Goal: Task Accomplishment & Management: Use online tool/utility

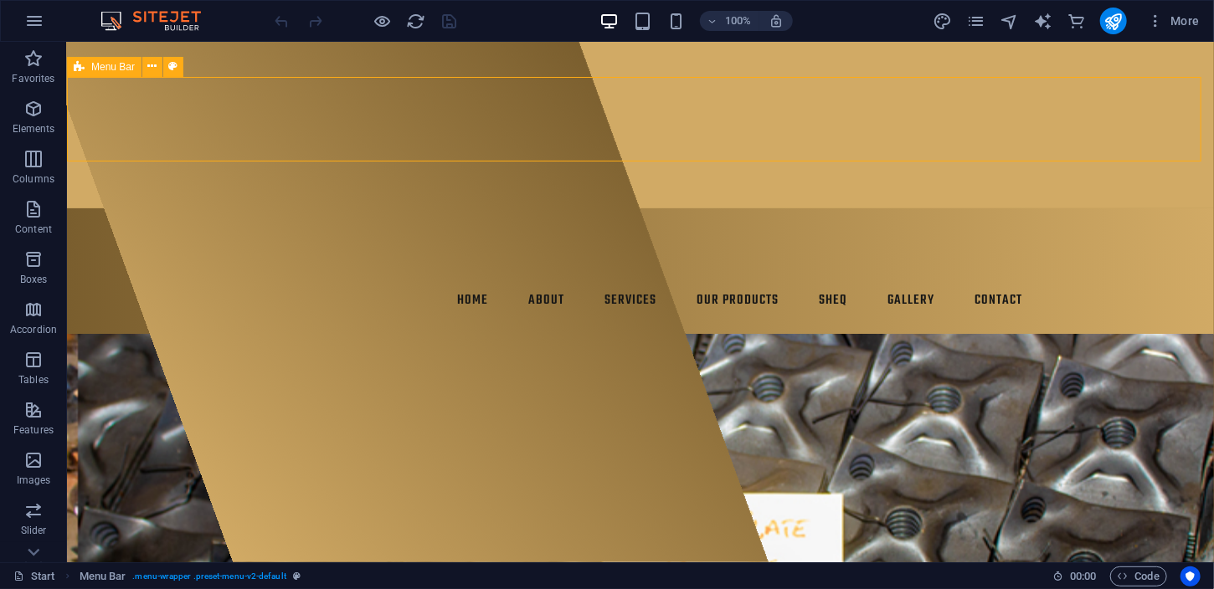
click at [115, 69] on span "Menu Bar" at bounding box center [113, 67] width 44 height 10
select select "header"
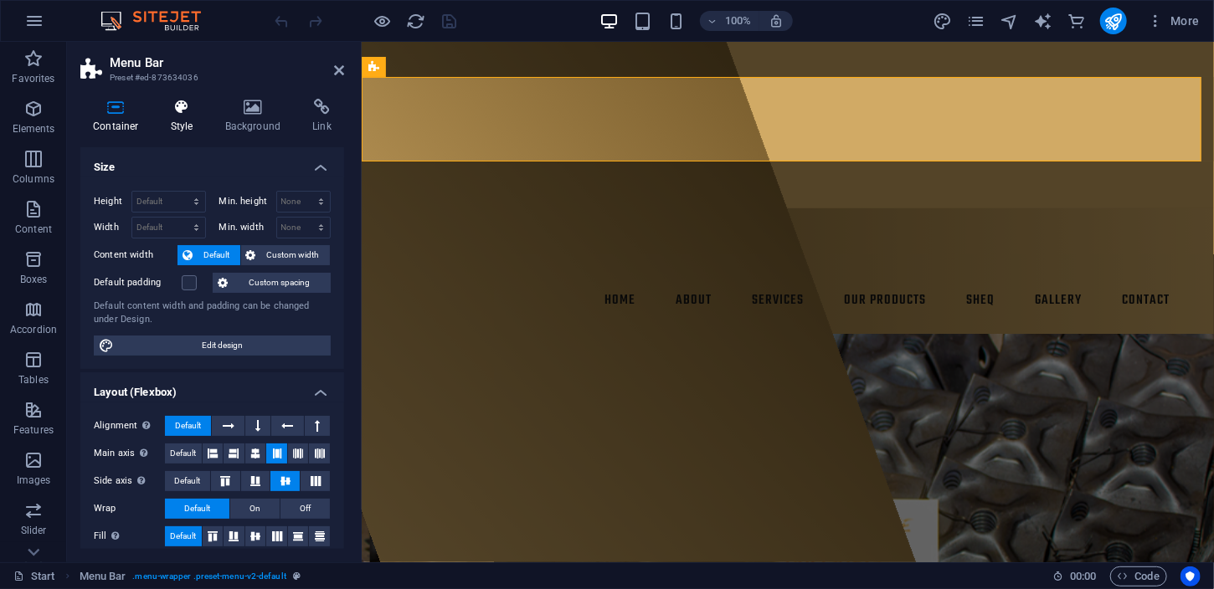
click at [198, 102] on icon at bounding box center [182, 107] width 48 height 17
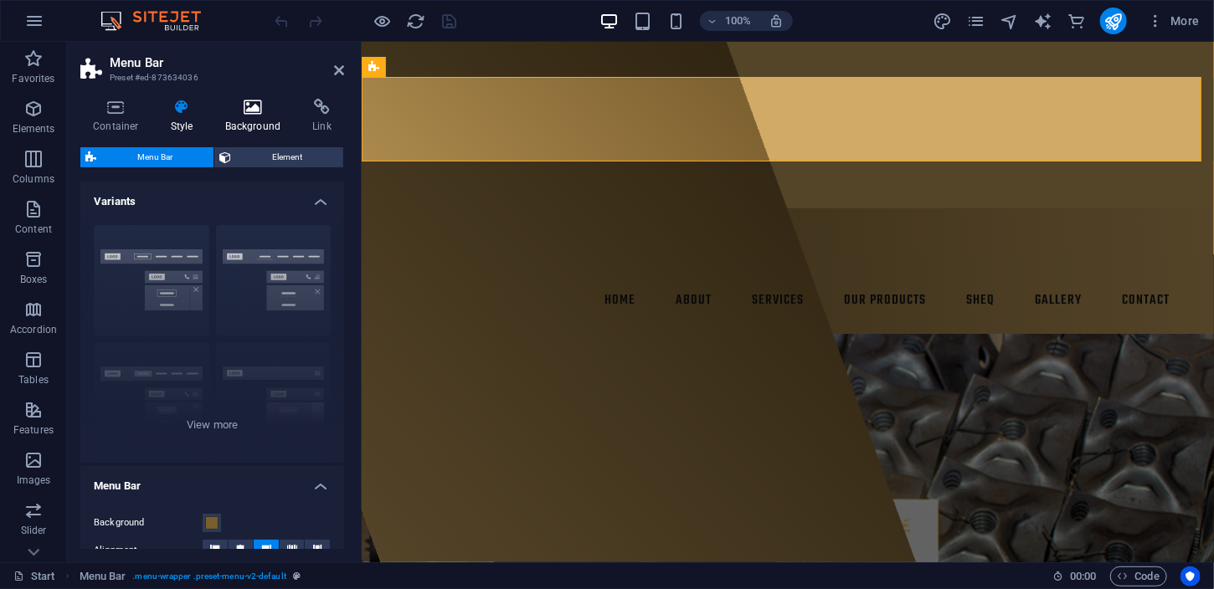
click at [259, 131] on h4 "Background" at bounding box center [257, 116] width 88 height 35
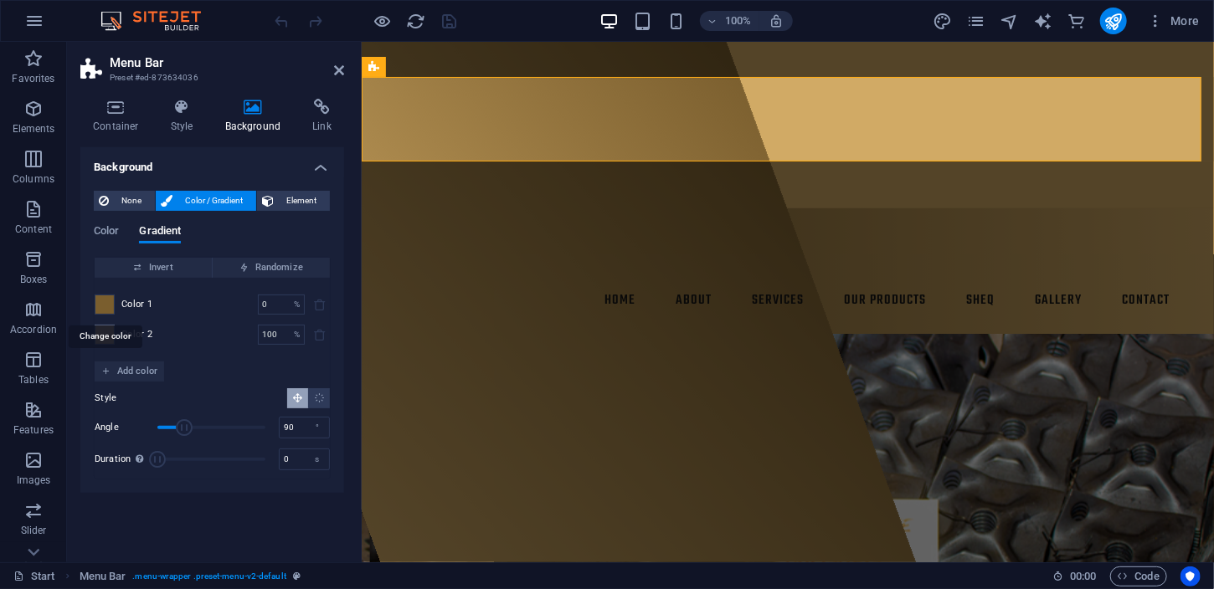
click at [95, 301] on span at bounding box center [104, 304] width 18 height 18
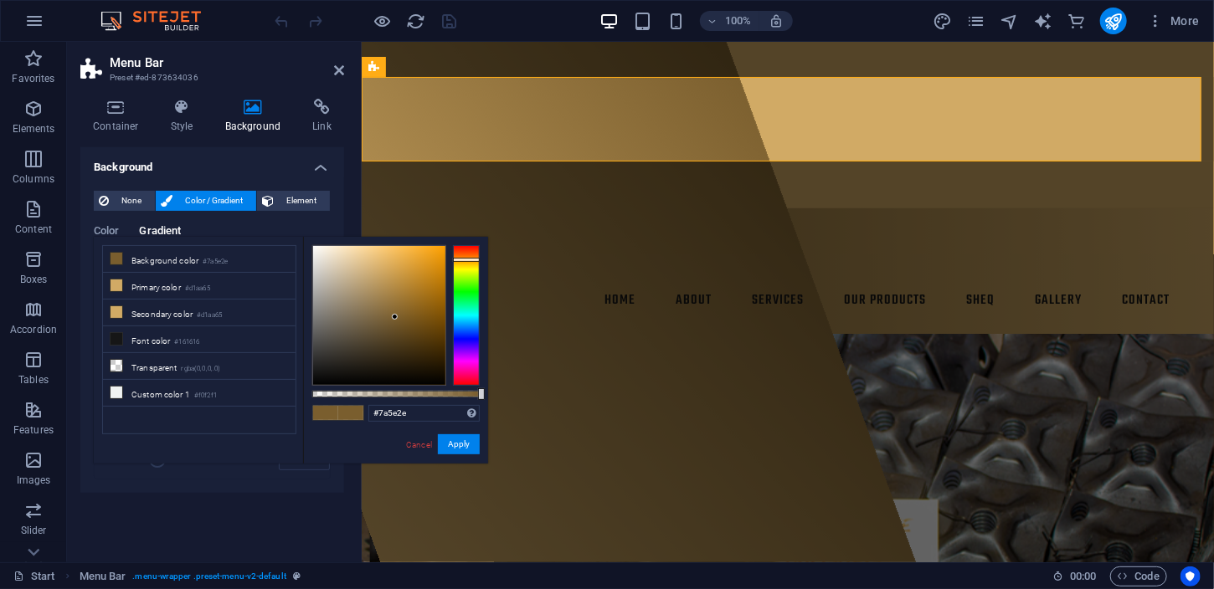
click at [83, 301] on div "None Color / Gradient Element Stretch background to full-width Color overlay Pl…" at bounding box center [212, 335] width 264 height 316
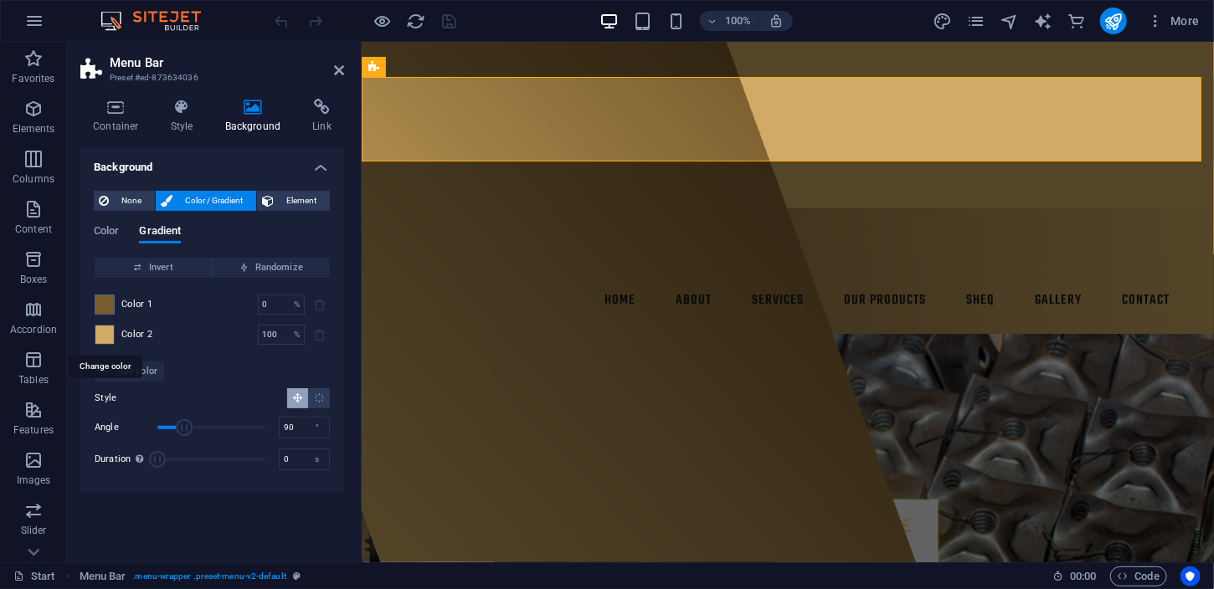
click at [110, 334] on span at bounding box center [104, 335] width 18 height 18
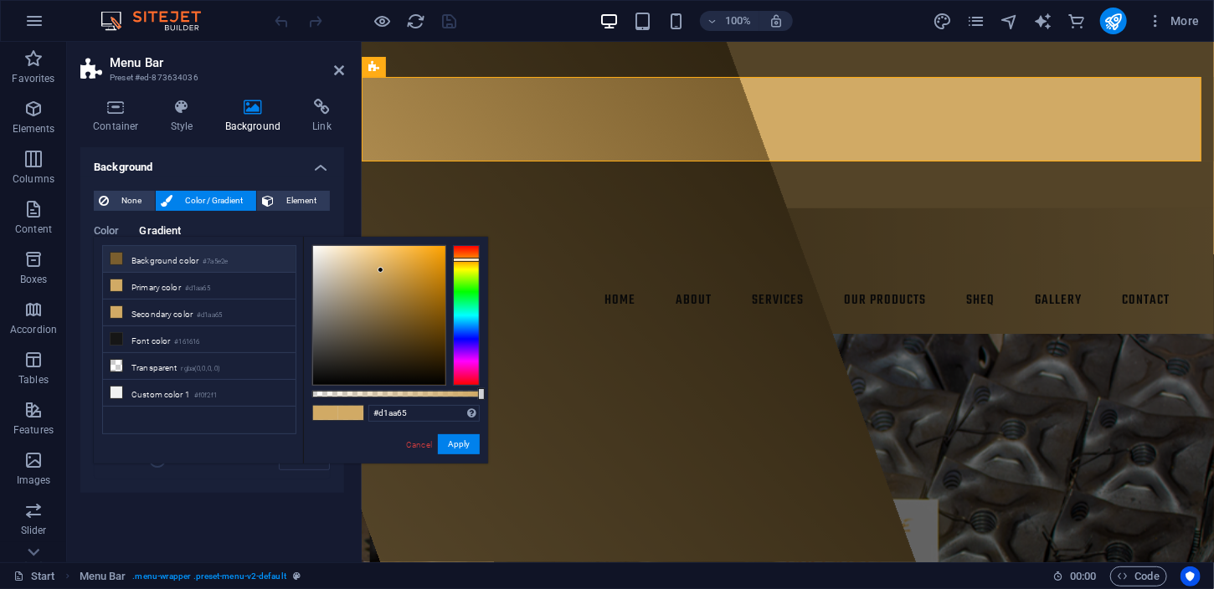
click at [152, 258] on li "Background color #7a5e2e" at bounding box center [199, 259] width 193 height 27
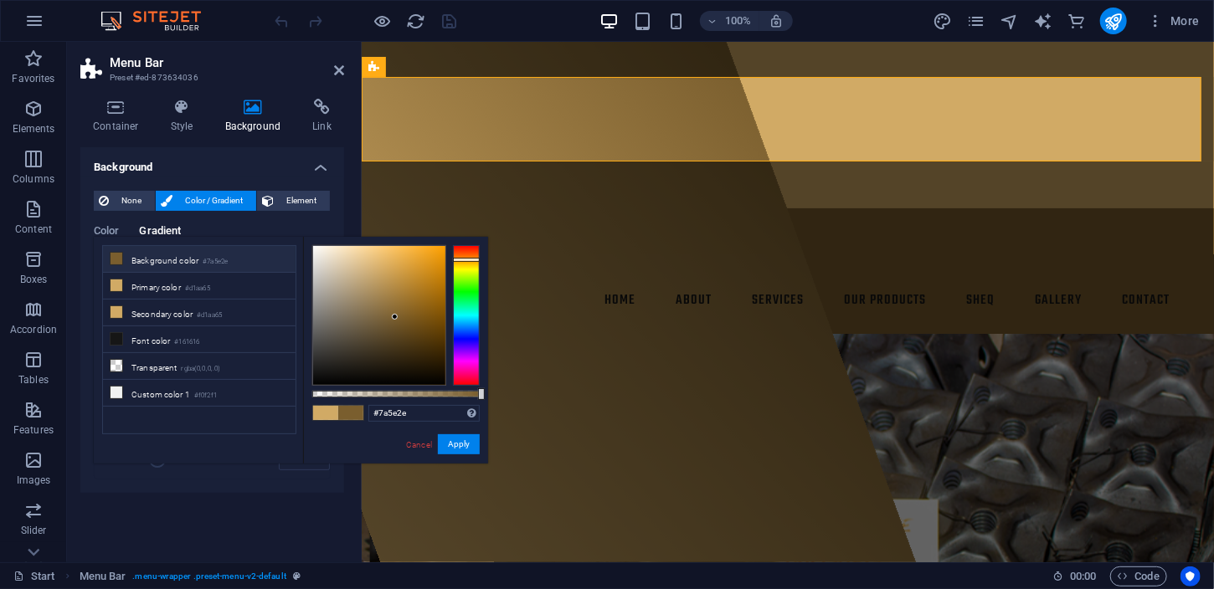
click at [92, 324] on div "None Color / Gradient Element Stretch background to full-width Color overlay Pl…" at bounding box center [212, 335] width 264 height 316
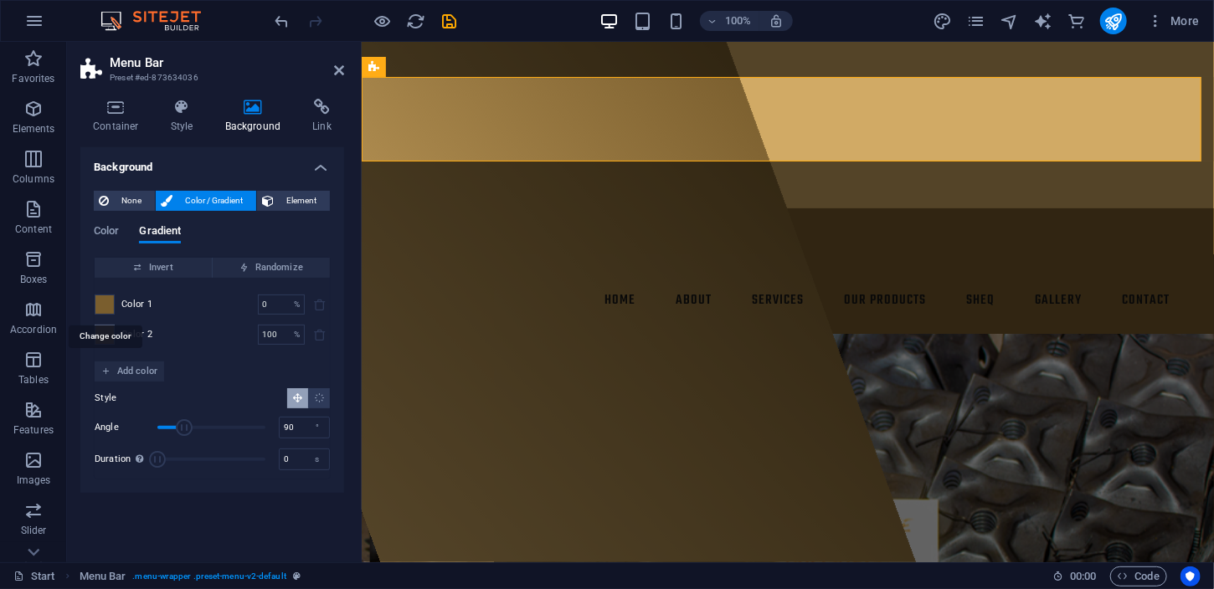
click at [105, 302] on span at bounding box center [104, 304] width 18 height 18
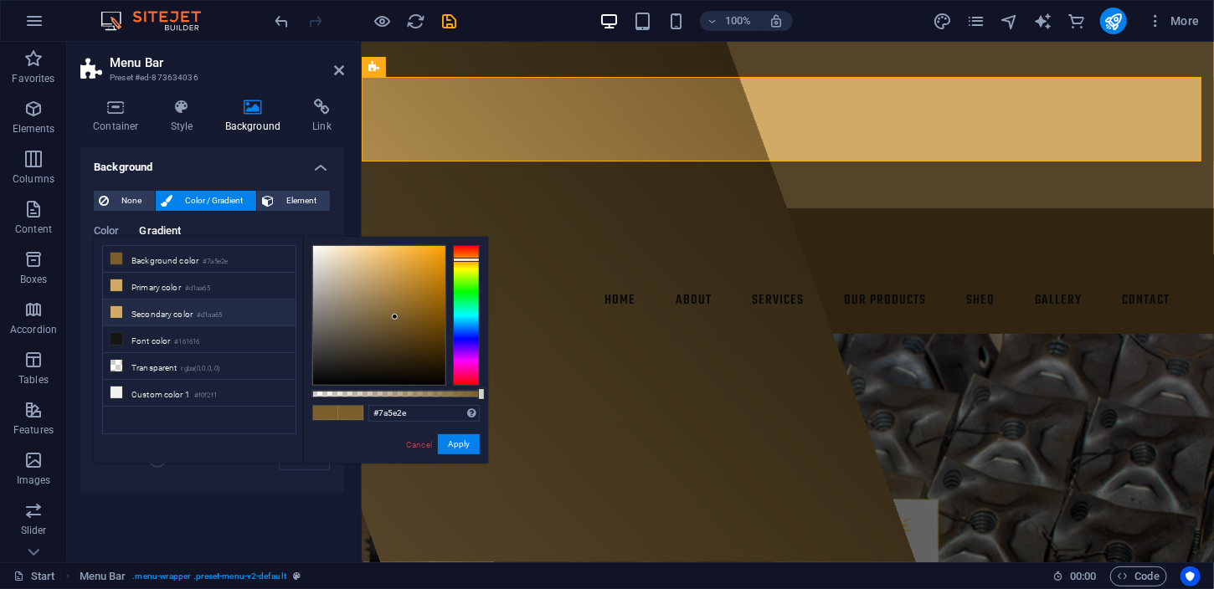
click at [121, 308] on icon at bounding box center [116, 312] width 12 height 12
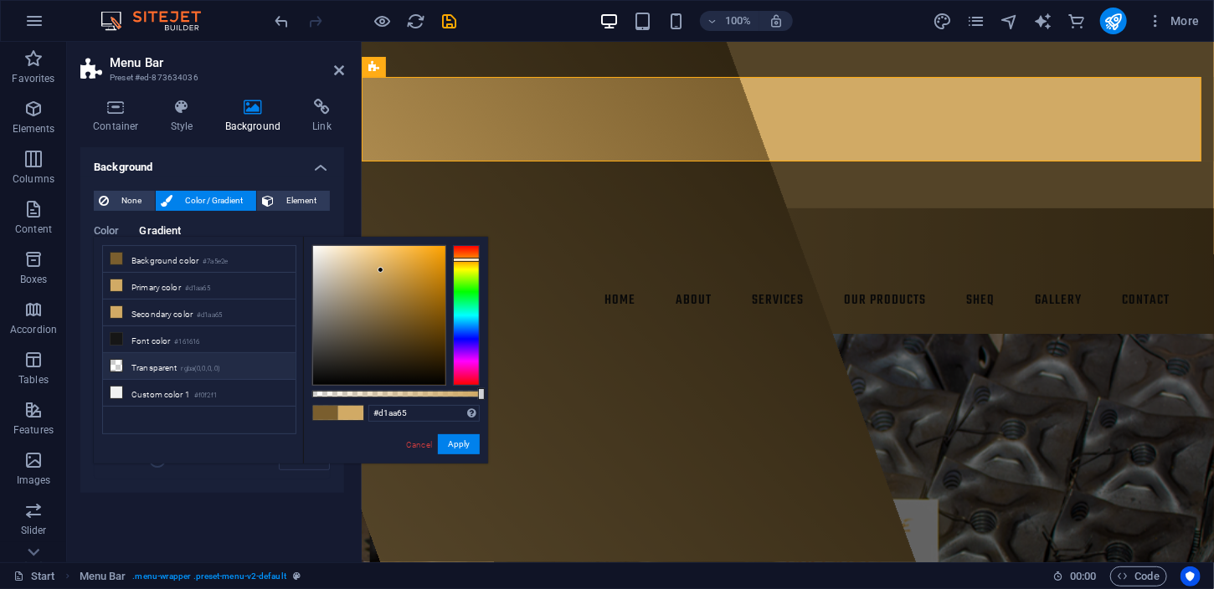
click at [172, 360] on li "Transparent rgba(0,0,0,.0)" at bounding box center [199, 366] width 193 height 27
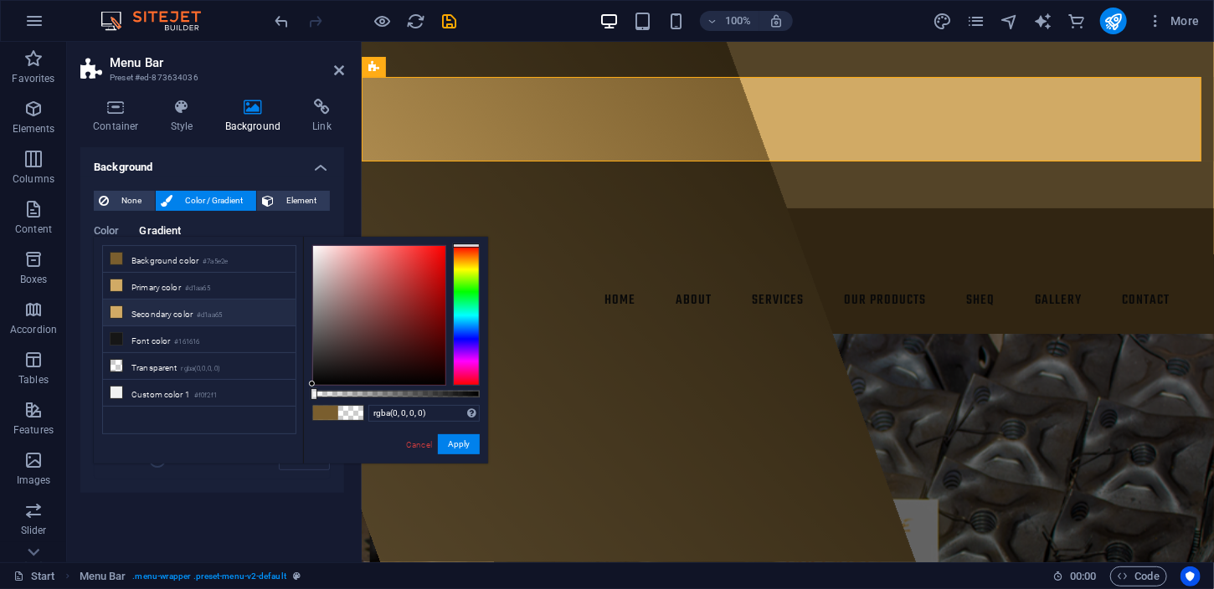
click at [161, 305] on li "Secondary color #d1aa65" at bounding box center [199, 313] width 193 height 27
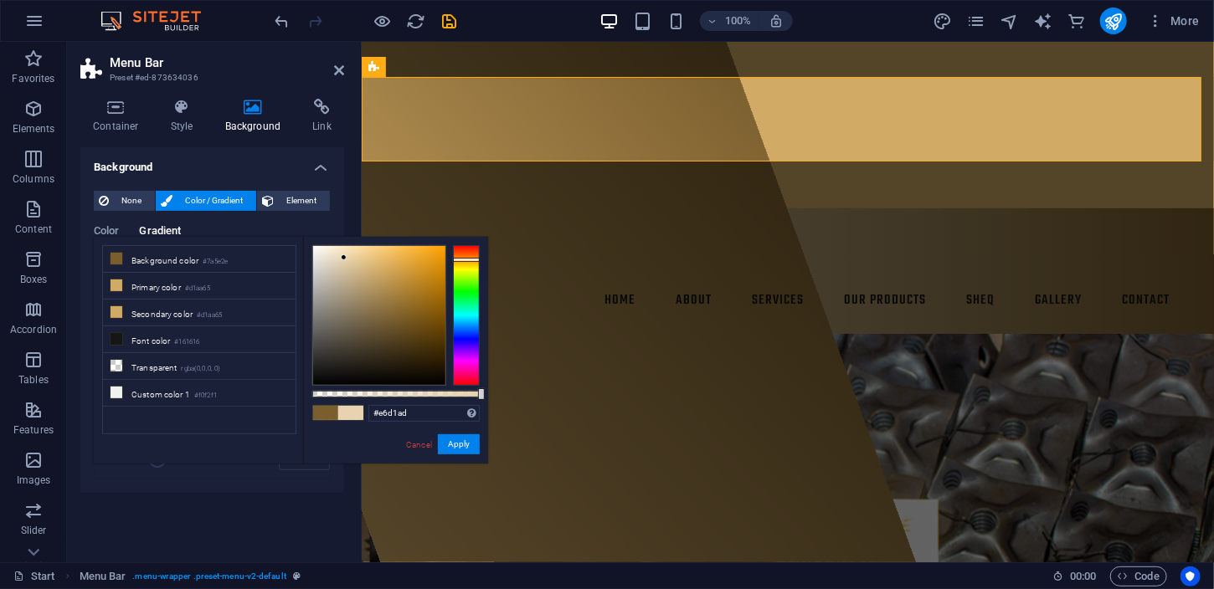
type input "#e4d0ac"
drag, startPoint x: 357, startPoint y: 263, endPoint x: 345, endPoint y: 259, distance: 13.0
click at [345, 259] on div at bounding box center [379, 315] width 132 height 139
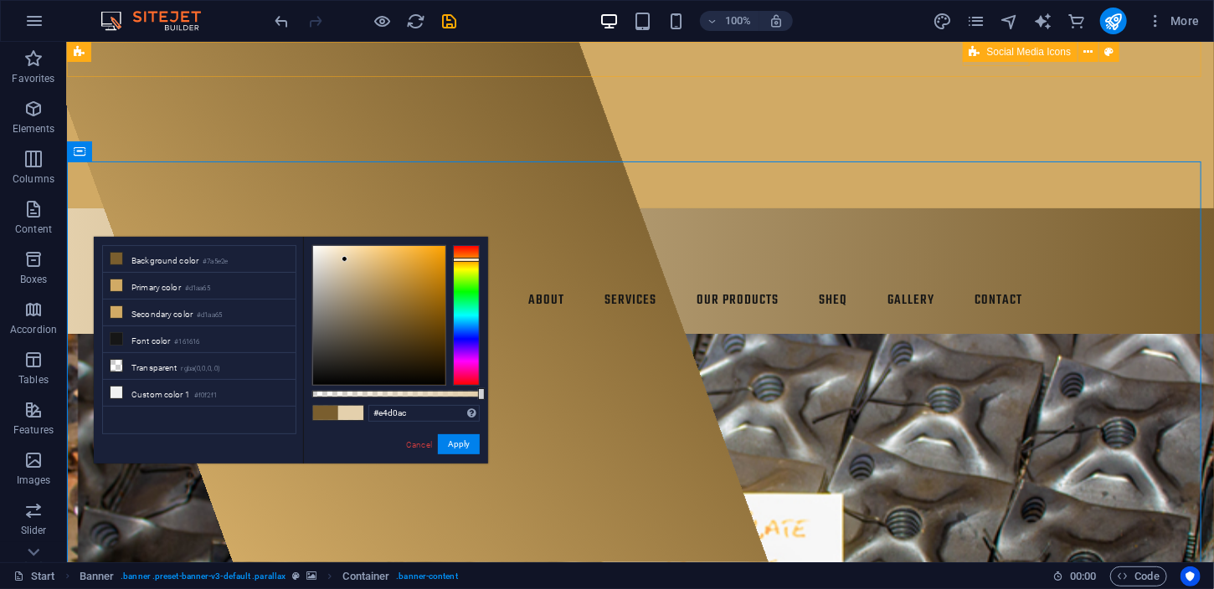
click at [969, 62] on div "Social Media Icons" at bounding box center [1047, 52] width 168 height 21
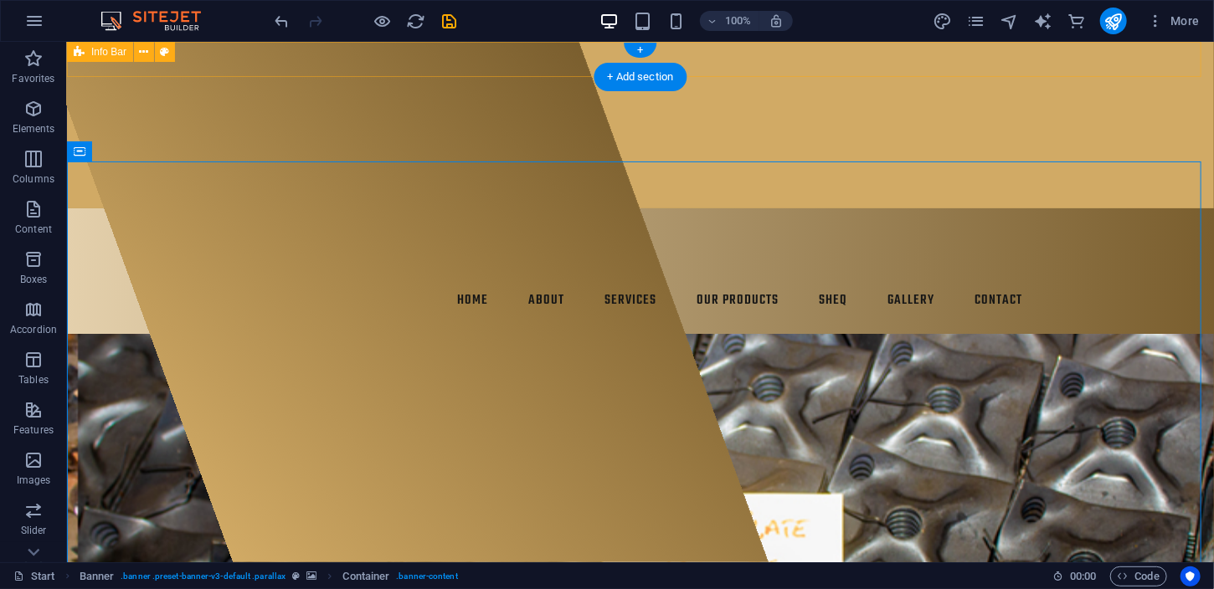
click at [930, 61] on div "[STREET_ADDRESS] 04 778 317 [EMAIL_ADDRESS][DOMAIN_NAME]" at bounding box center [639, 124] width 1147 height 167
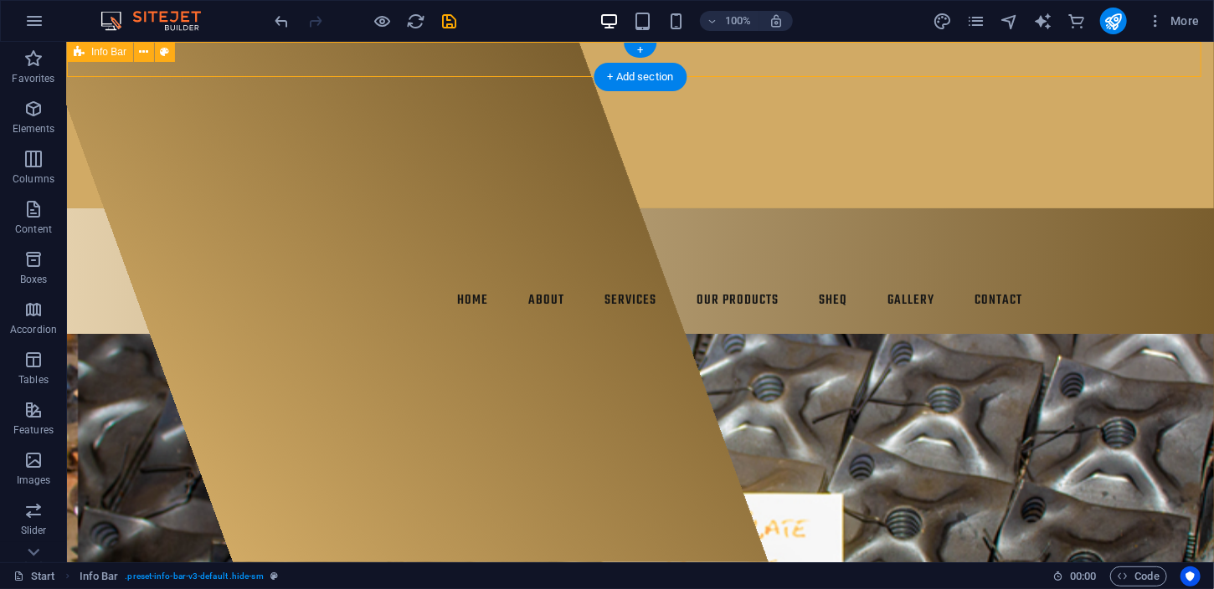
click at [930, 61] on div "[STREET_ADDRESS] 04 778 317 [EMAIL_ADDRESS][DOMAIN_NAME]" at bounding box center [639, 124] width 1147 height 167
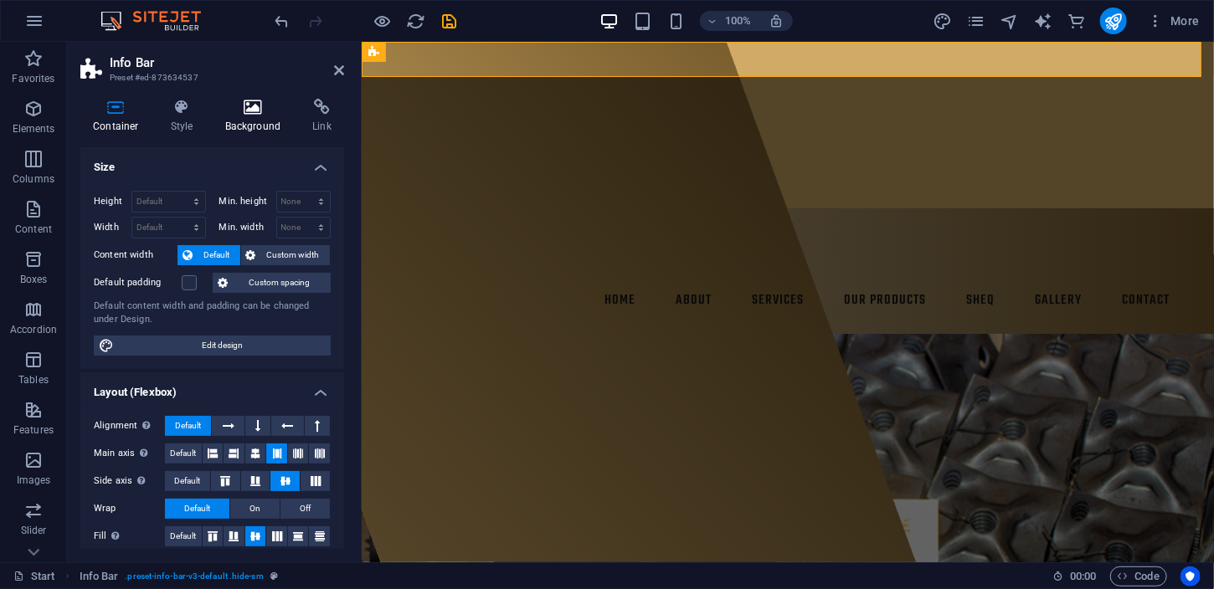
click at [243, 99] on icon at bounding box center [253, 107] width 81 height 17
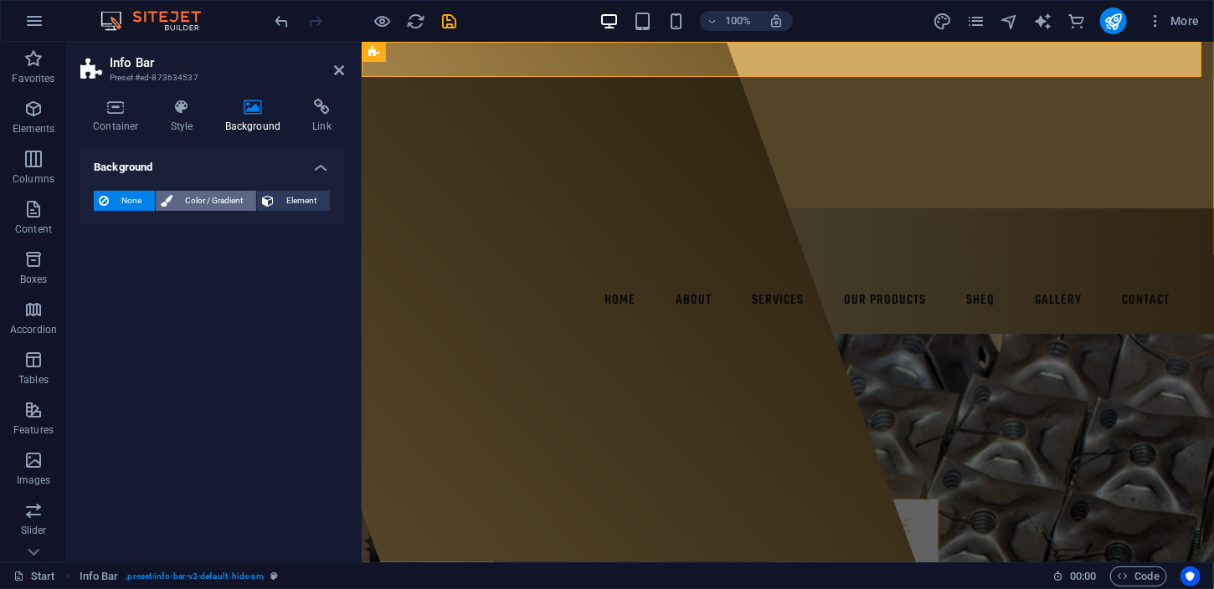
click at [219, 204] on span "Color / Gradient" at bounding box center [214, 201] width 74 height 20
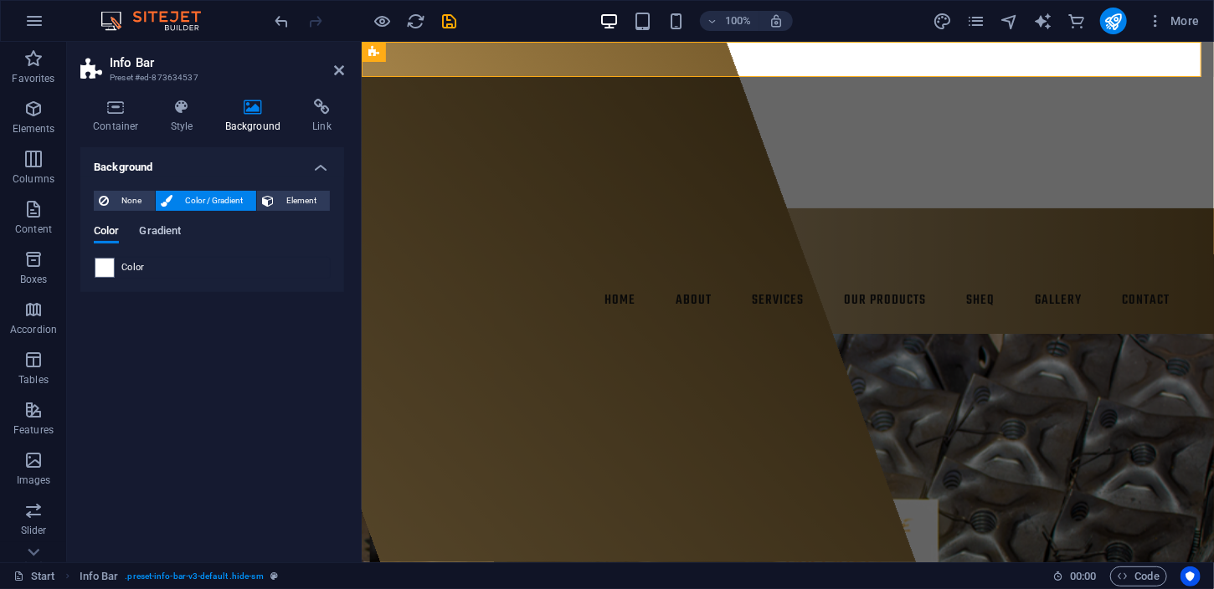
click at [173, 229] on span "Gradient" at bounding box center [160, 232] width 42 height 23
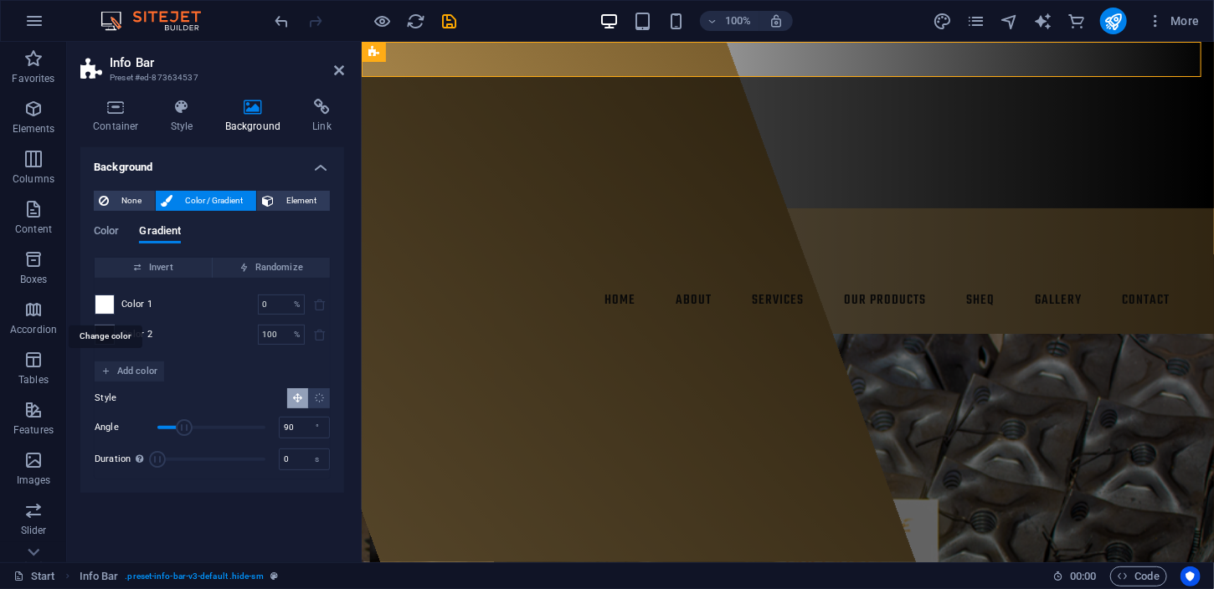
click at [104, 302] on span at bounding box center [104, 304] width 18 height 18
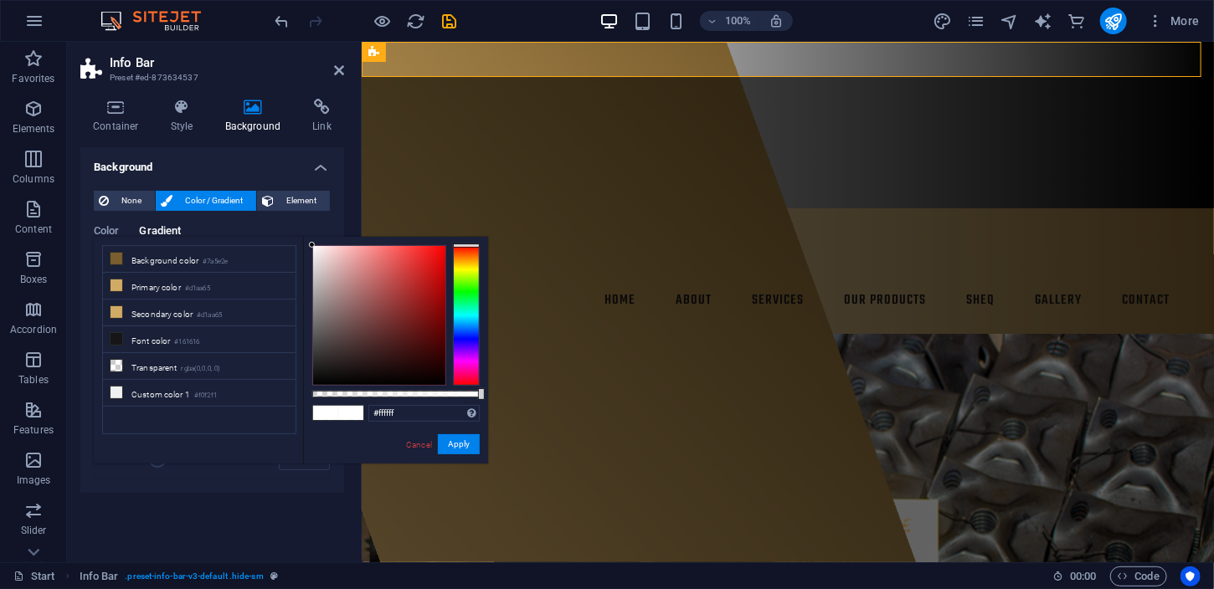
click at [79, 349] on div "Container Style Background Link Size Height Default px rem % vh vw Min. height …" at bounding box center [212, 323] width 290 height 477
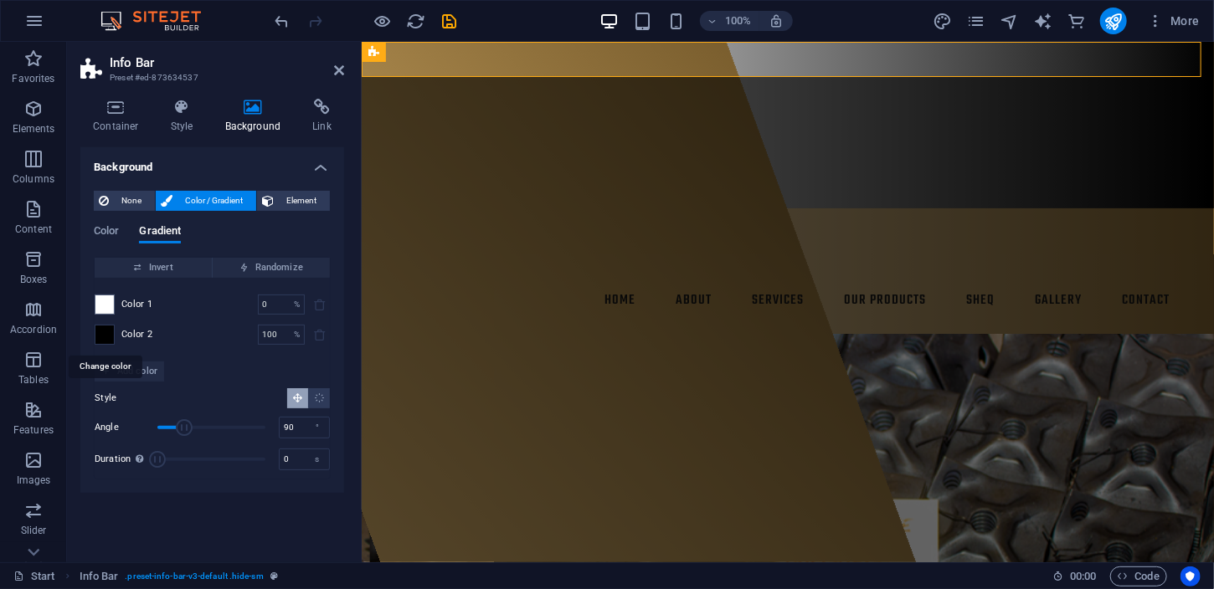
click at [105, 338] on span at bounding box center [104, 335] width 18 height 18
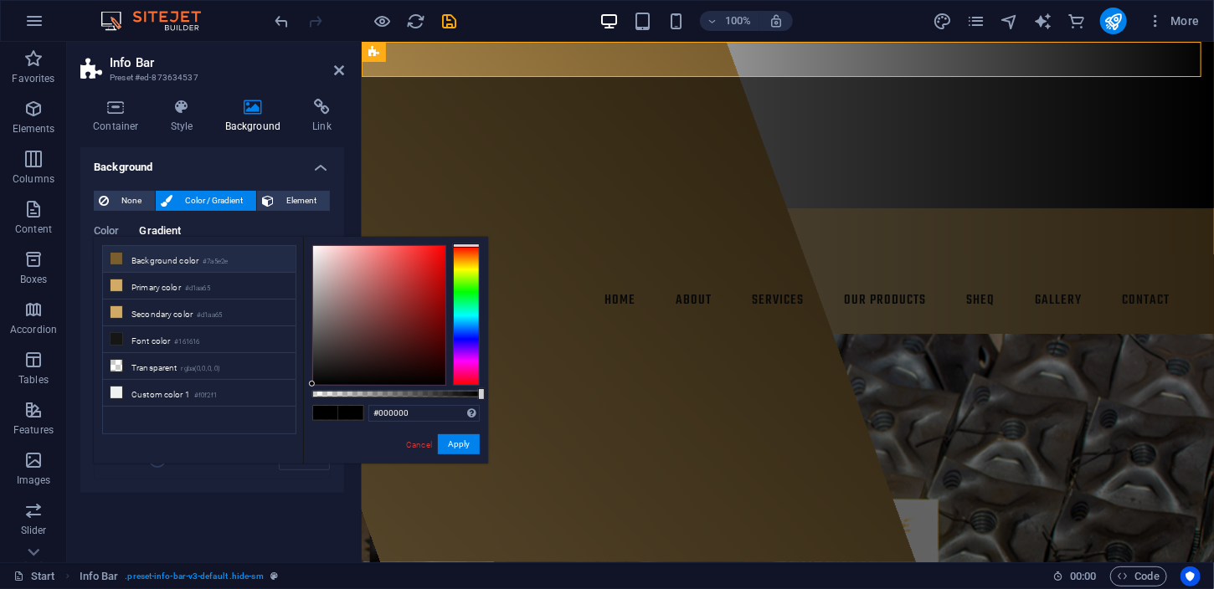
click at [146, 251] on li "Background color #7a5e2e" at bounding box center [199, 259] width 193 height 27
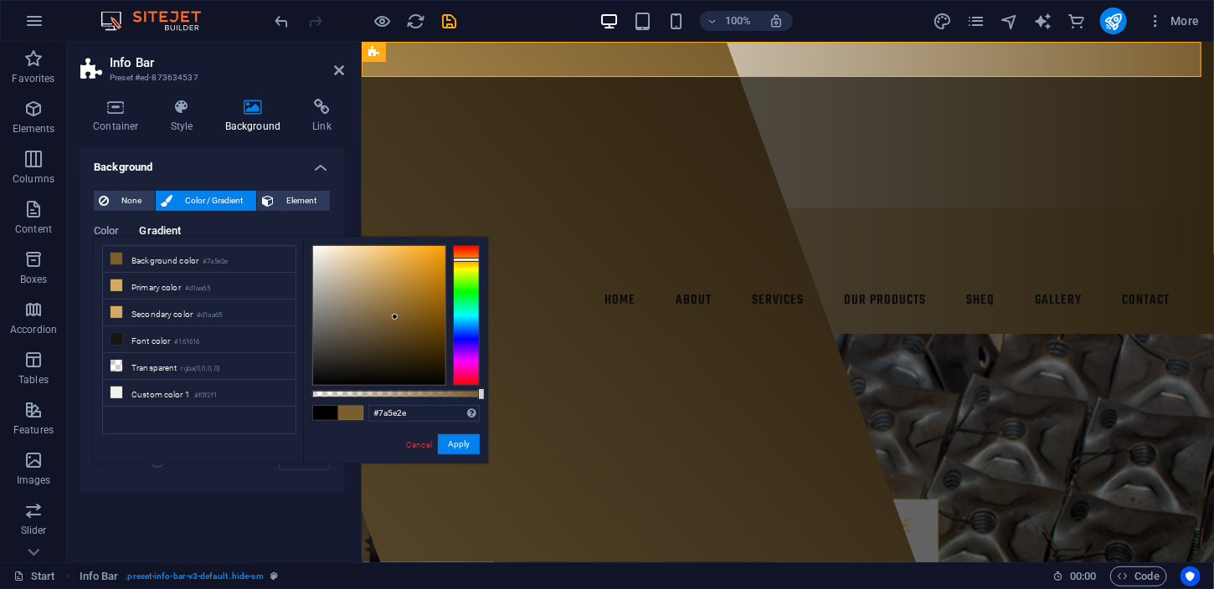
click at [84, 316] on div "None Color / Gradient Element Stretch background to full-width Color overlay Pl…" at bounding box center [212, 335] width 264 height 316
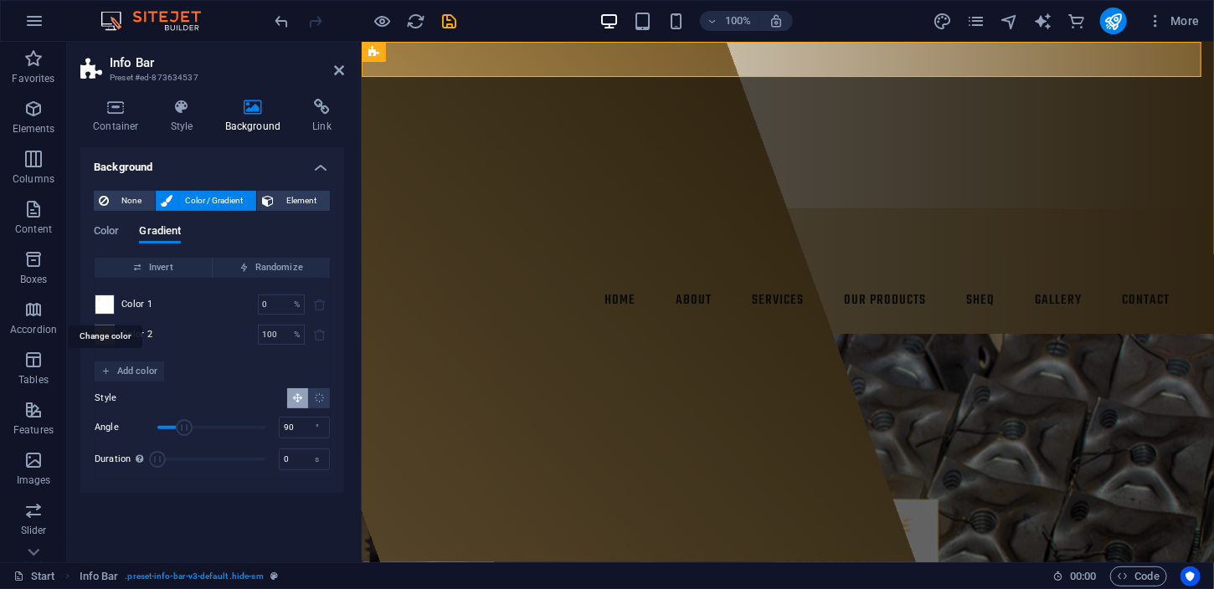
click at [100, 302] on span at bounding box center [104, 304] width 18 height 18
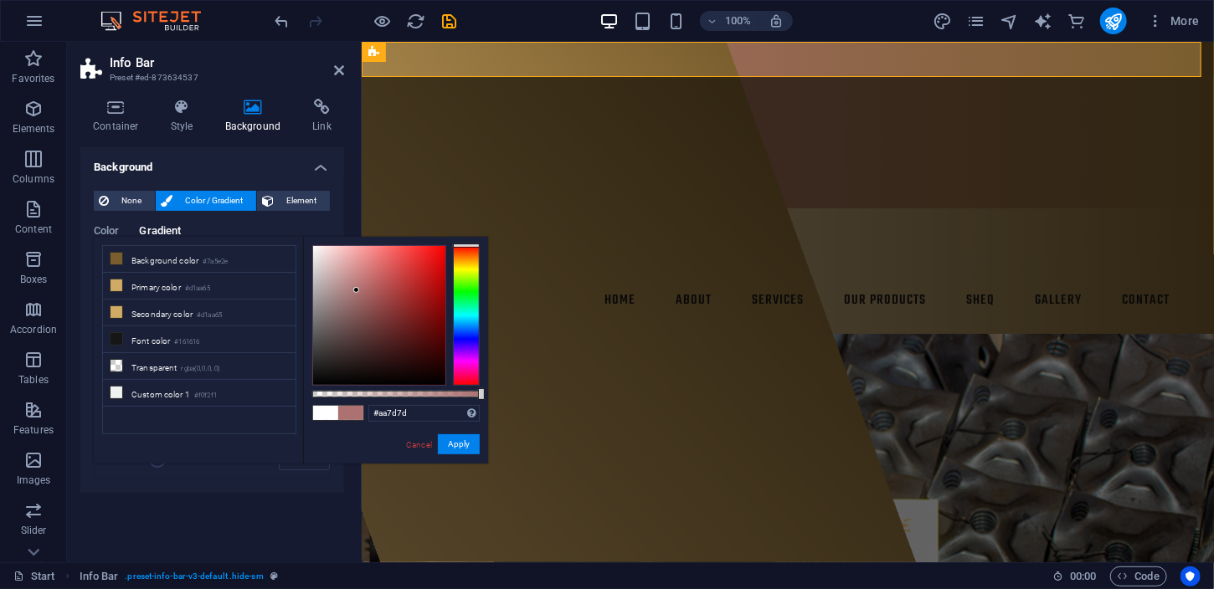
drag, startPoint x: 315, startPoint y: 247, endPoint x: 347, endPoint y: 291, distance: 55.1
click at [347, 291] on div at bounding box center [379, 315] width 132 height 139
click at [193, 294] on li "Primary color #d1aa65" at bounding box center [199, 286] width 193 height 27
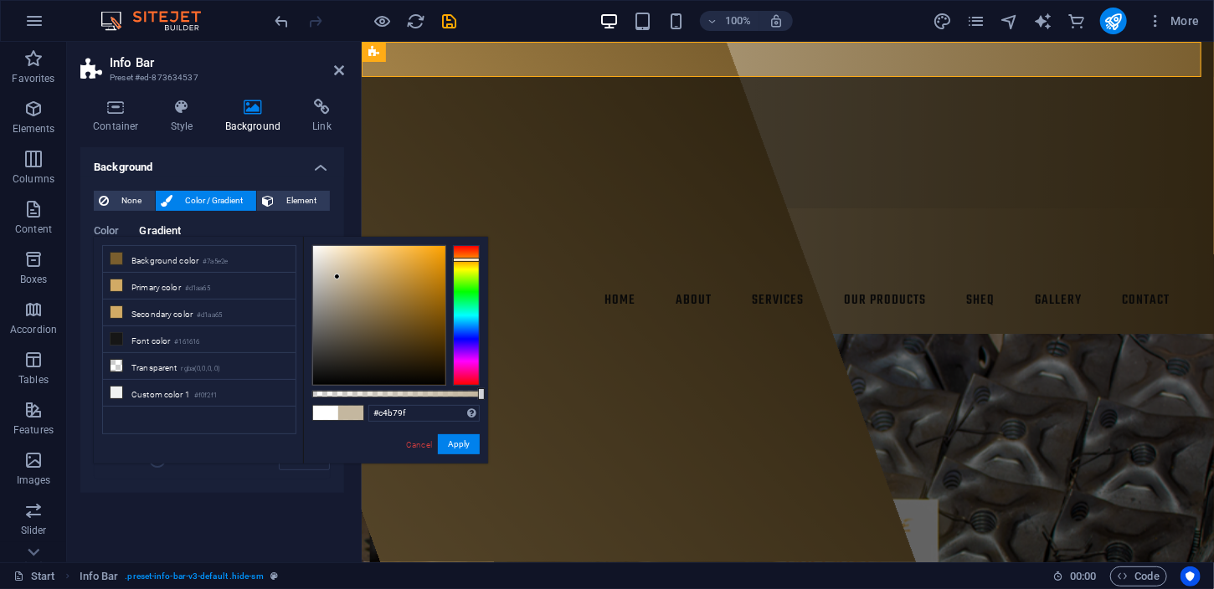
type input "#c4b69e"
drag, startPoint x: 371, startPoint y: 270, endPoint x: 338, endPoint y: 277, distance: 33.5
click at [338, 277] on div at bounding box center [379, 315] width 132 height 139
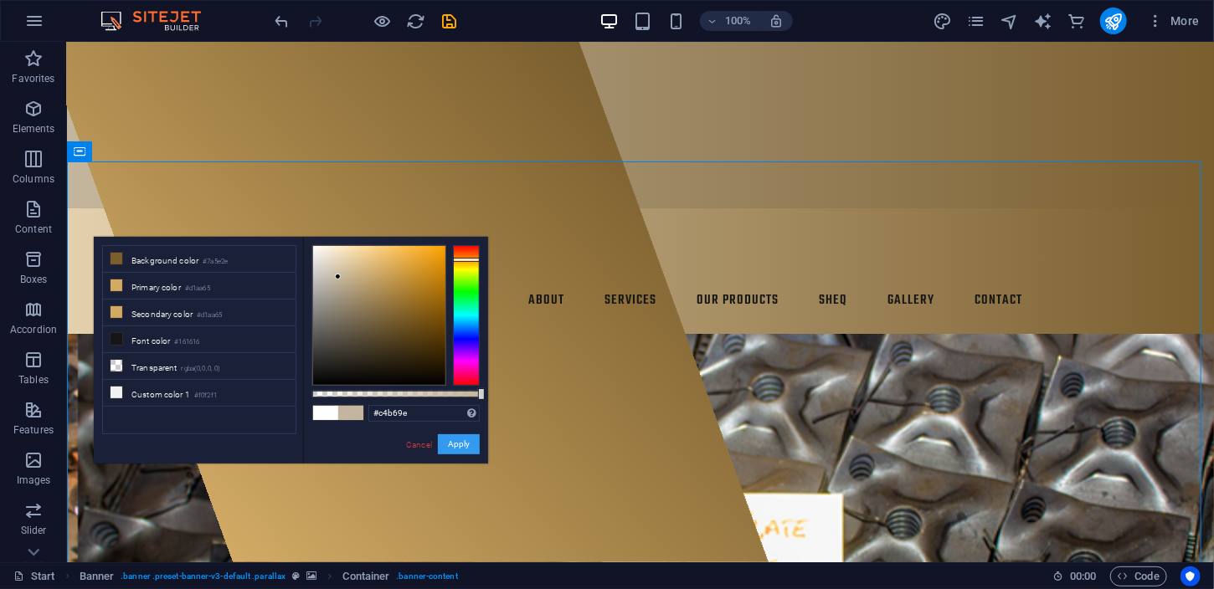
click at [459, 439] on button "Apply" at bounding box center [459, 444] width 42 height 20
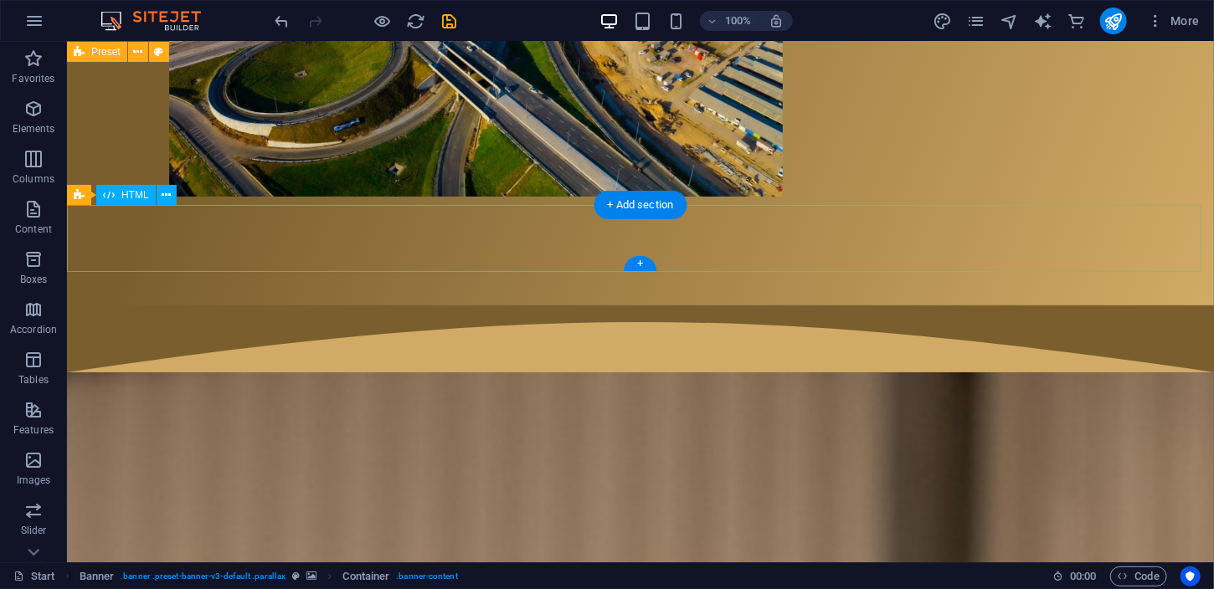
scroll to position [6181, 0]
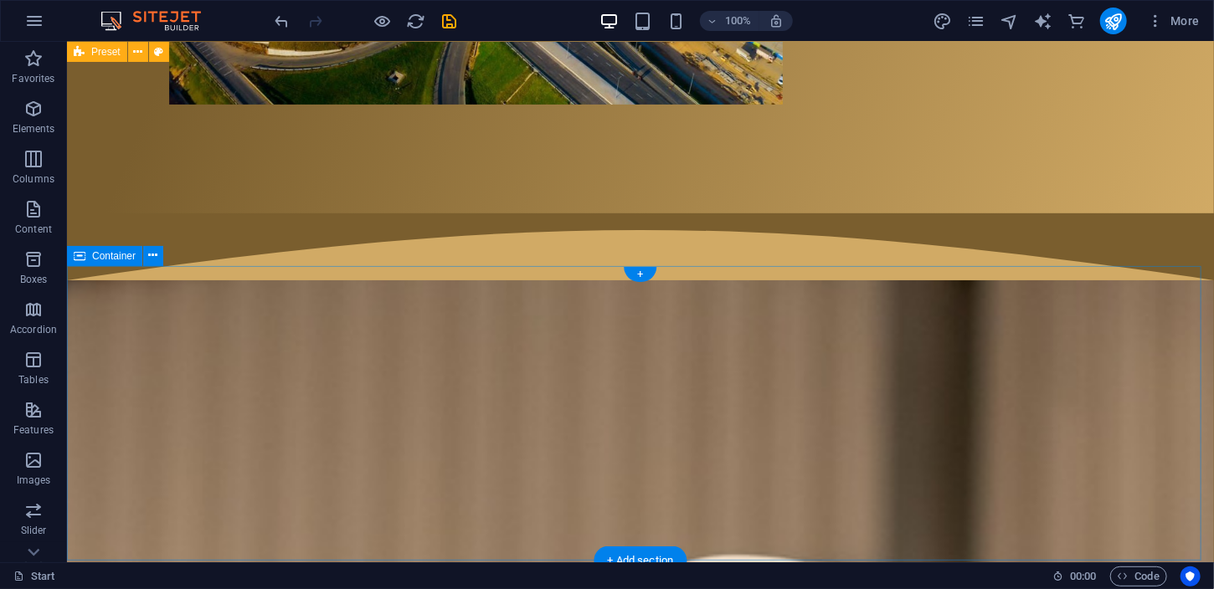
click at [149, 253] on icon at bounding box center [153, 256] width 9 height 18
click at [124, 259] on span "Container" at bounding box center [114, 256] width 44 height 10
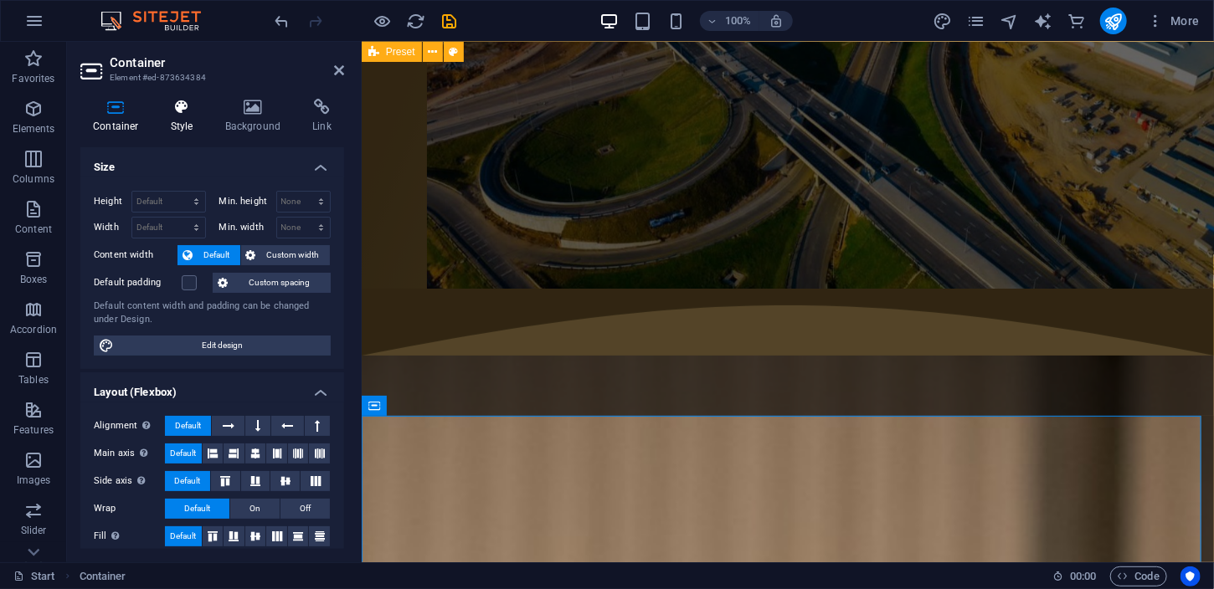
click at [174, 103] on icon at bounding box center [182, 107] width 48 height 17
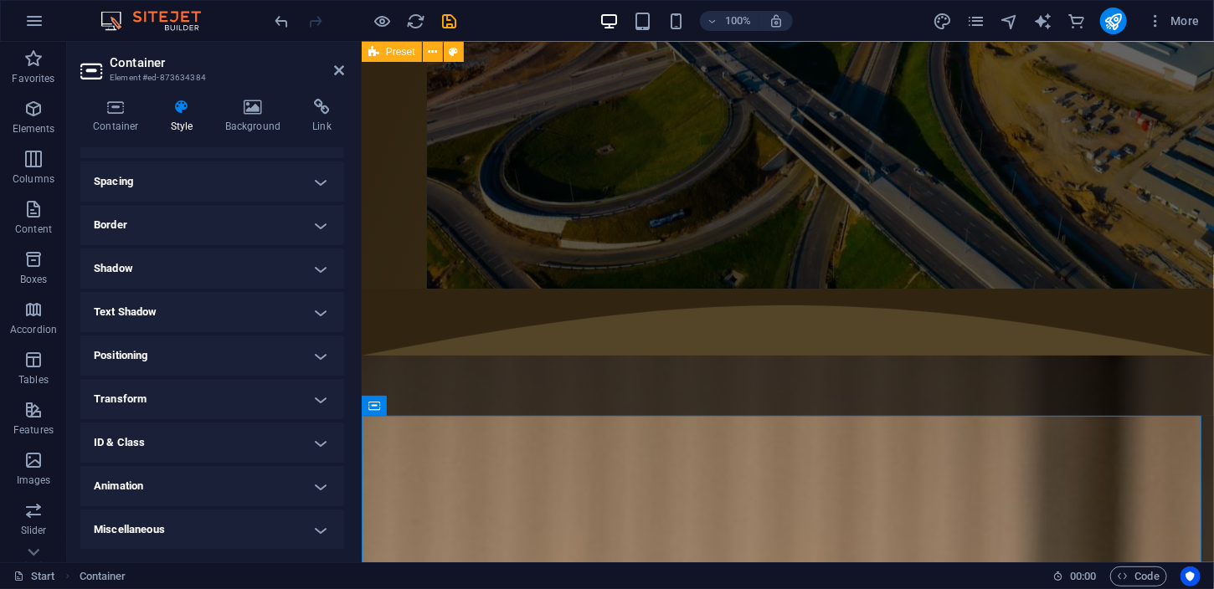
scroll to position [0, 0]
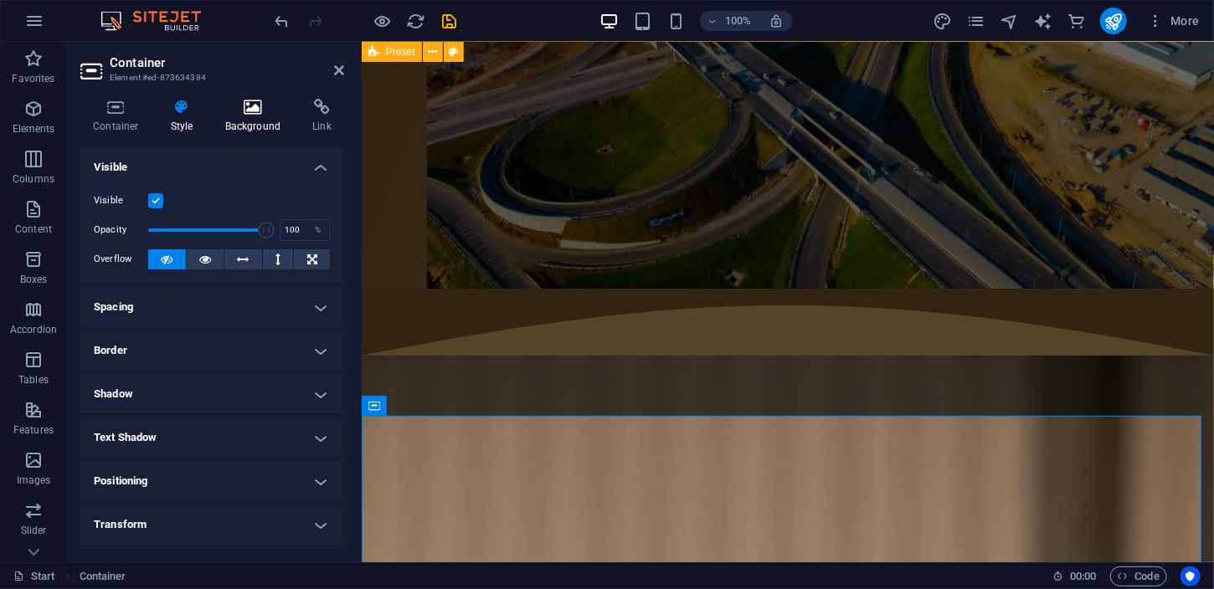
click at [219, 99] on icon at bounding box center [253, 107] width 81 height 17
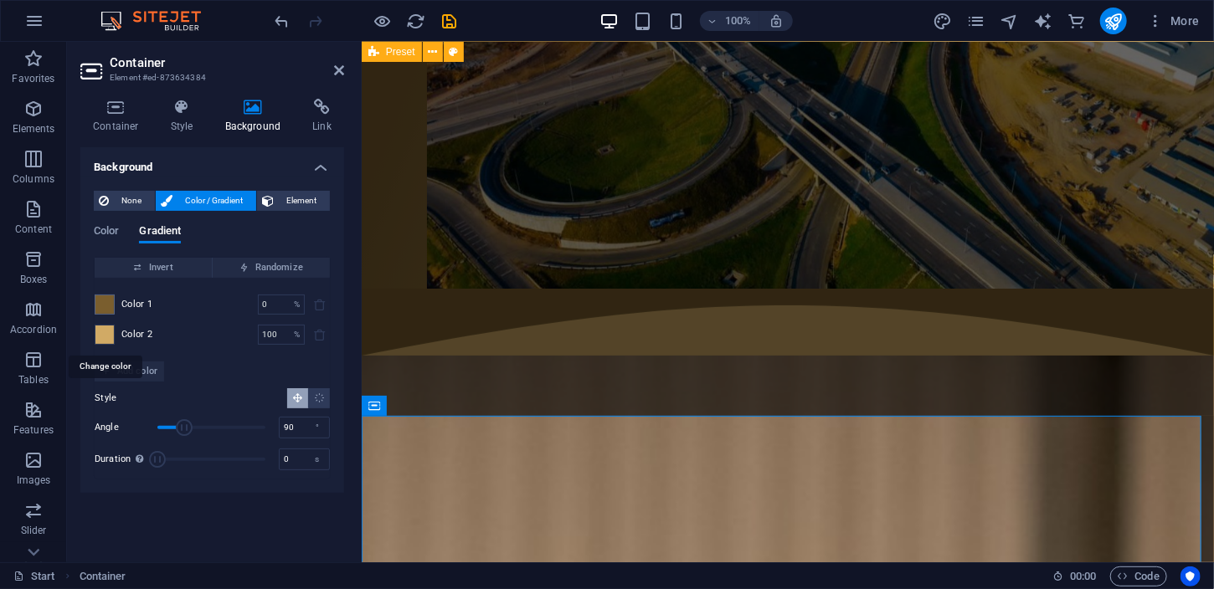
click at [104, 334] on span at bounding box center [104, 335] width 18 height 18
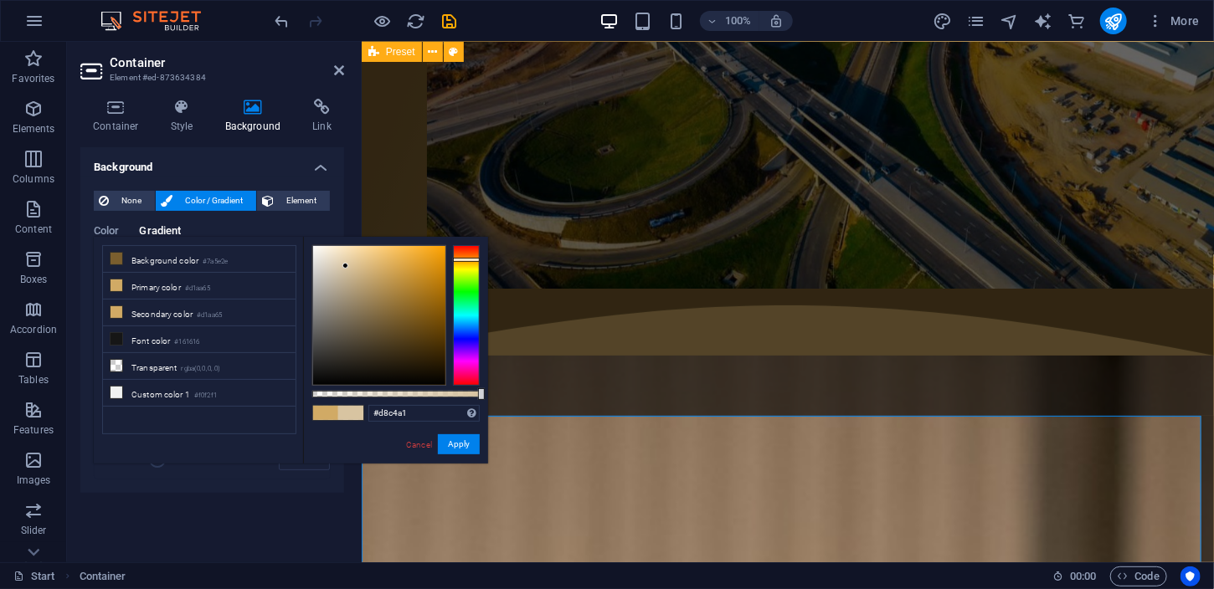
type input "#dac6a2"
drag, startPoint x: 385, startPoint y: 253, endPoint x: 346, endPoint y: 265, distance: 41.3
click at [346, 265] on div at bounding box center [379, 315] width 132 height 139
drag, startPoint x: 457, startPoint y: 441, endPoint x: 258, endPoint y: 373, distance: 210.4
click at [457, 441] on button "Apply" at bounding box center [459, 444] width 42 height 20
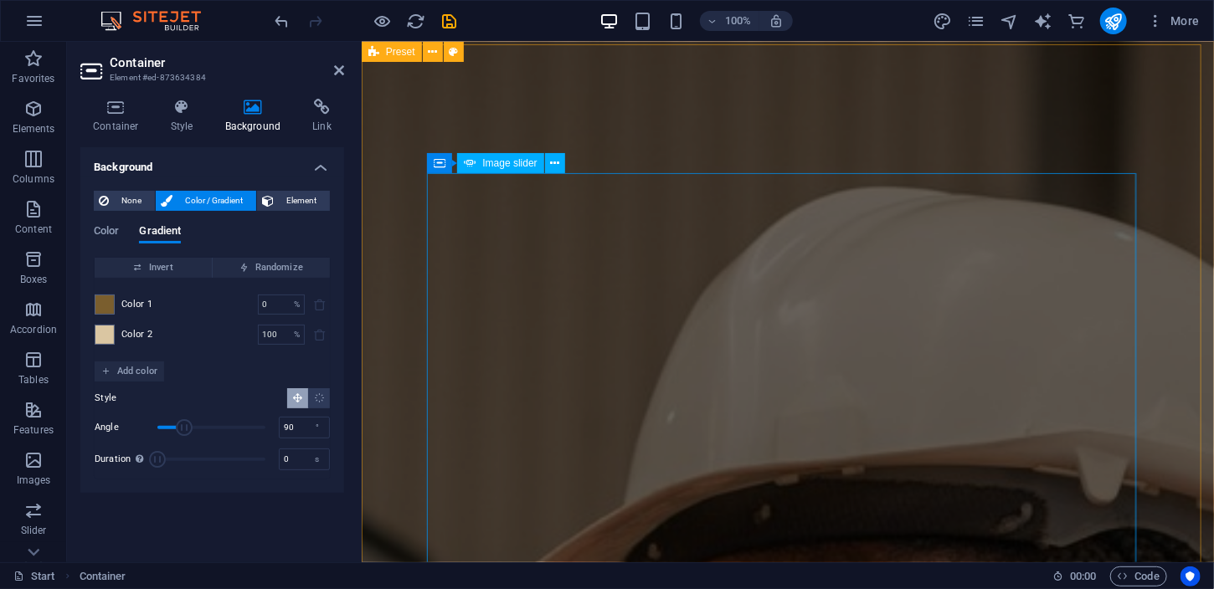
scroll to position [6969, 0]
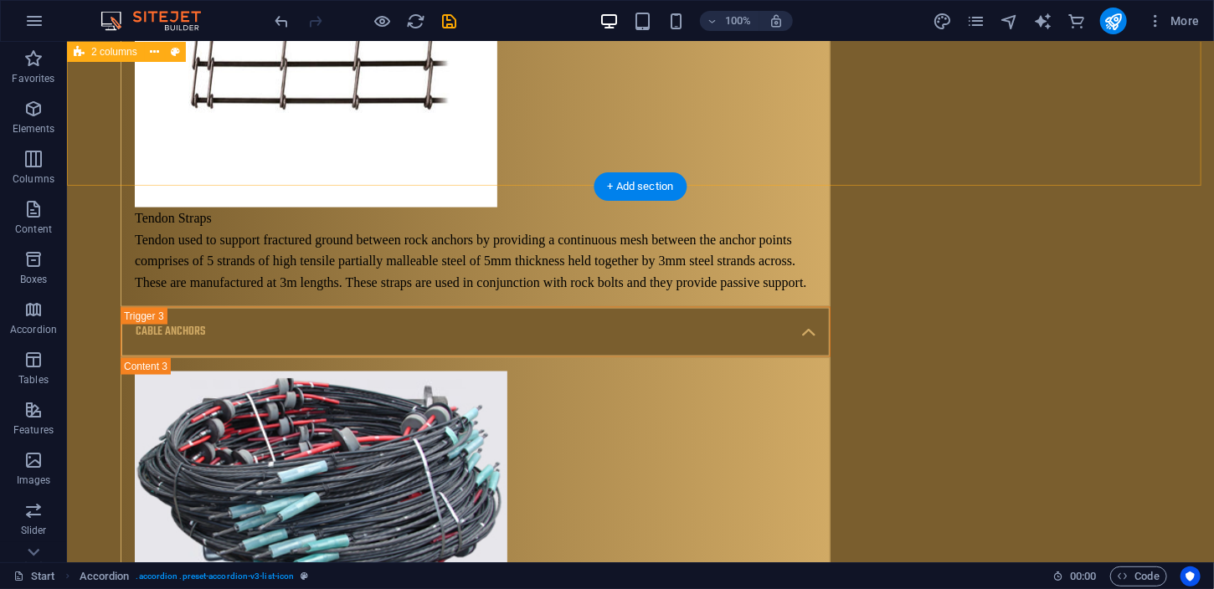
scroll to position [10298, 0]
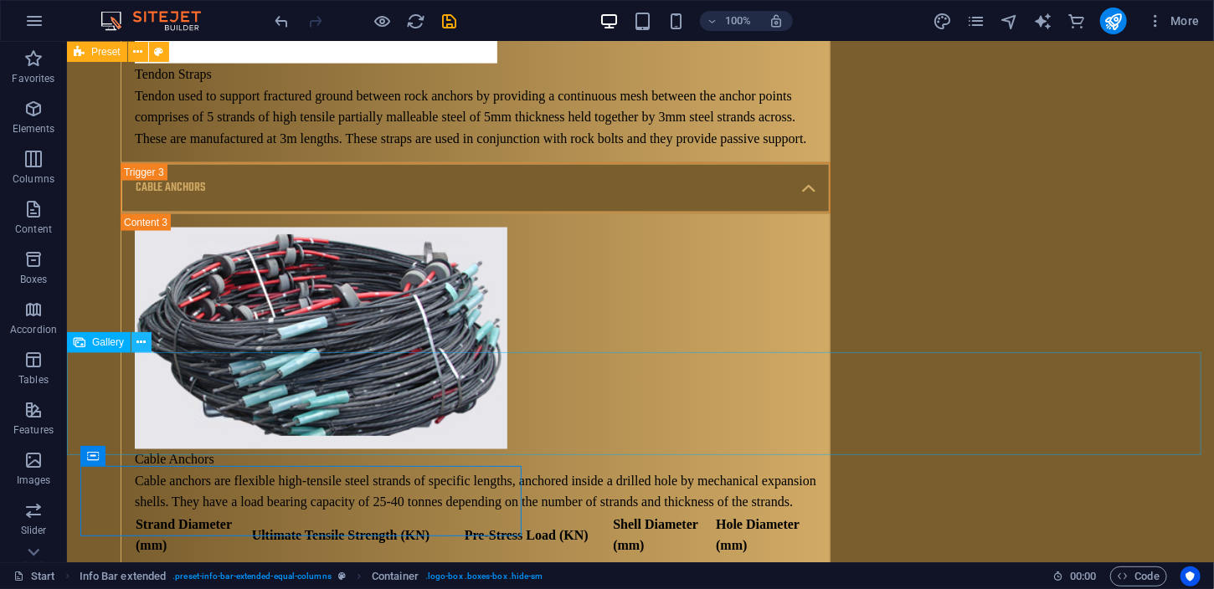
click at [137, 347] on icon at bounding box center [141, 343] width 9 height 18
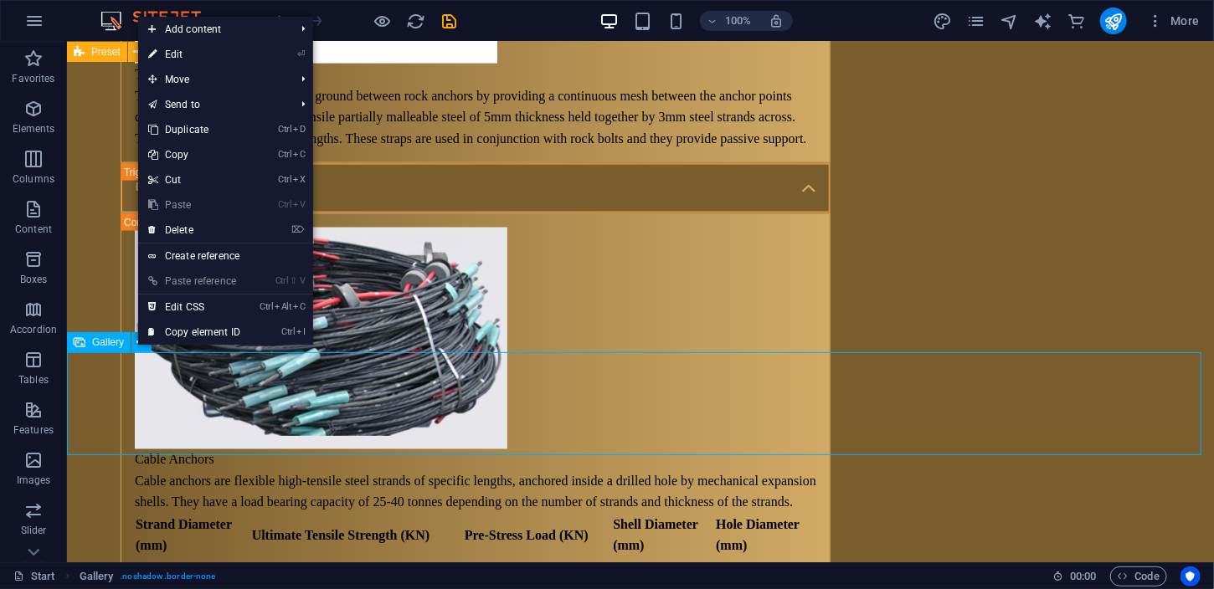
click at [117, 344] on span "Gallery" at bounding box center [108, 342] width 32 height 10
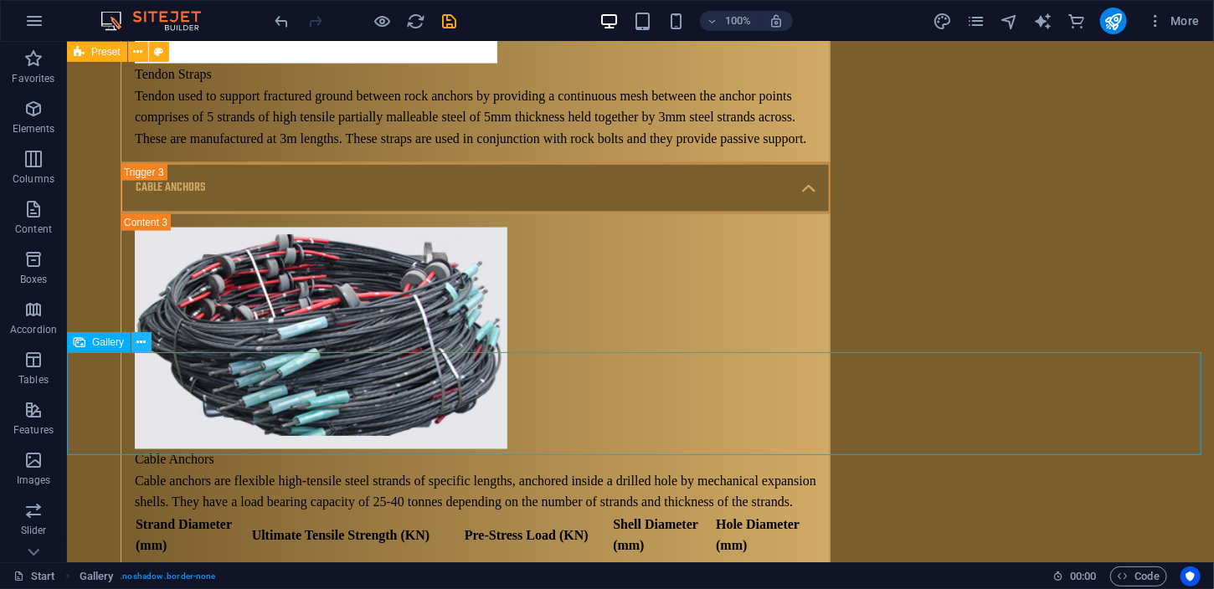
click at [151, 339] on button at bounding box center [141, 342] width 20 height 20
click at [101, 340] on span "Gallery" at bounding box center [108, 342] width 32 height 10
click at [116, 345] on span "Gallery" at bounding box center [108, 342] width 32 height 10
select select "1"
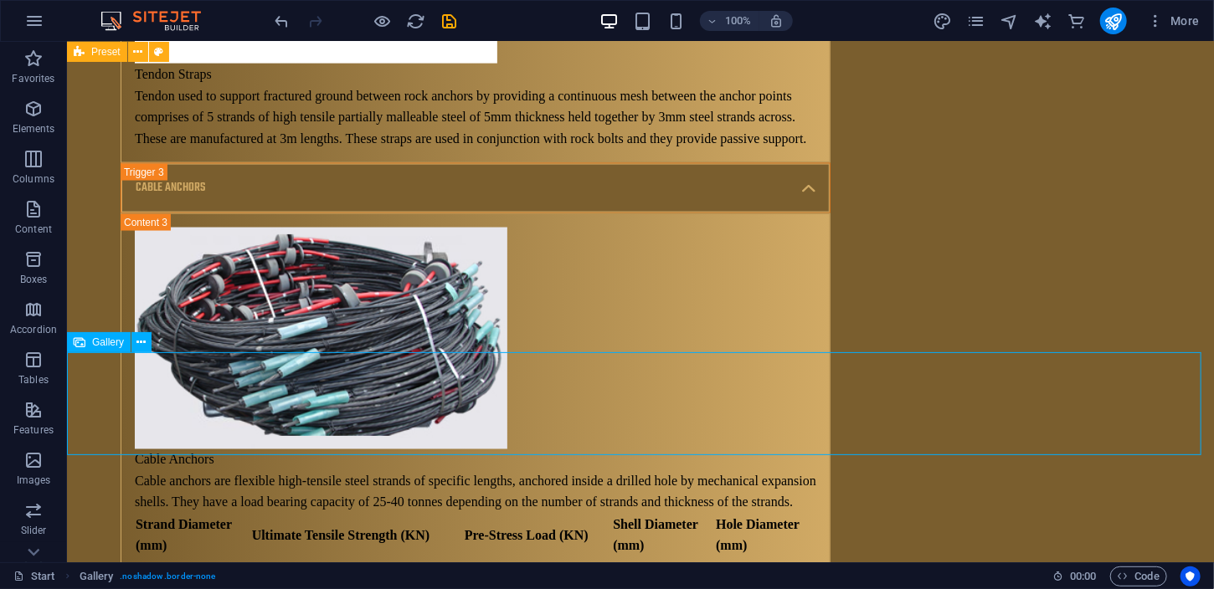
select select "%"
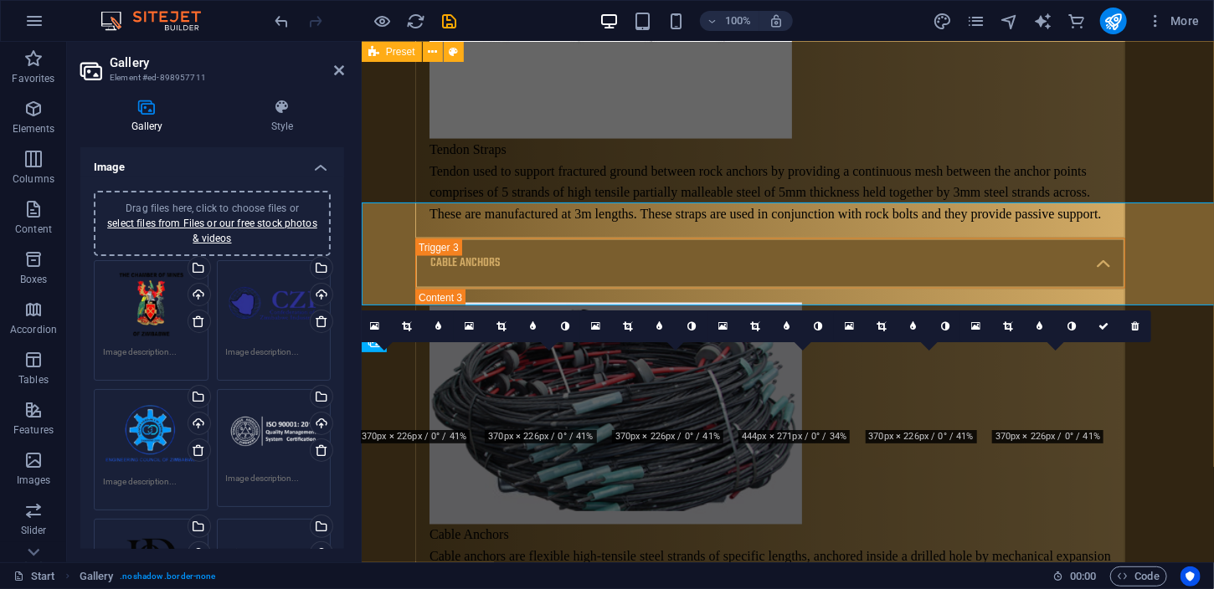
scroll to position [10448, 0]
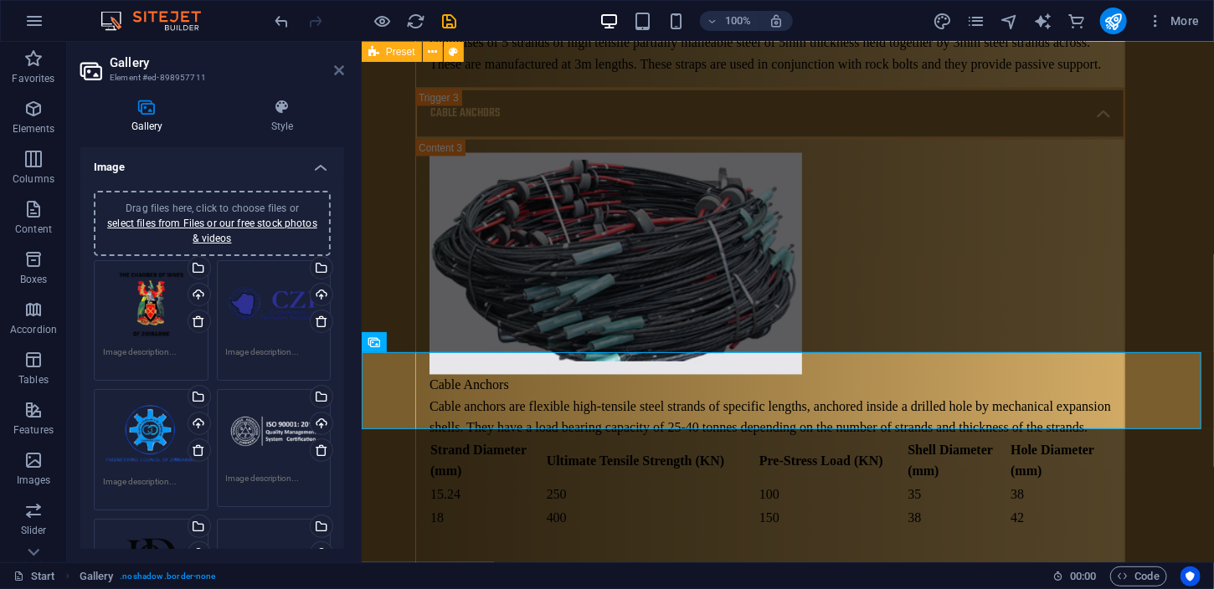
click at [334, 76] on icon at bounding box center [339, 70] width 10 height 13
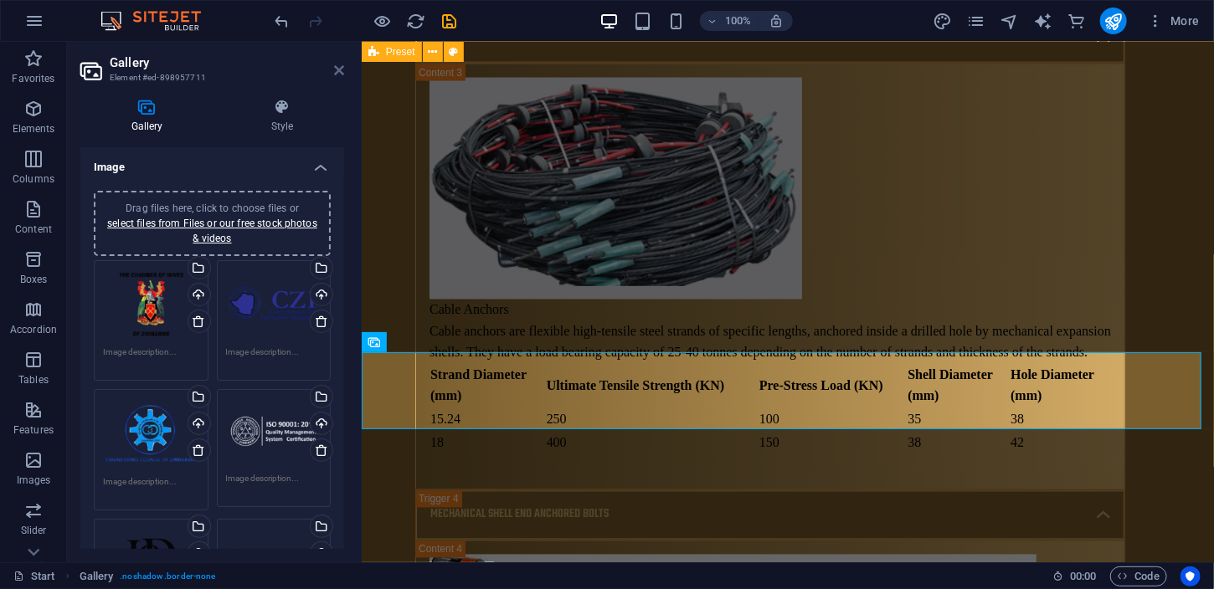
scroll to position [10214, 0]
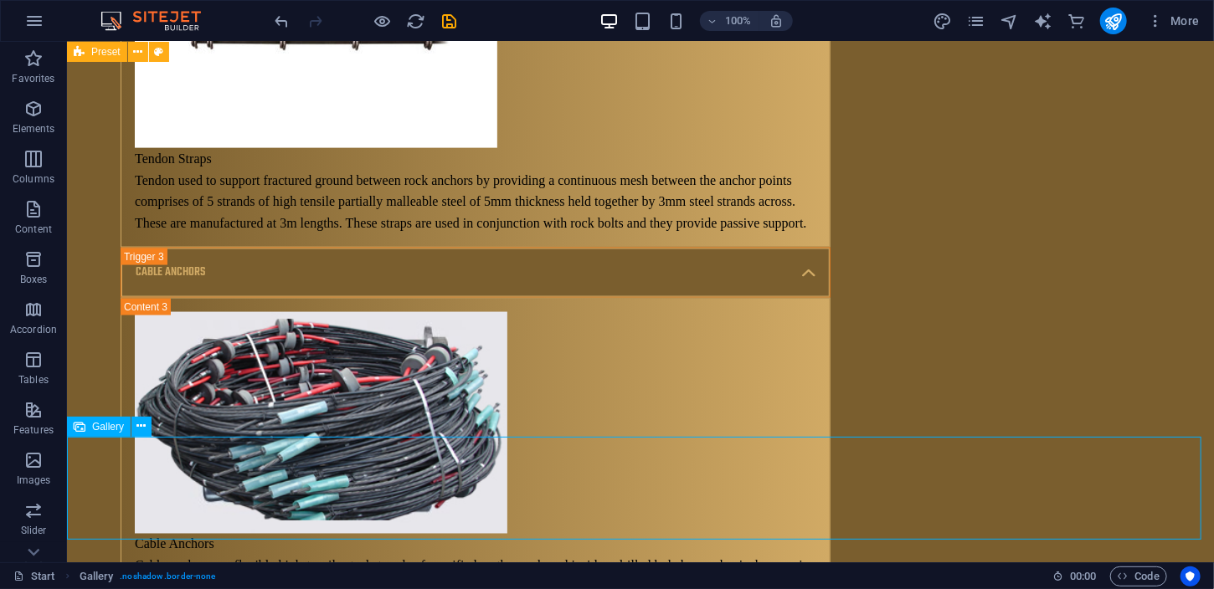
click at [97, 428] on span "Gallery" at bounding box center [108, 427] width 32 height 10
click at [143, 424] on icon at bounding box center [141, 427] width 9 height 18
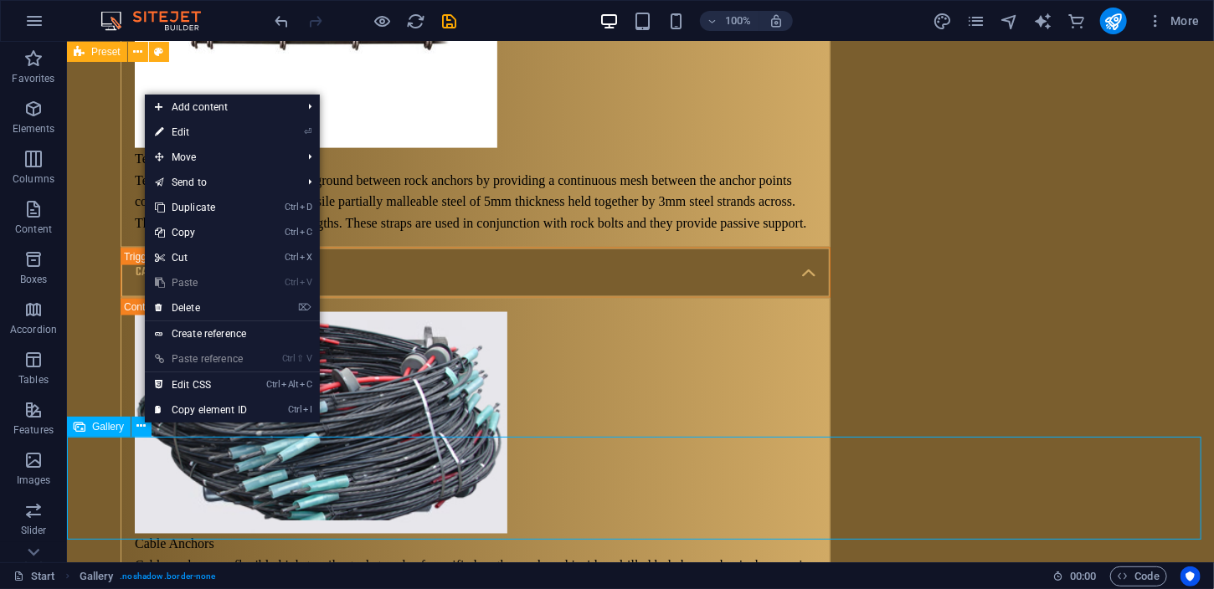
click at [124, 419] on div "Gallery" at bounding box center [99, 427] width 64 height 20
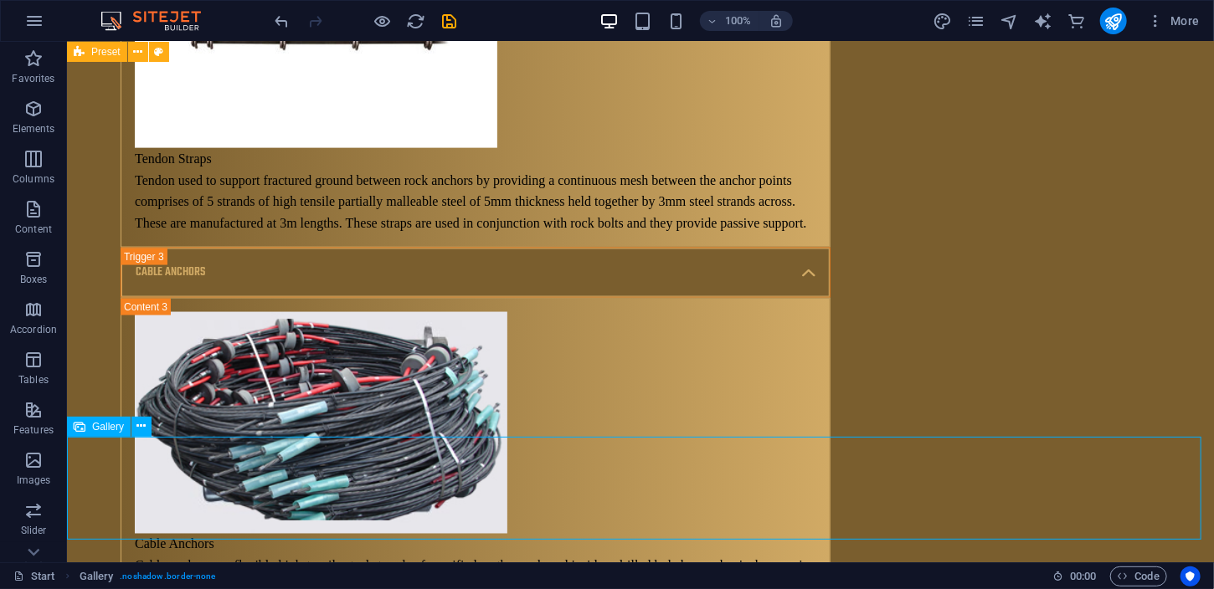
click at [117, 422] on span "Gallery" at bounding box center [108, 427] width 32 height 10
select select "1"
select select "%"
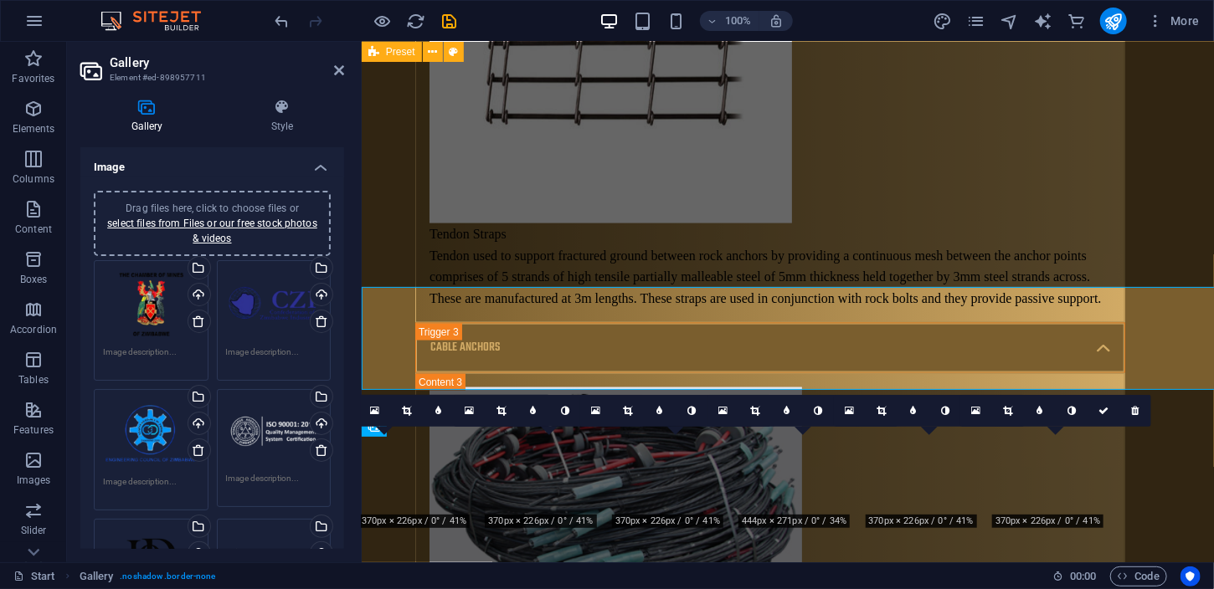
scroll to position [10364, 0]
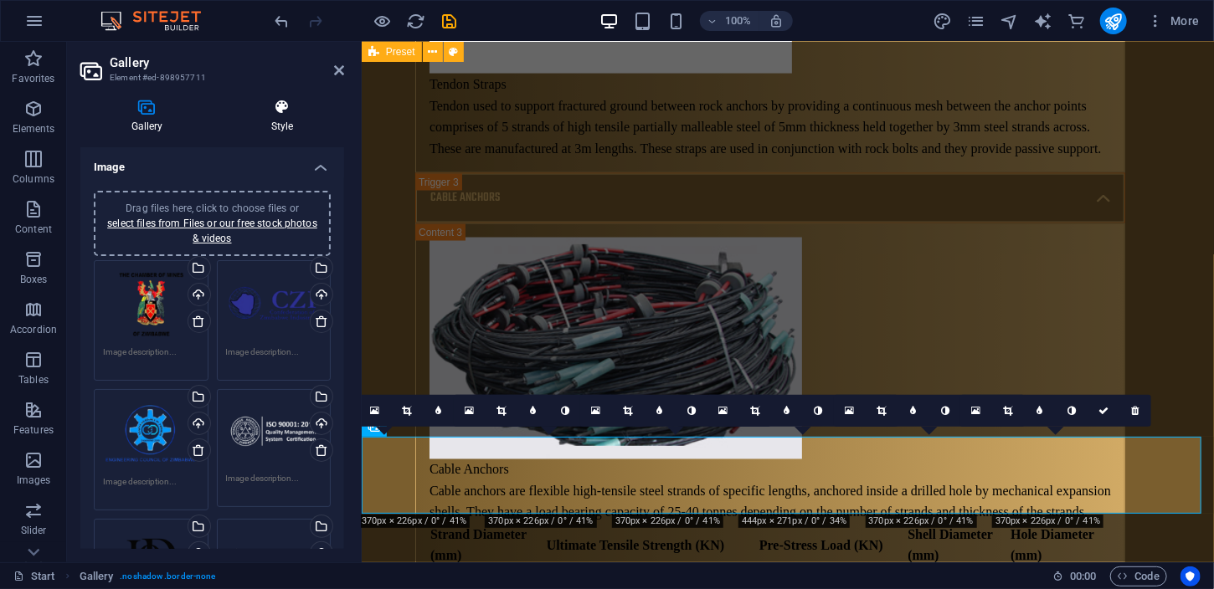
drag, startPoint x: 262, startPoint y: 94, endPoint x: 301, endPoint y: 116, distance: 45.4
click at [301, 116] on div "Gallery Style Image Drag files here, click to choose files or select files from…" at bounding box center [212, 323] width 290 height 477
click at [301, 116] on h4 "Style" at bounding box center [282, 116] width 124 height 35
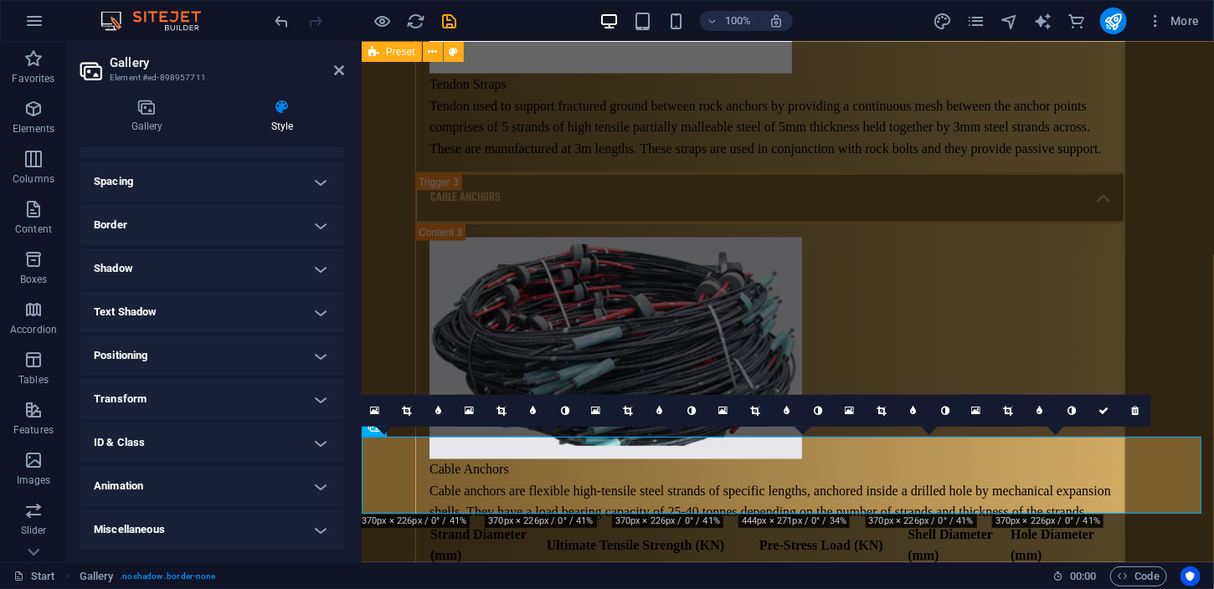
scroll to position [0, 0]
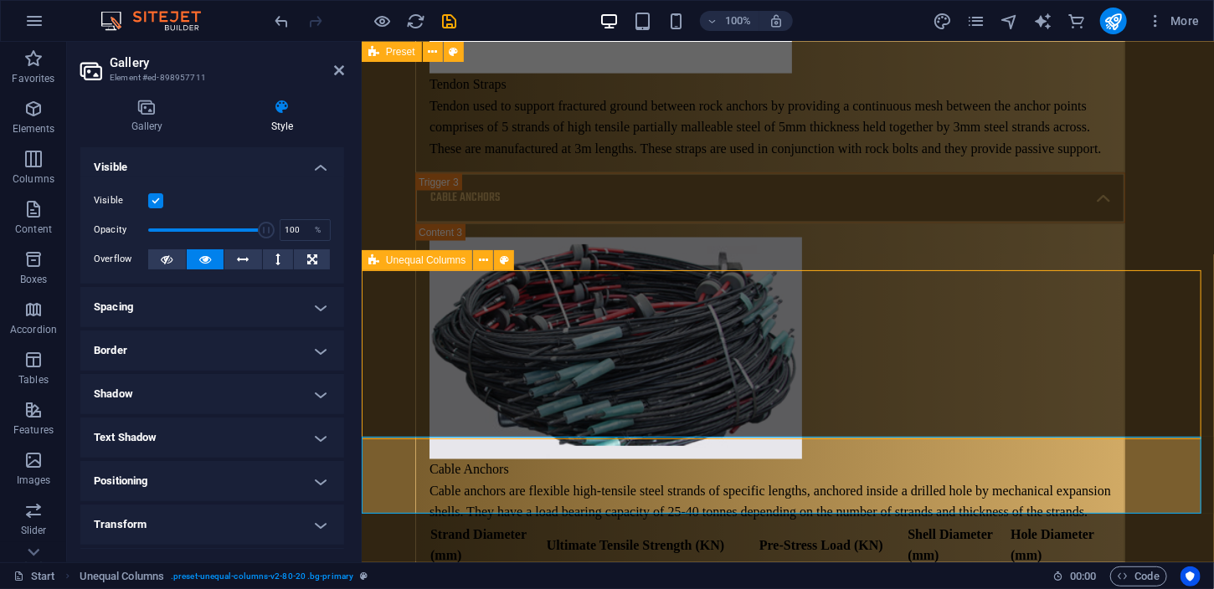
scroll to position [10214, 0]
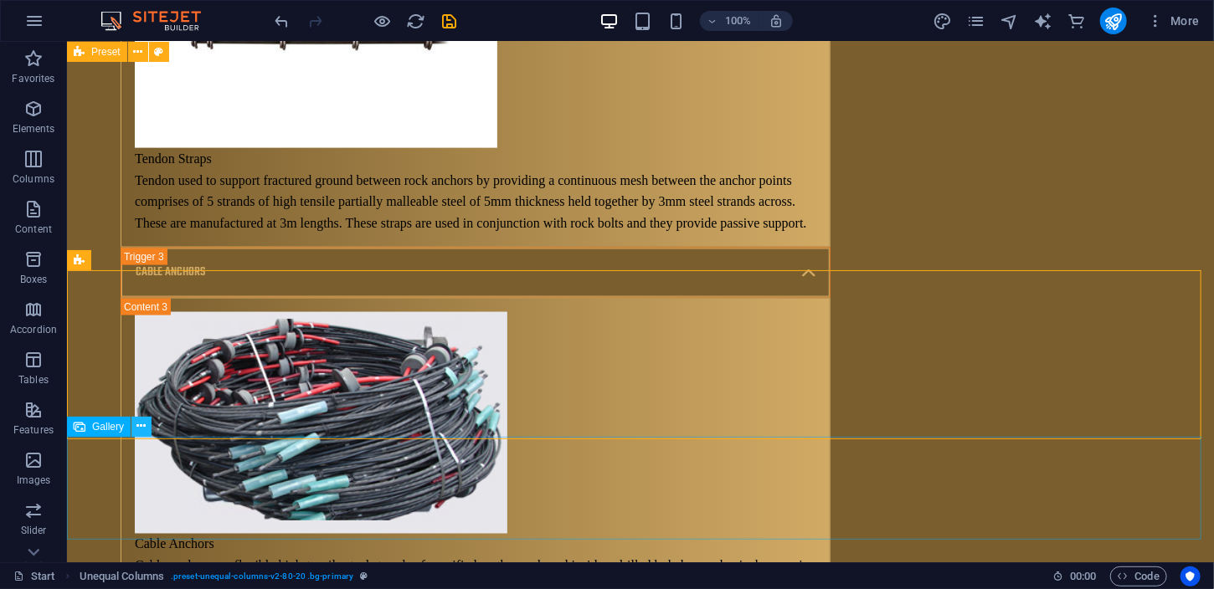
click at [144, 424] on icon at bounding box center [141, 427] width 9 height 18
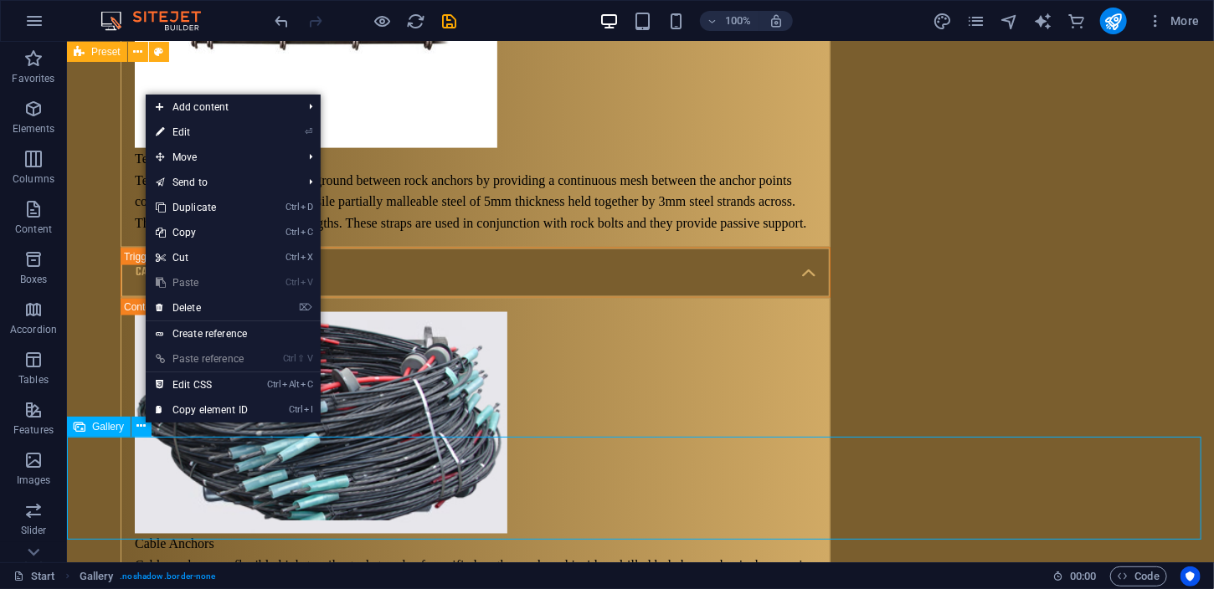
click at [99, 420] on div "Gallery" at bounding box center [99, 427] width 64 height 20
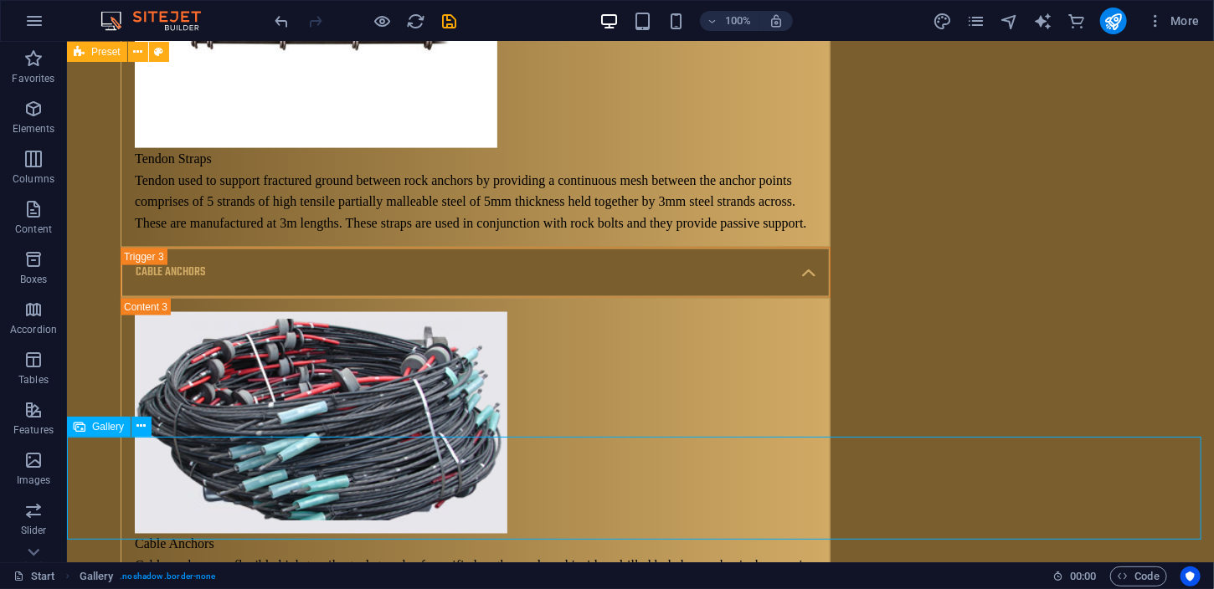
click at [101, 422] on span "Gallery" at bounding box center [108, 427] width 32 height 10
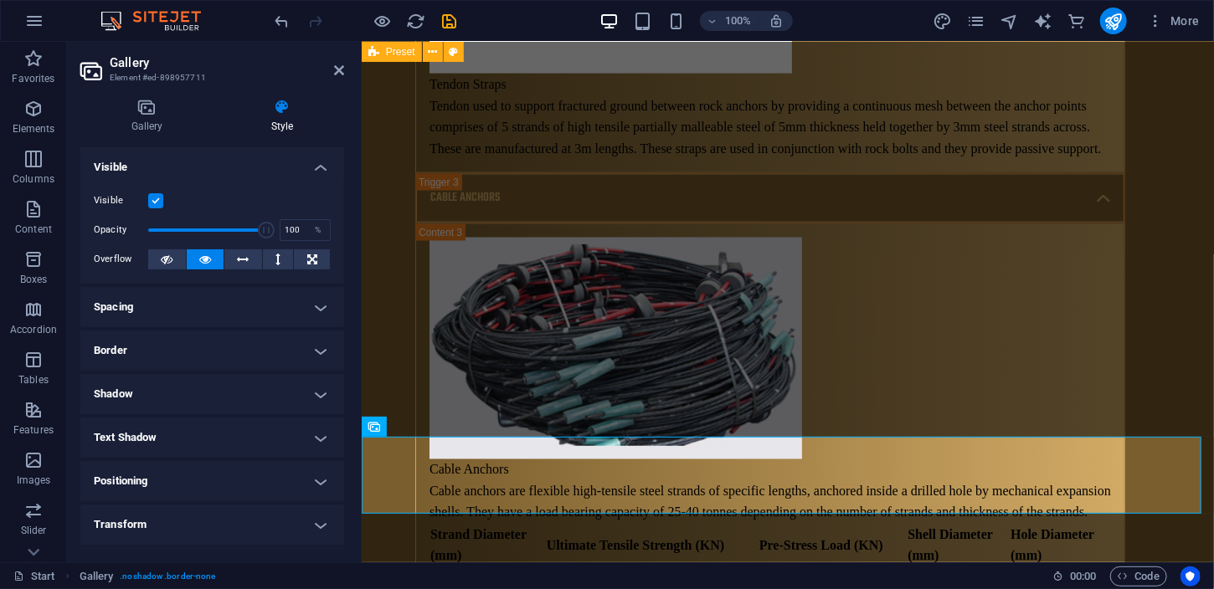
scroll to position [126, 0]
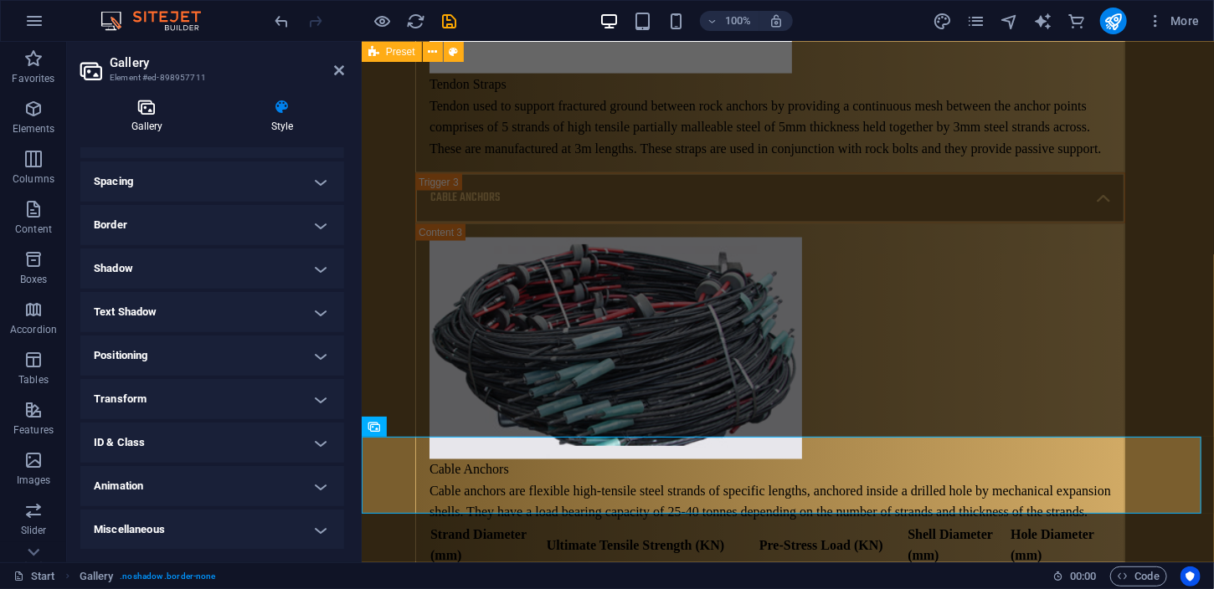
click at [146, 126] on h4 "Gallery" at bounding box center [150, 116] width 140 height 35
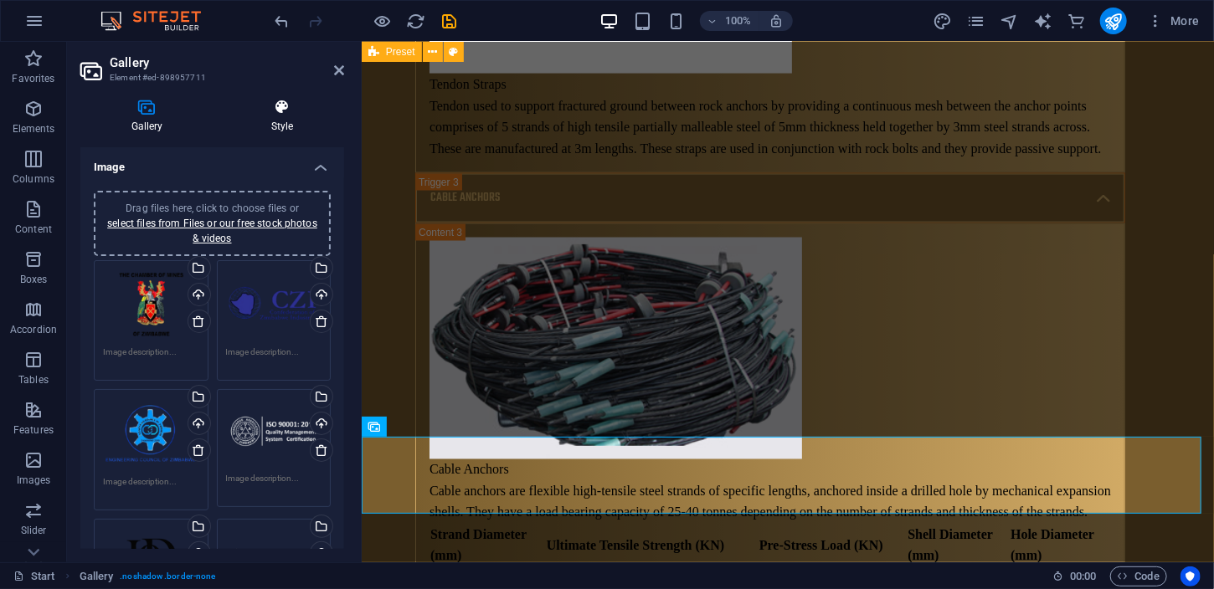
click at [259, 117] on h4 "Style" at bounding box center [282, 116] width 124 height 35
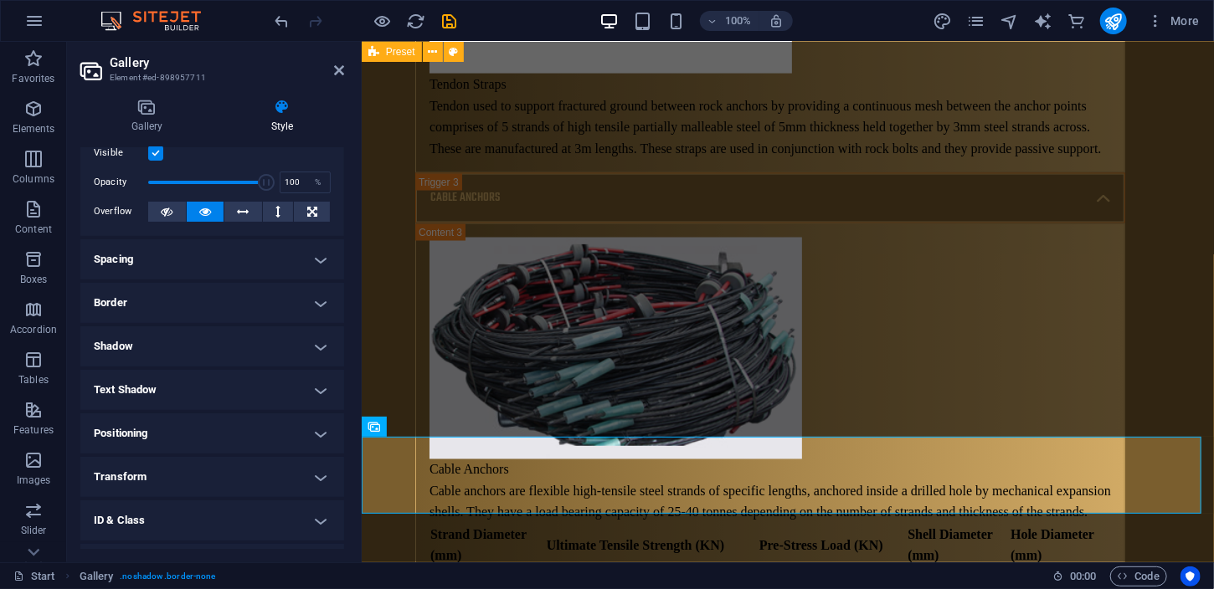
scroll to position [0, 0]
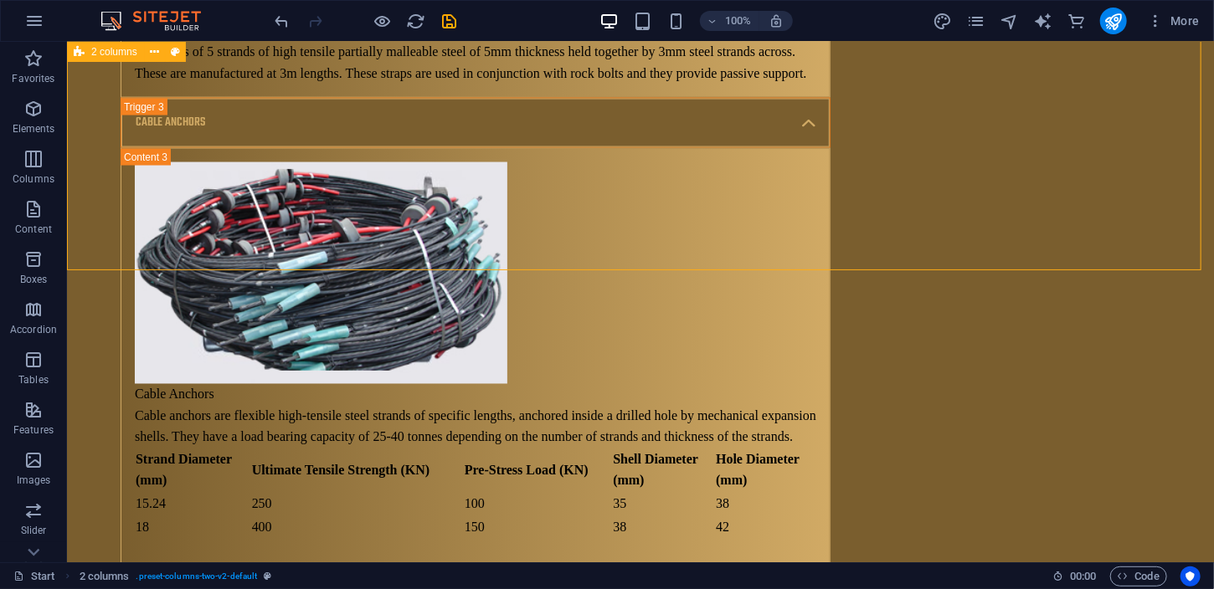
scroll to position [10214, 0]
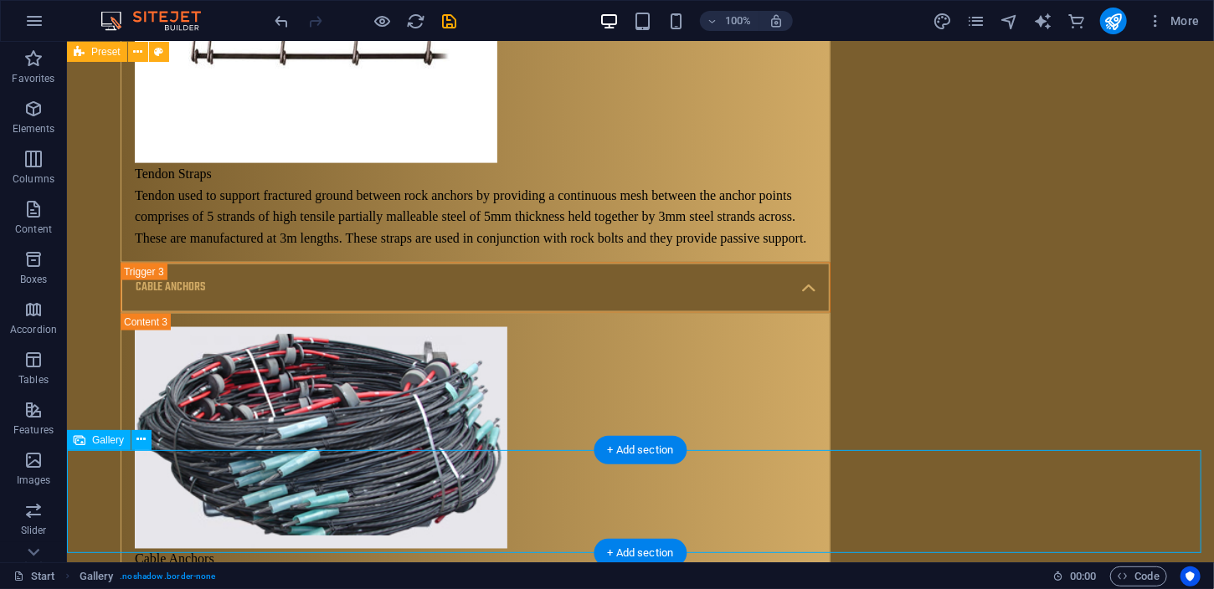
scroll to position [10298, 0]
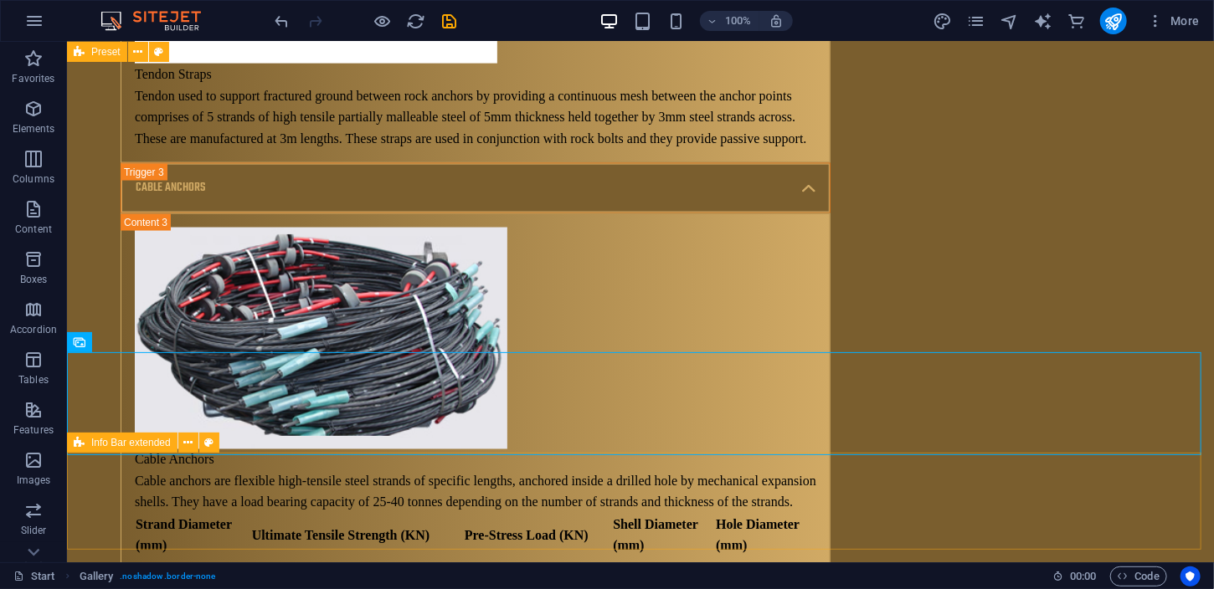
click at [132, 445] on span "Info Bar extended" at bounding box center [131, 443] width 80 height 10
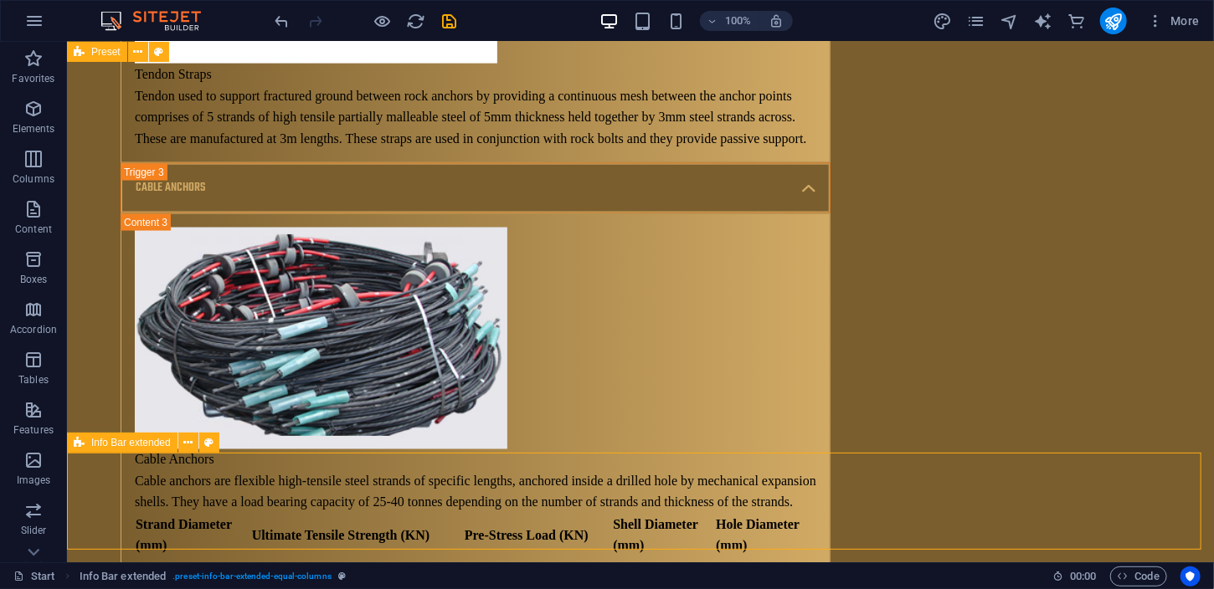
click at [157, 444] on span "Info Bar extended" at bounding box center [131, 443] width 80 height 10
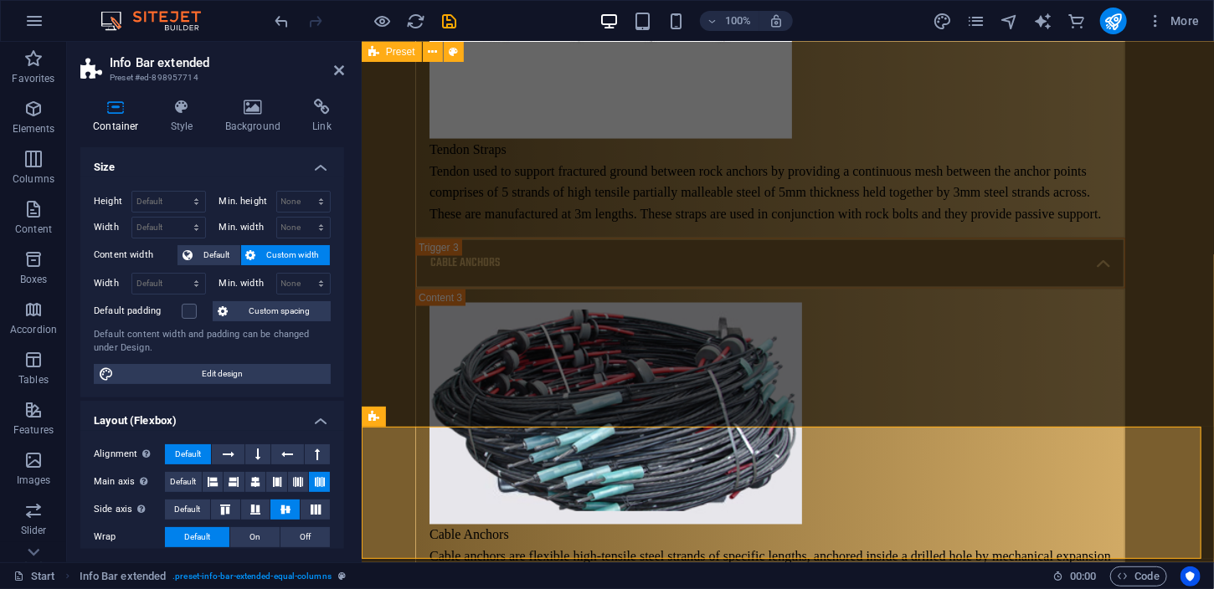
scroll to position [10448, 0]
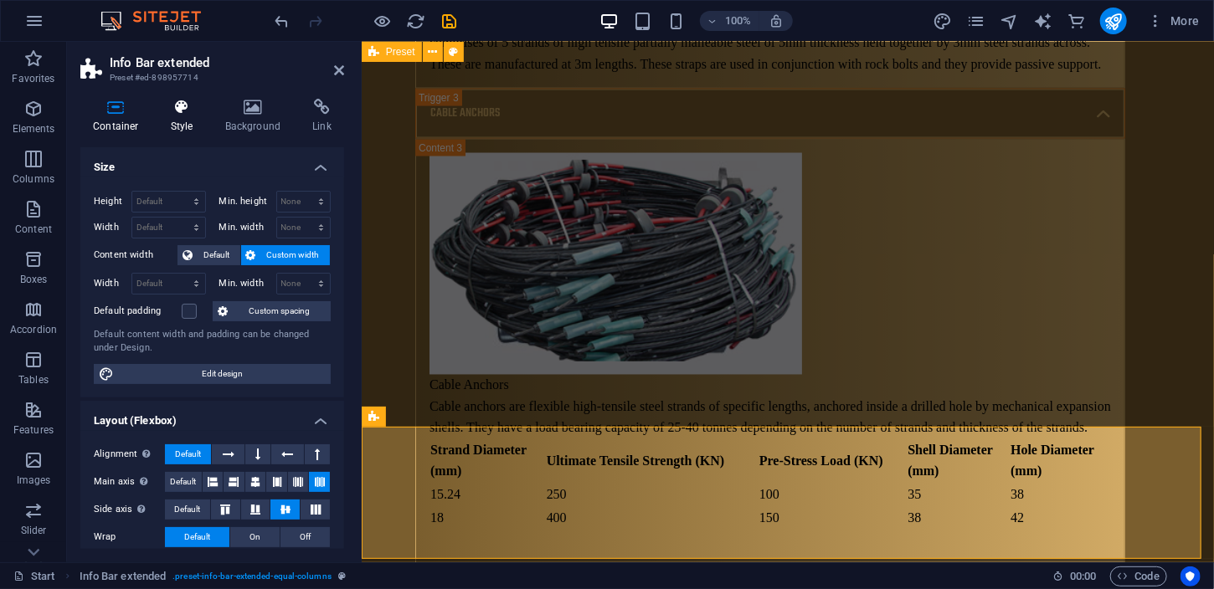
click at [177, 116] on h4 "Style" at bounding box center [185, 116] width 54 height 35
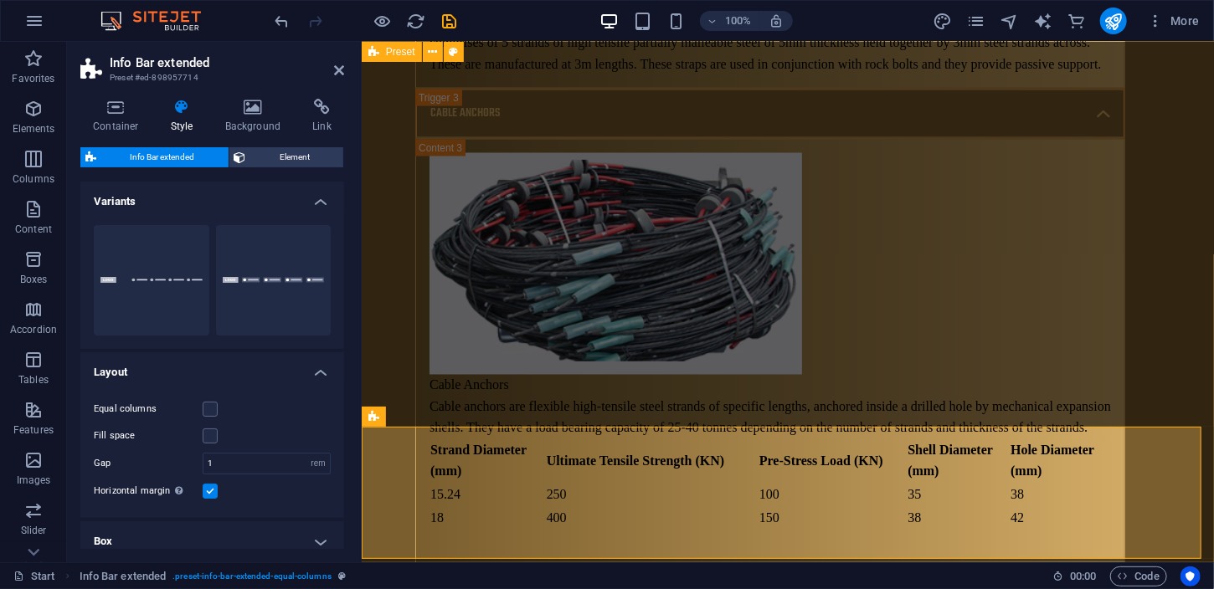
click at [249, 137] on div "Container Style Background Link Size Height Default px rem % vh vw Min. height …" at bounding box center [212, 324] width 264 height 450
click at [248, 122] on h4 "Background" at bounding box center [257, 116] width 88 height 35
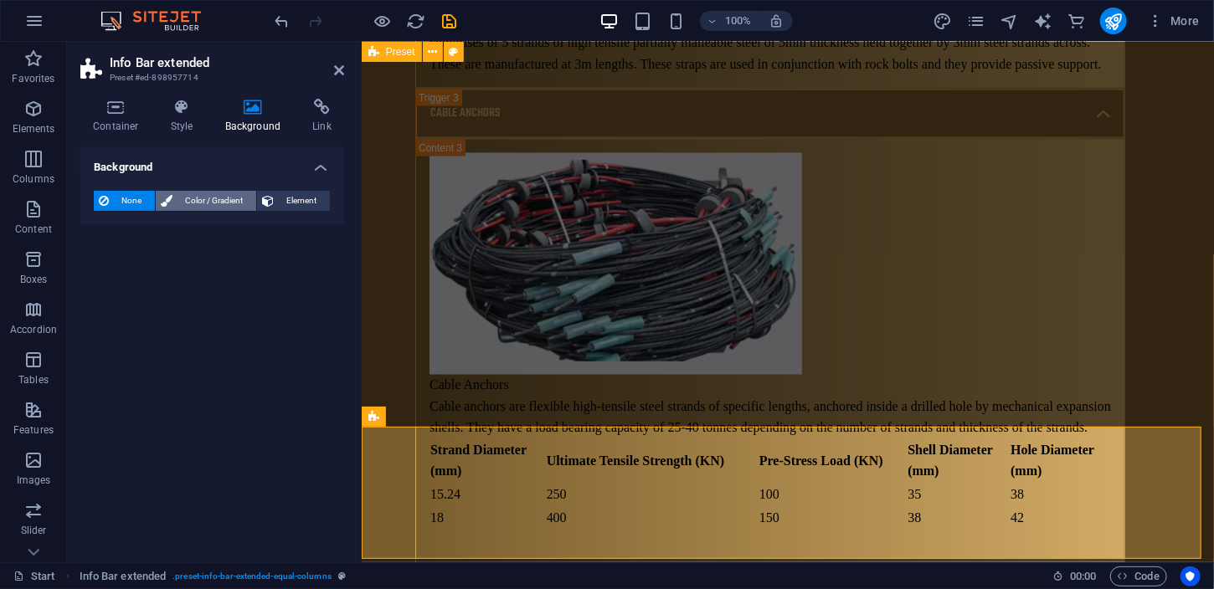
click at [198, 193] on span "Color / Gradient" at bounding box center [214, 201] width 74 height 20
click at [148, 226] on span "Gradient" at bounding box center [160, 232] width 42 height 23
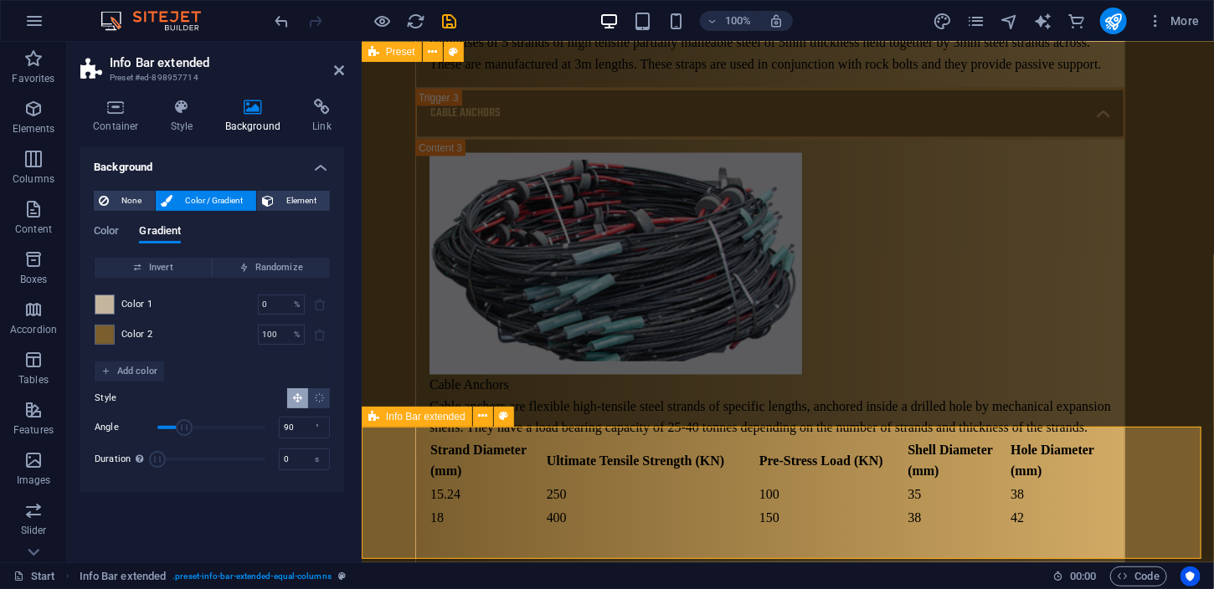
click at [342, 69] on icon at bounding box center [339, 70] width 10 height 13
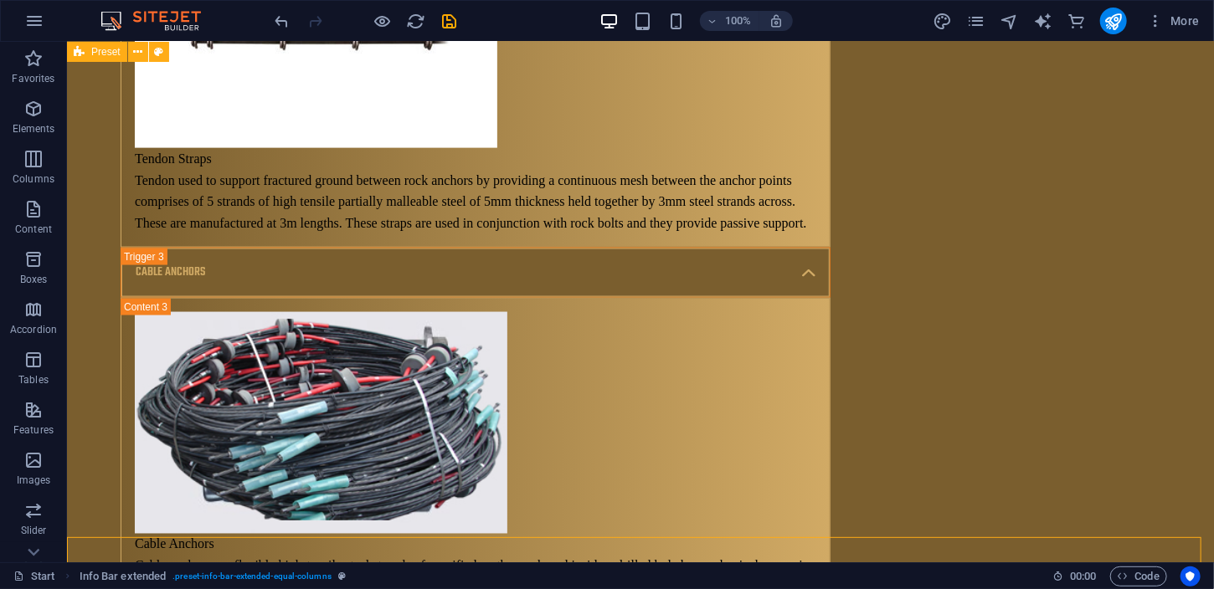
scroll to position [10298, 0]
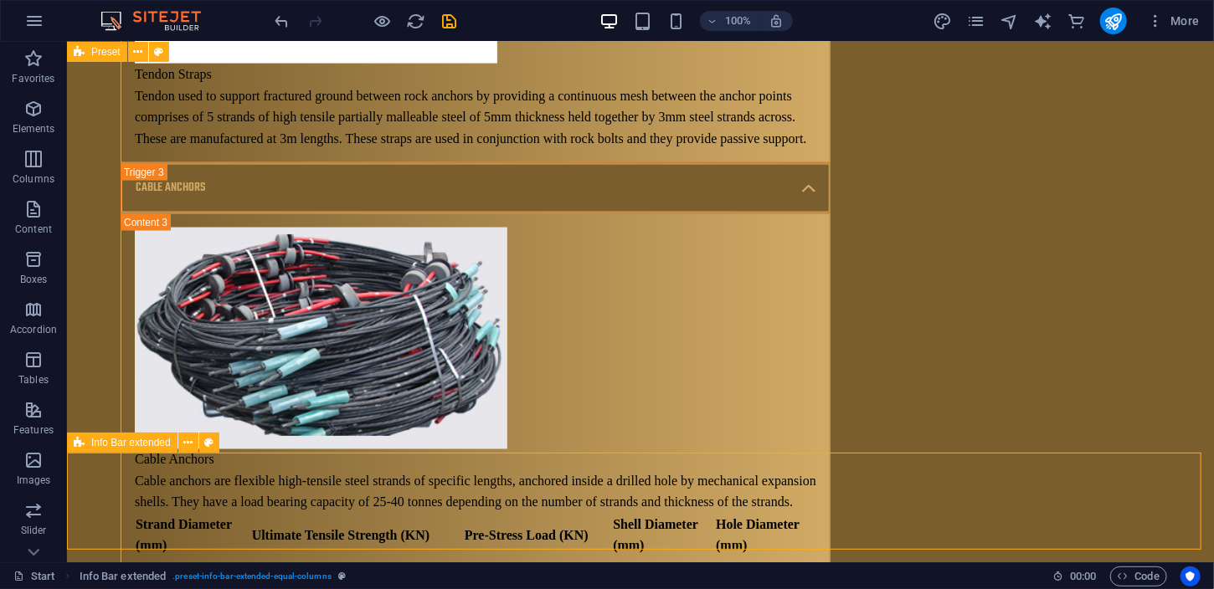
click at [151, 444] on span "Info Bar extended" at bounding box center [131, 443] width 80 height 10
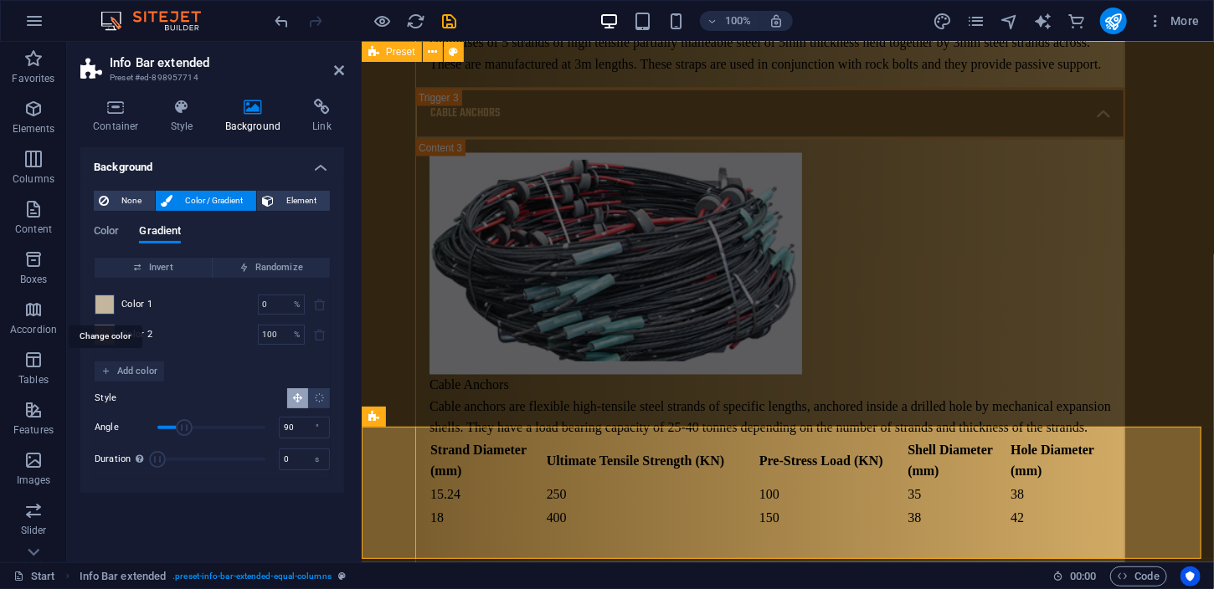
click at [104, 305] on span at bounding box center [104, 304] width 18 height 18
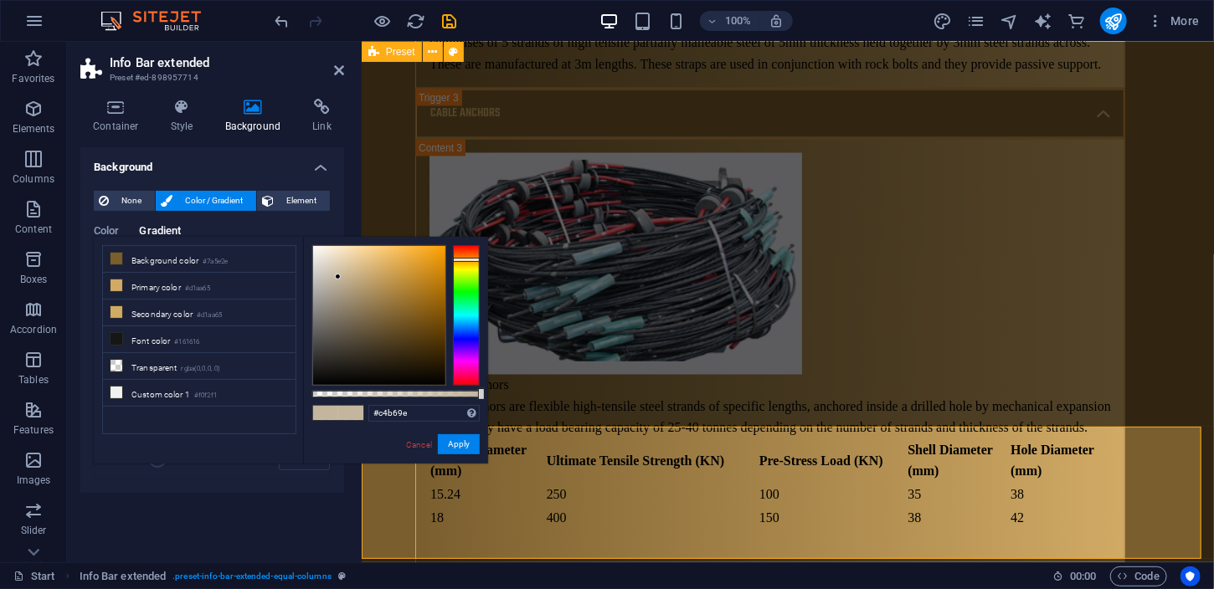
click at [183, 200] on span "Color / Gradient" at bounding box center [214, 201] width 74 height 20
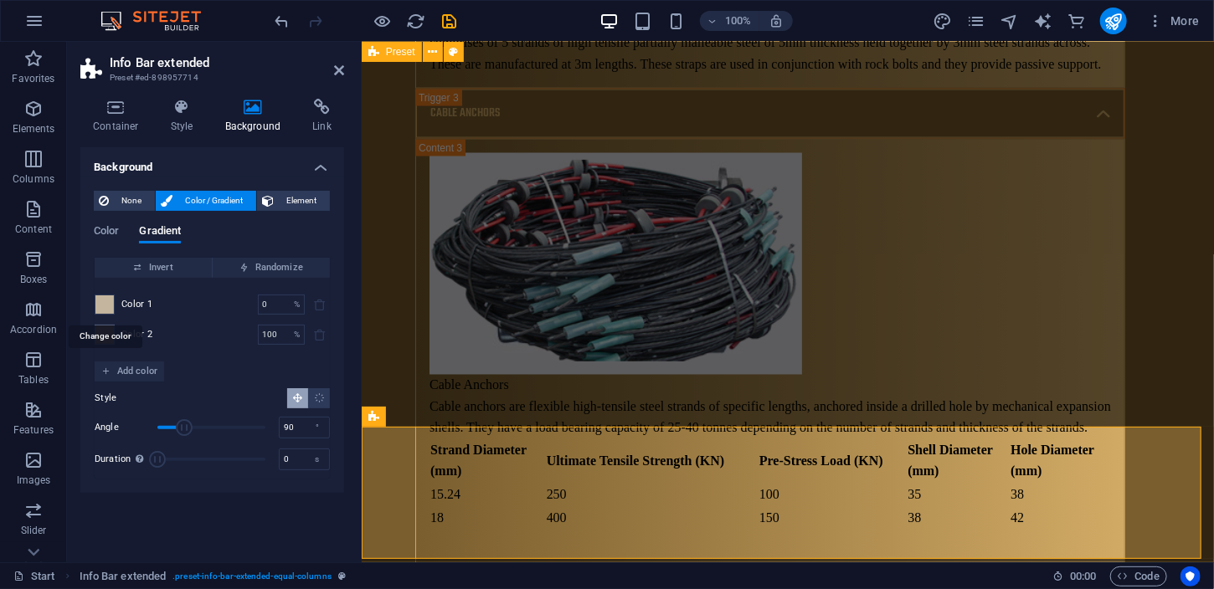
click at [102, 301] on span at bounding box center [104, 304] width 18 height 18
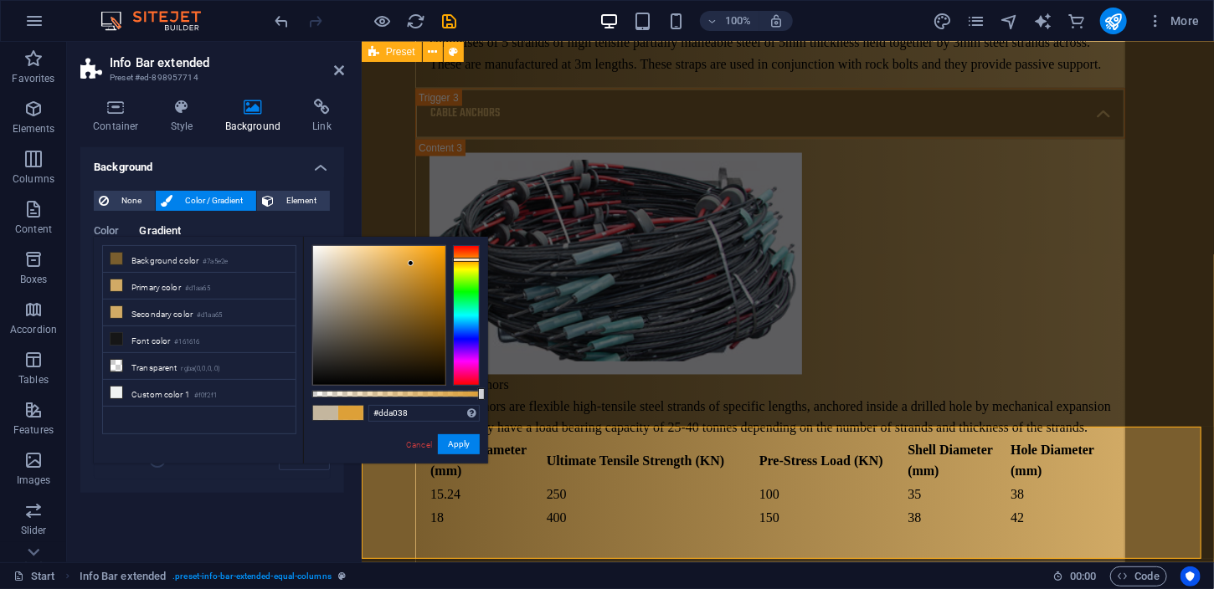
drag, startPoint x: 340, startPoint y: 278, endPoint x: 411, endPoint y: 264, distance: 72.6
click at [411, 264] on div at bounding box center [379, 315] width 132 height 139
drag, startPoint x: 411, startPoint y: 264, endPoint x: 378, endPoint y: 269, distance: 33.0
click at [378, 269] on div at bounding box center [378, 268] width 6 height 6
click at [372, 271] on div at bounding box center [375, 270] width 6 height 6
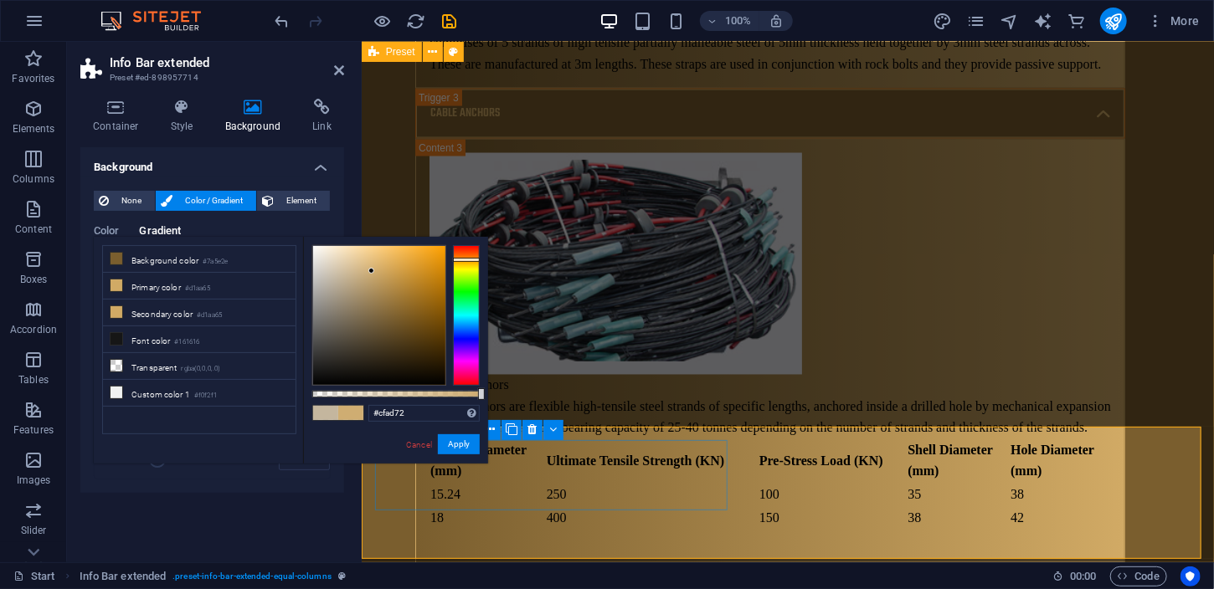
type input "#dec498"
drag, startPoint x: 371, startPoint y: 270, endPoint x: 354, endPoint y: 263, distance: 18.4
click at [354, 263] on div at bounding box center [355, 262] width 6 height 6
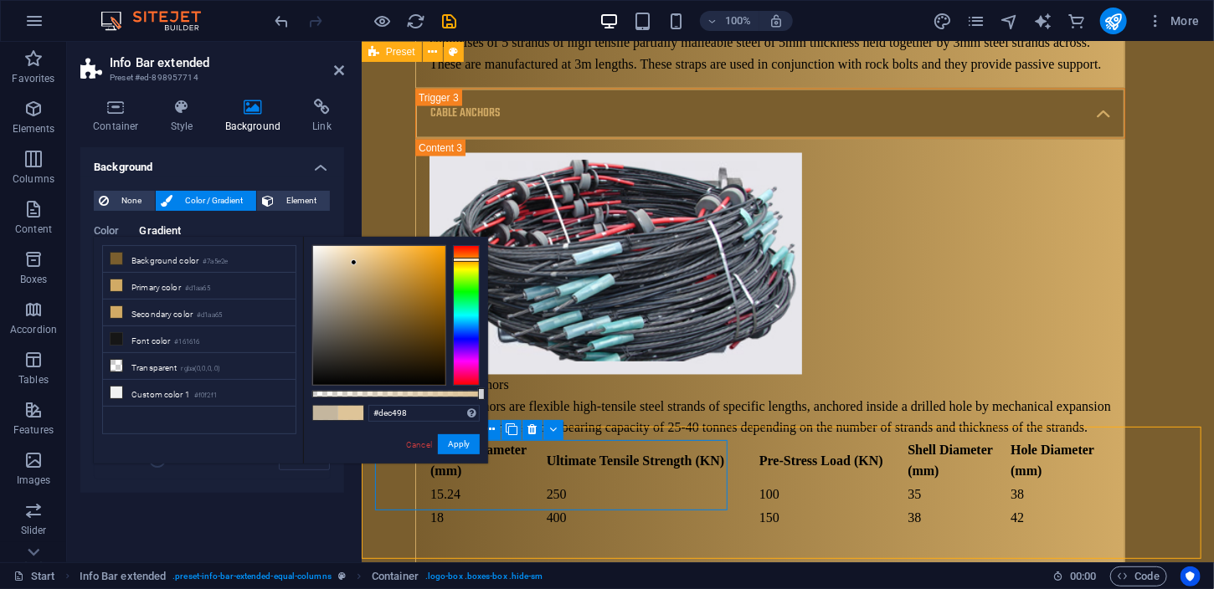
click at [460, 444] on button "Apply" at bounding box center [459, 444] width 42 height 20
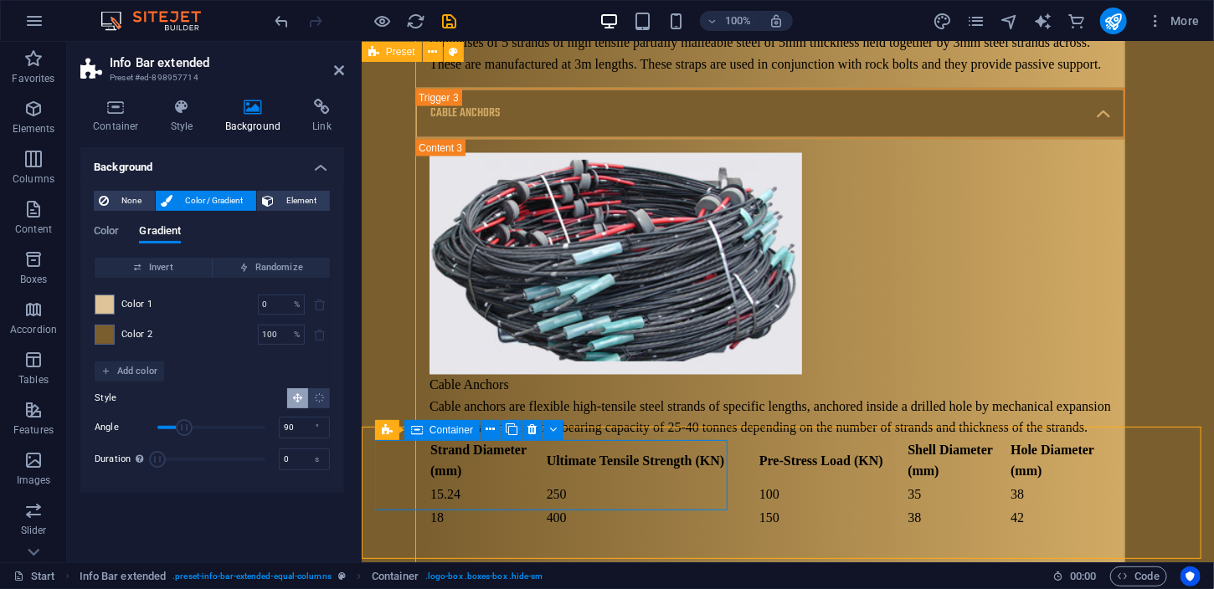
click at [496, 424] on icon at bounding box center [500, 430] width 9 height 18
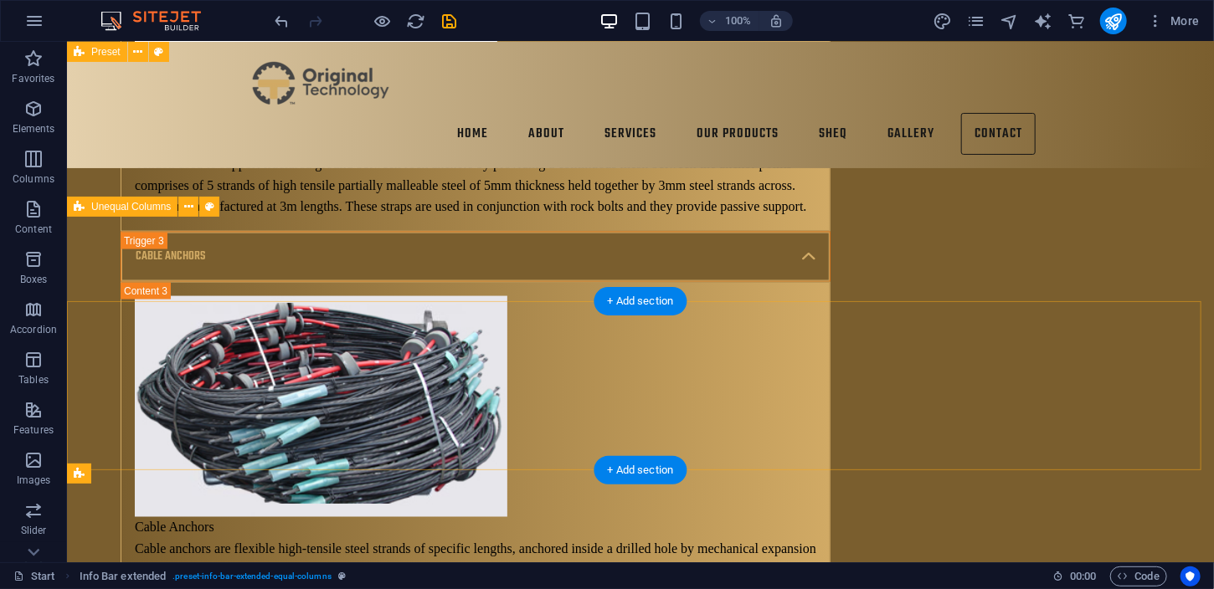
scroll to position [10183, 0]
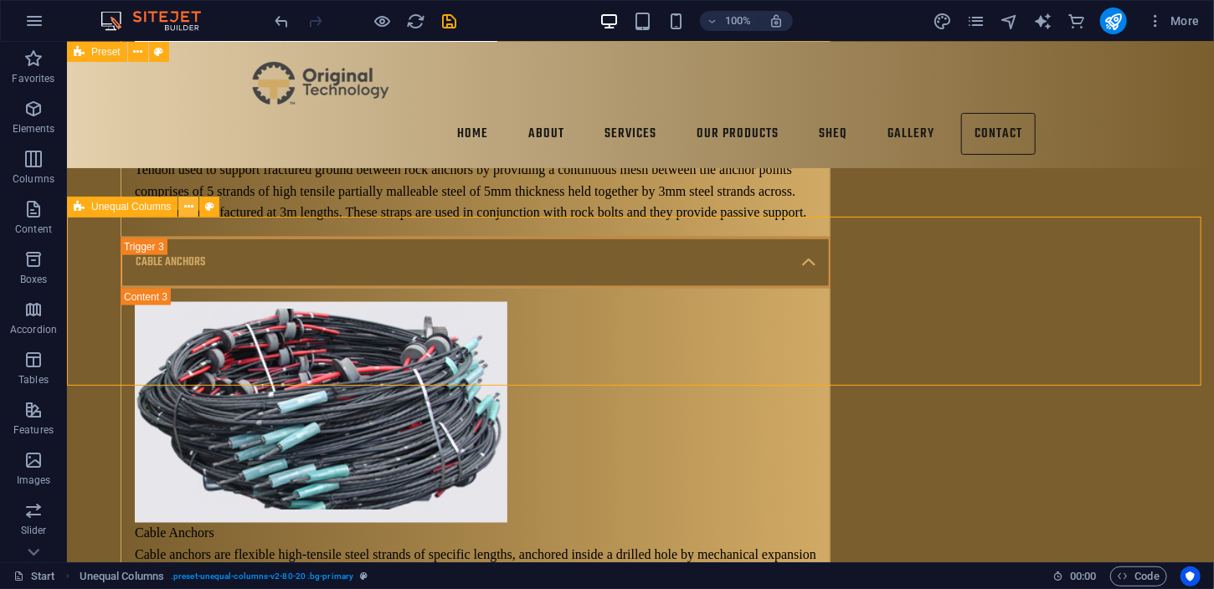
click at [191, 208] on icon at bounding box center [188, 207] width 9 height 18
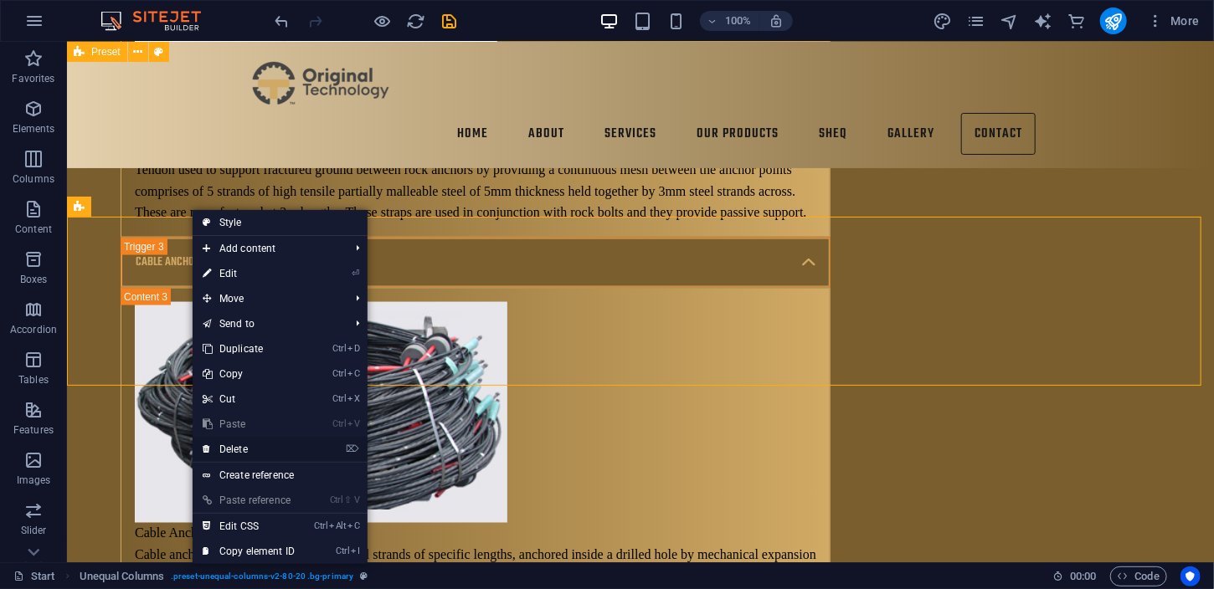
click at [262, 442] on link "⌦ Delete" at bounding box center [249, 449] width 112 height 25
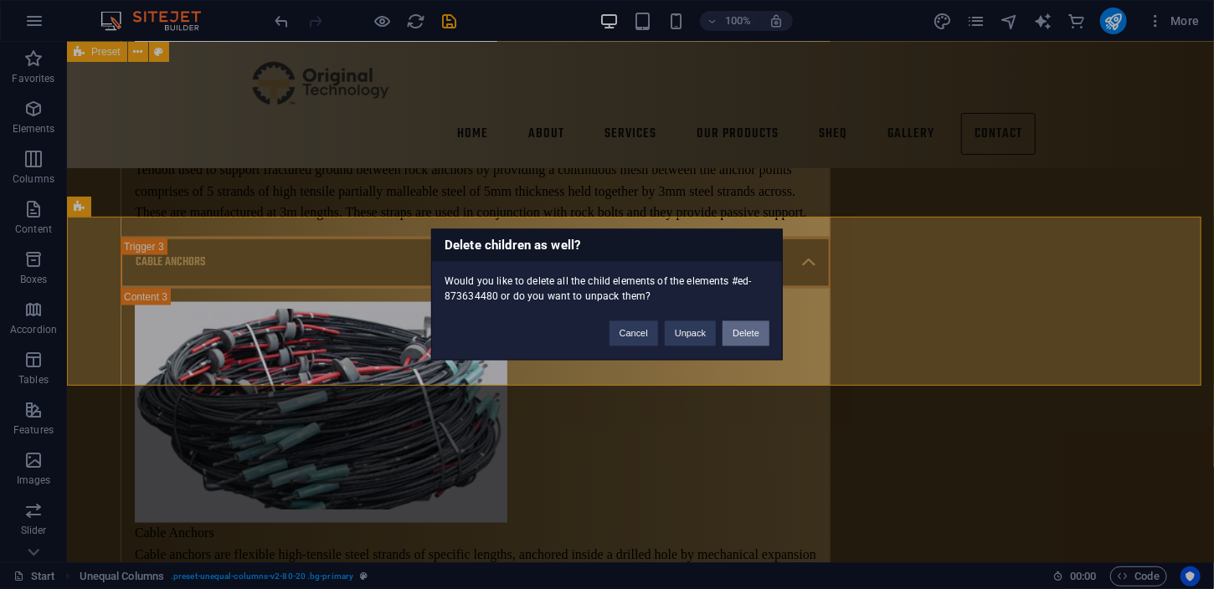
click at [740, 326] on button "Delete" at bounding box center [745, 333] width 47 height 25
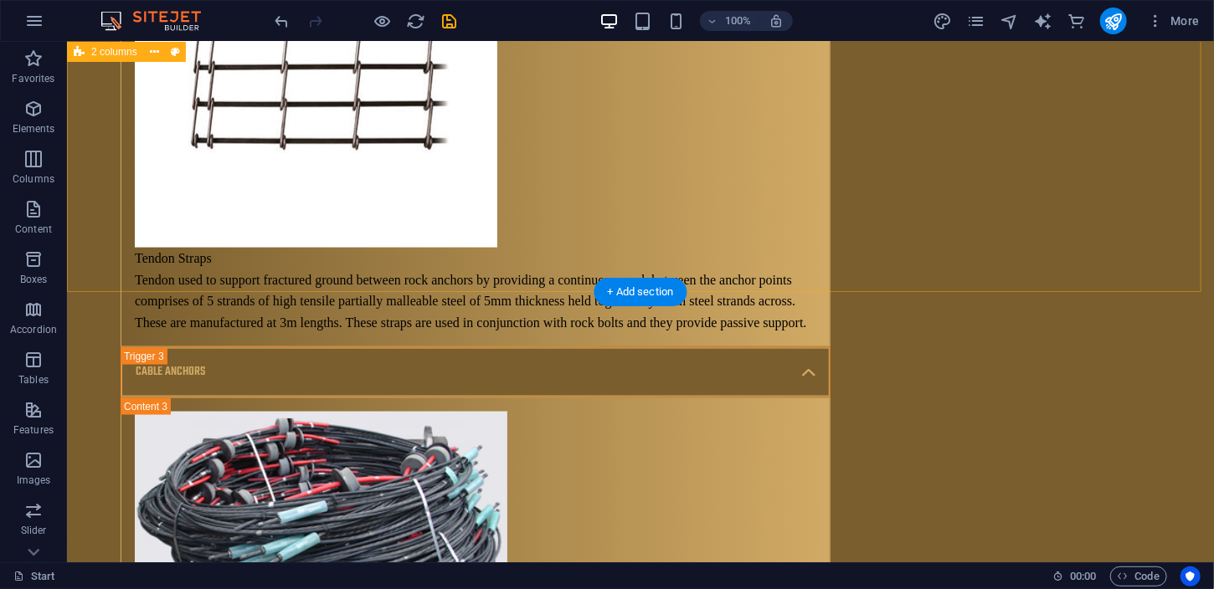
scroll to position [10125, 0]
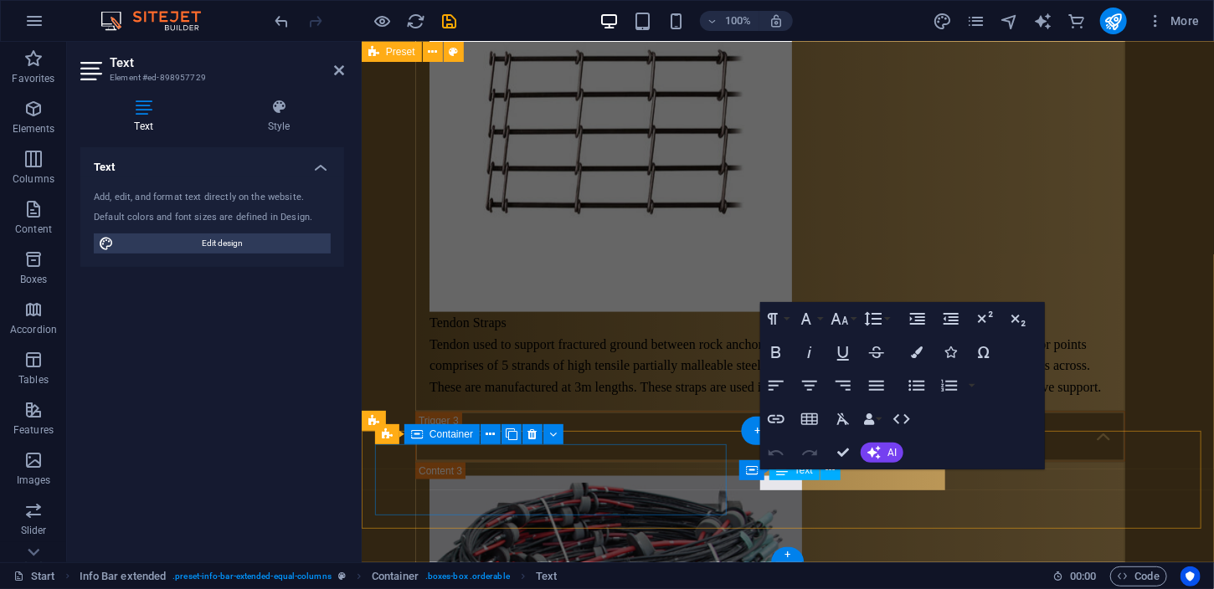
scroll to position [10275, 0]
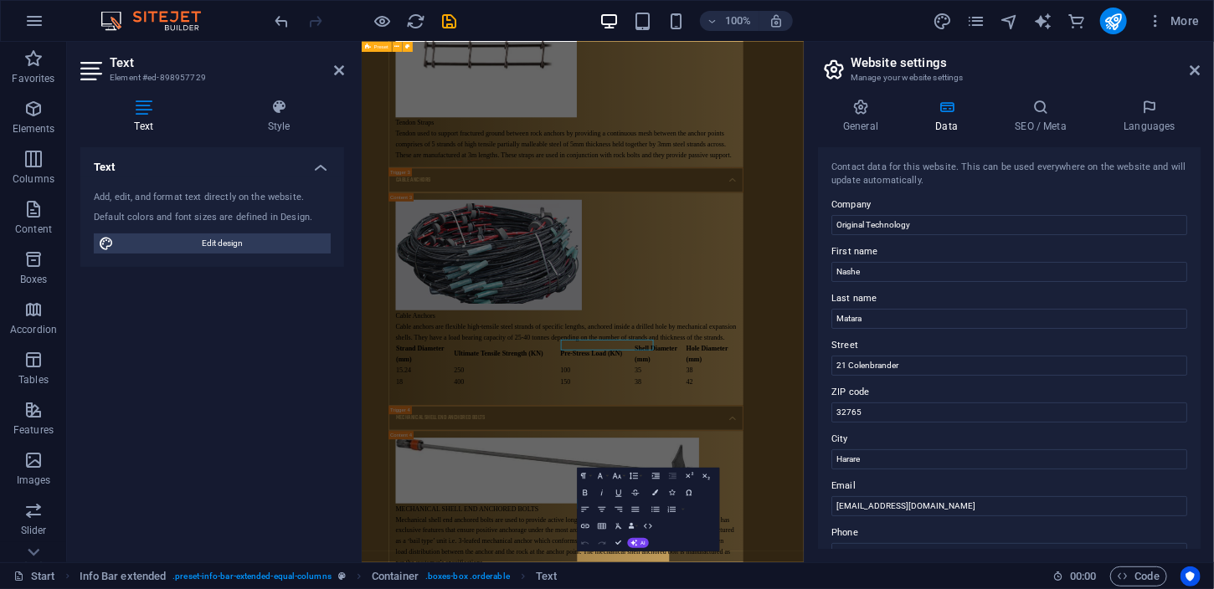
scroll to position [10107, 0]
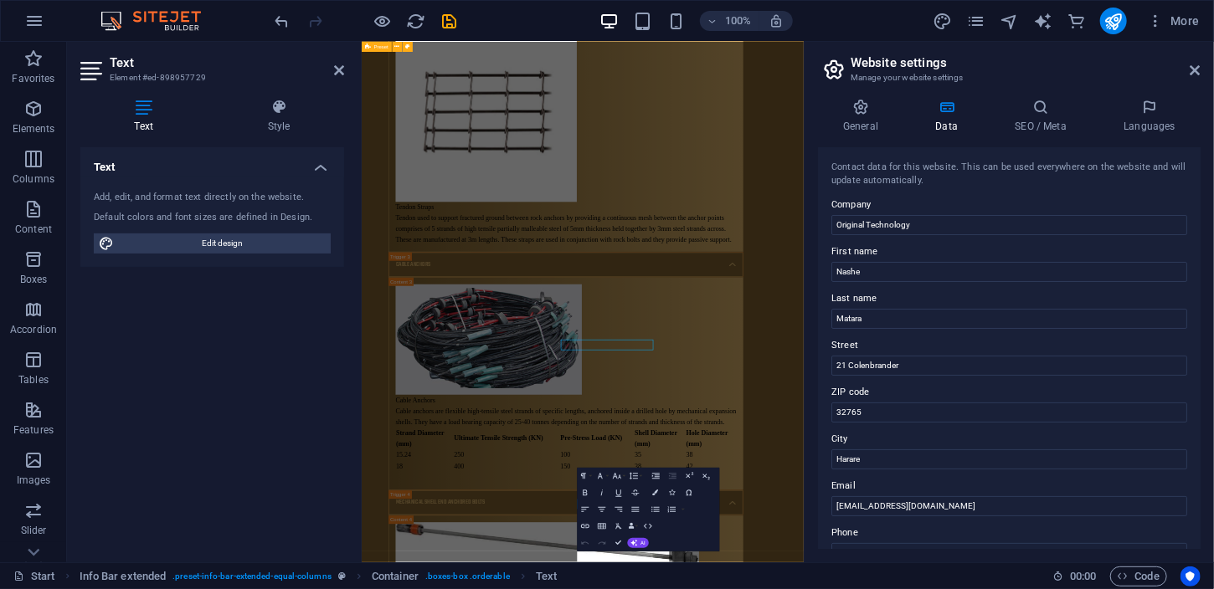
click at [918, 471] on div "Contact data for this website. This can be used everywhere on the website and w…" at bounding box center [1009, 348] width 383 height 402
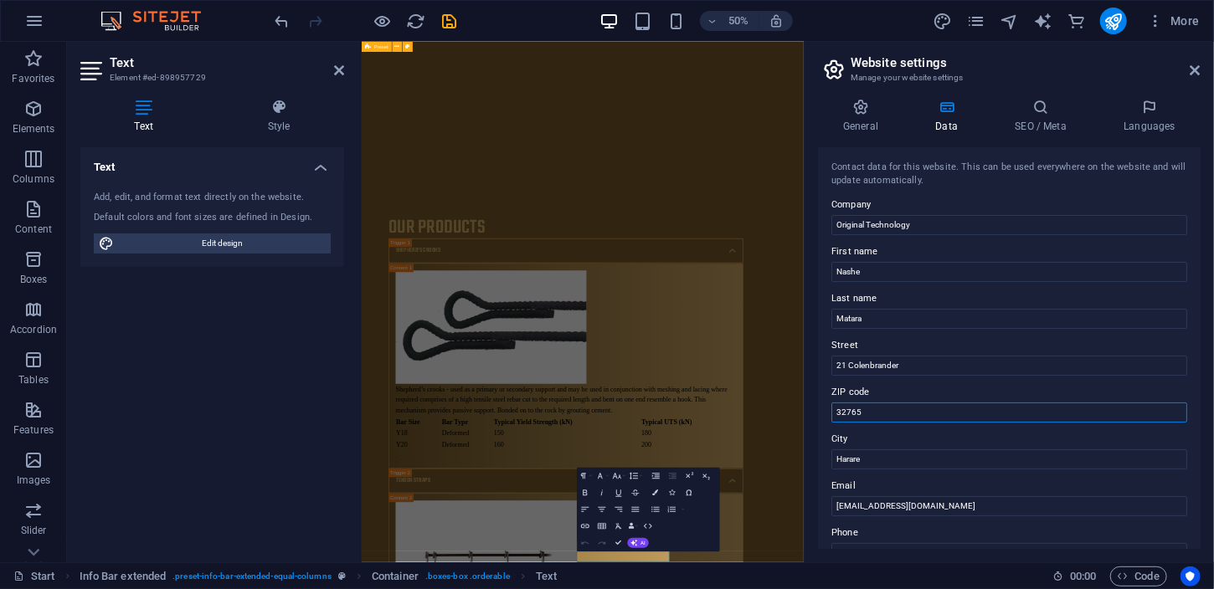
click at [887, 420] on input "32765" at bounding box center [1009, 413] width 356 height 20
type input "3"
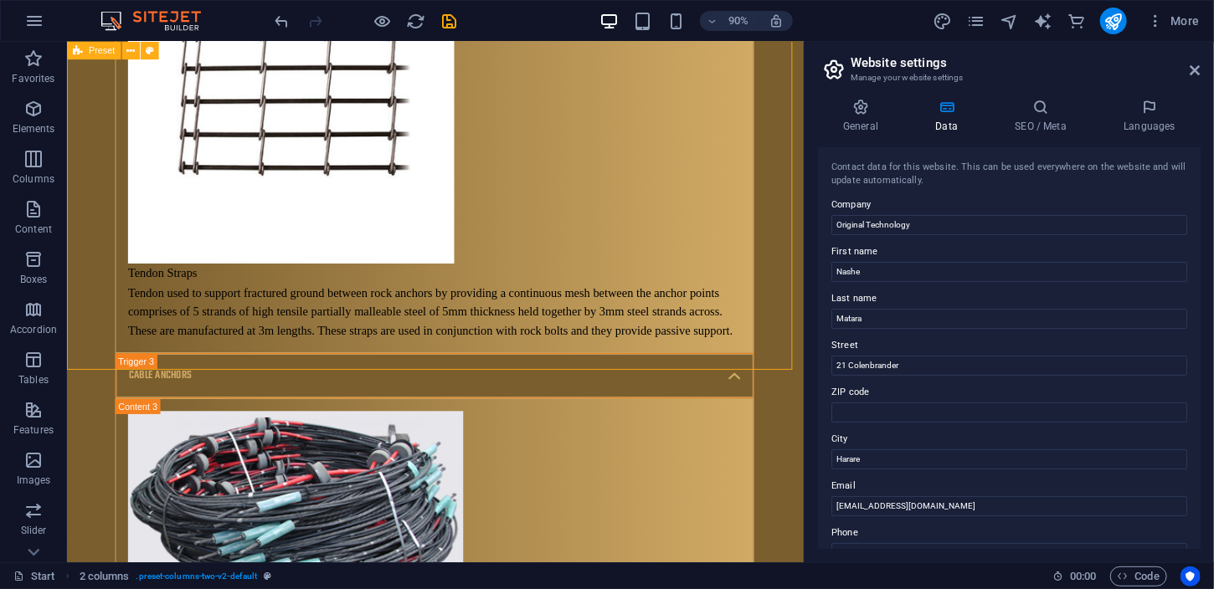
scroll to position [22, 0]
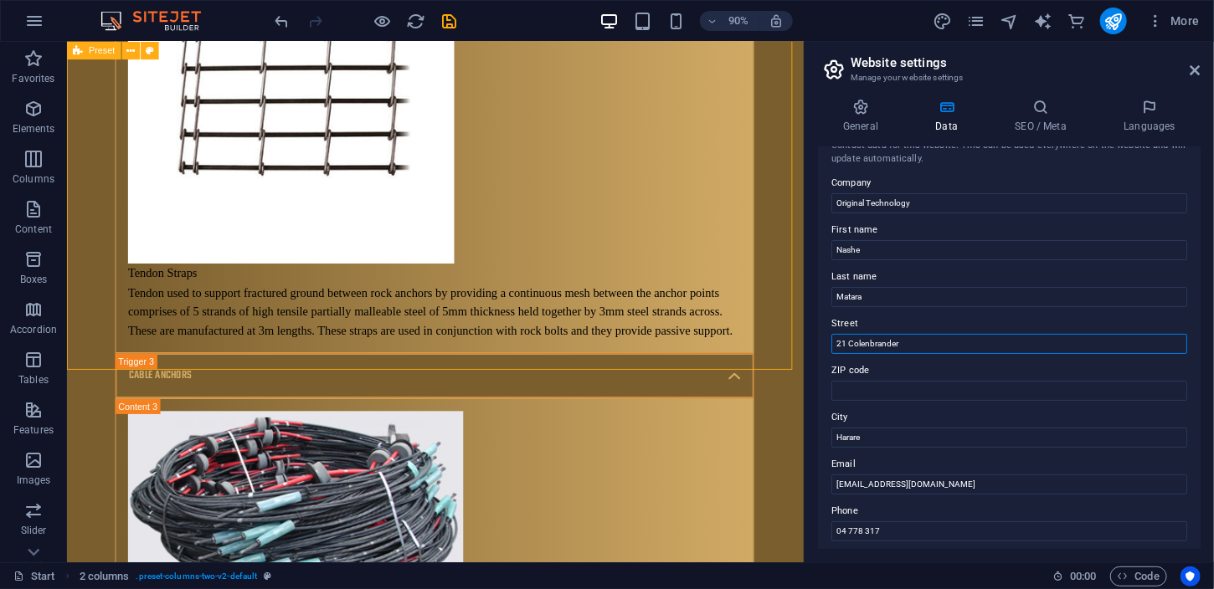
click at [951, 342] on input "21 Colenbrander" at bounding box center [1009, 344] width 356 height 20
type input "21 Colenbrander"
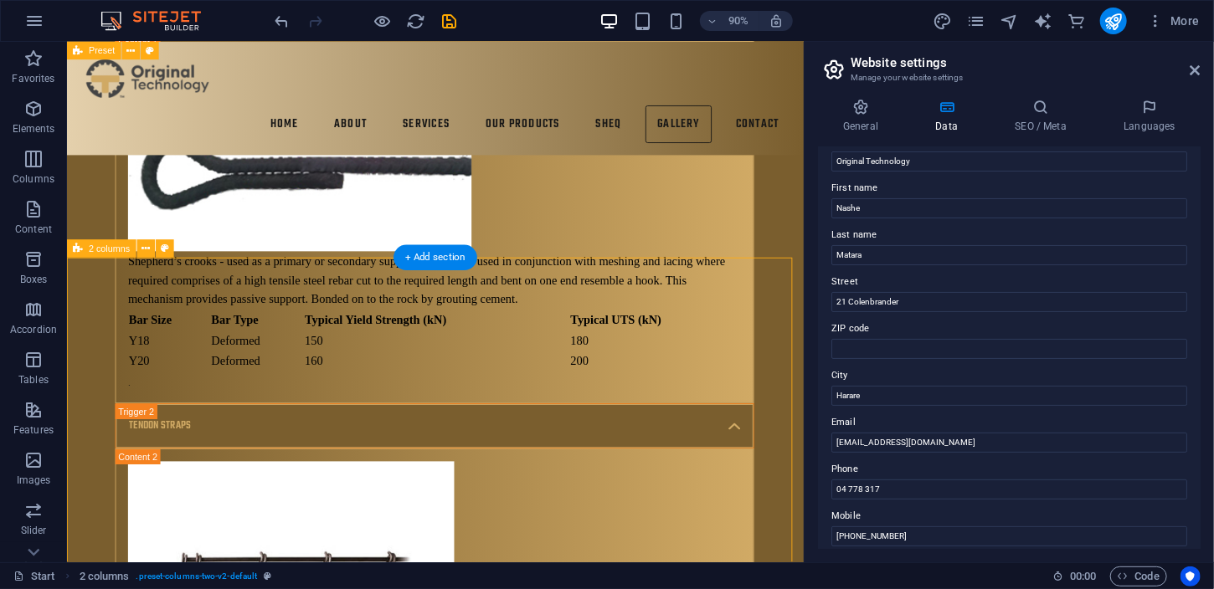
scroll to position [9639, 0]
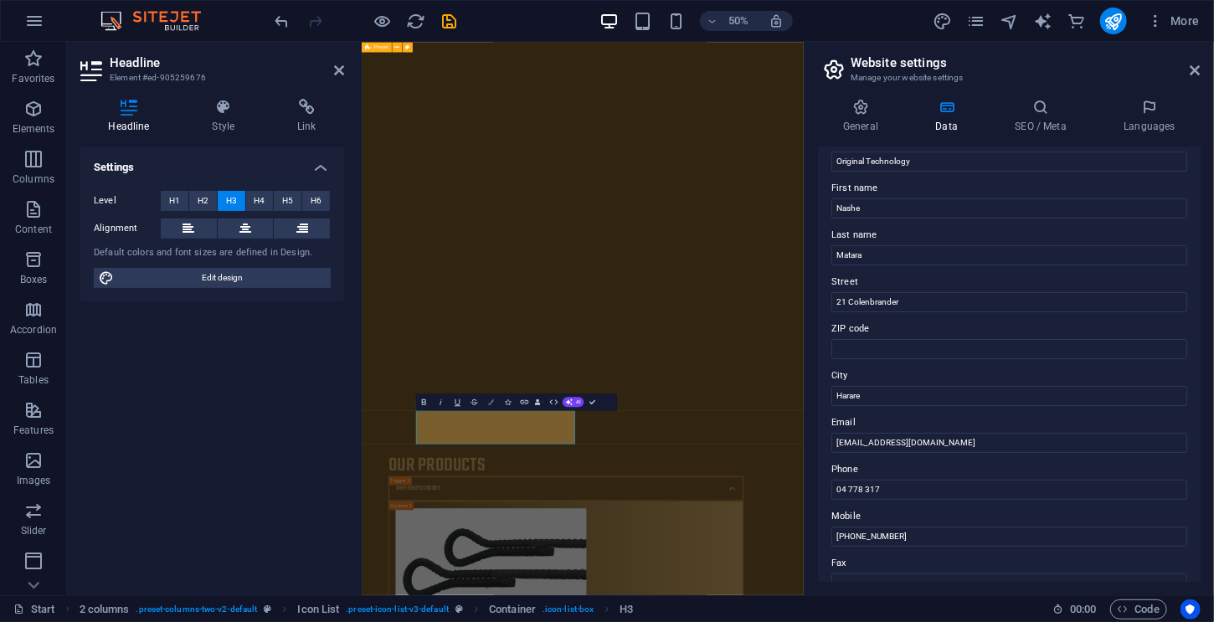
scroll to position [9767, 0]
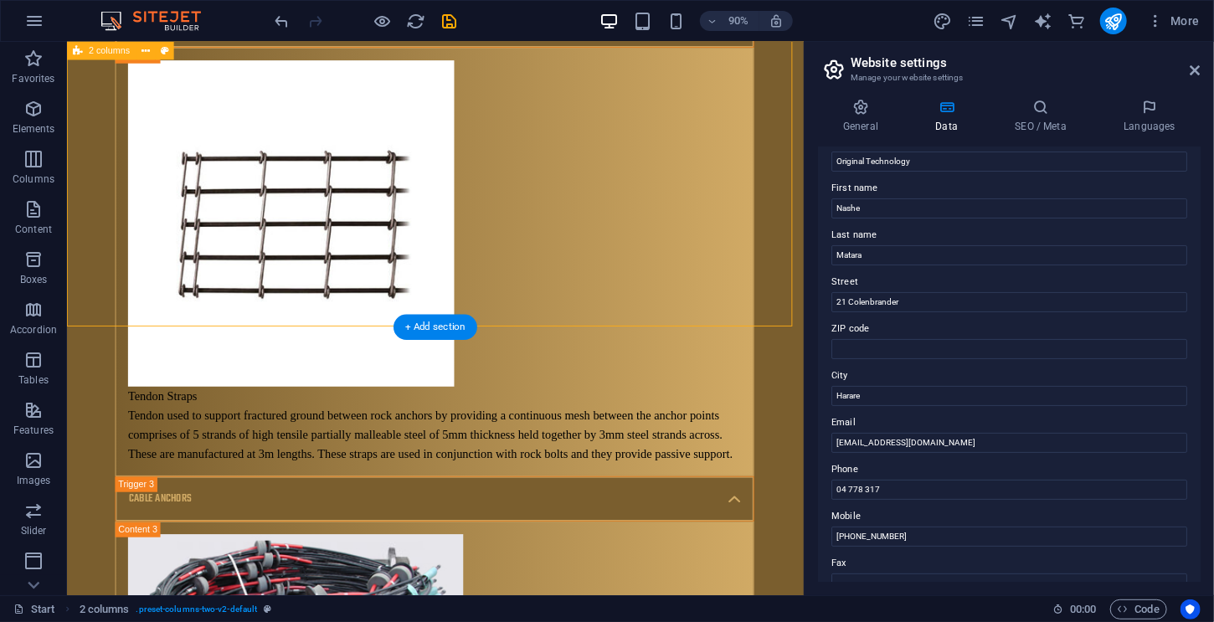
scroll to position [10319, 0]
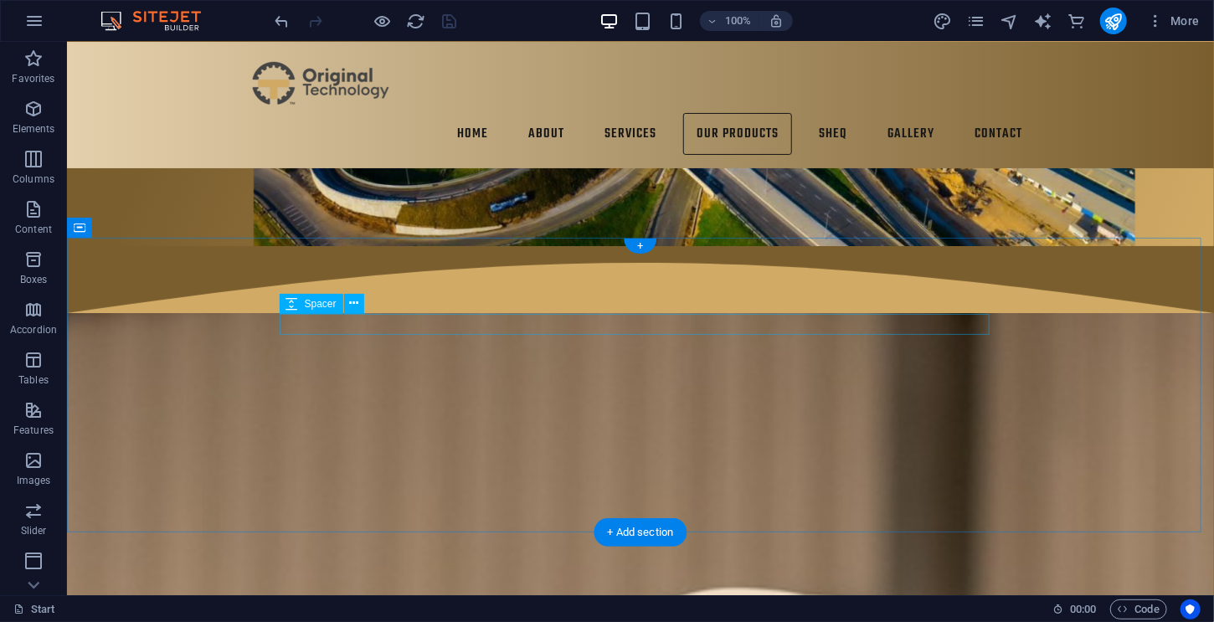
scroll to position [6152, 0]
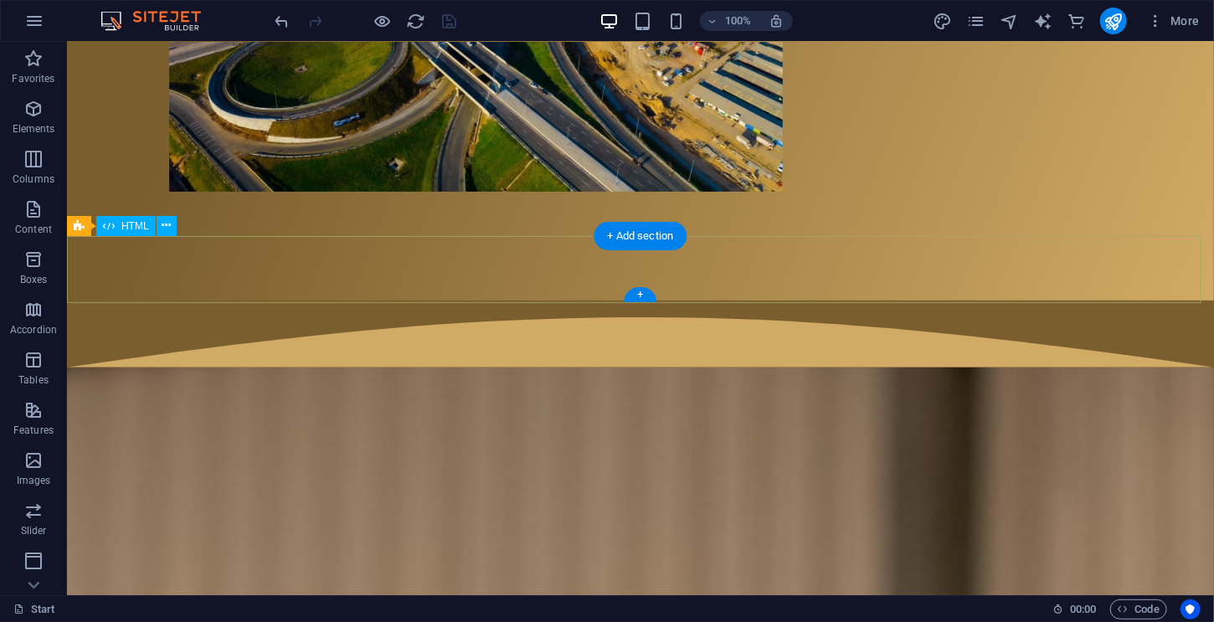
scroll to position [6157, 0]
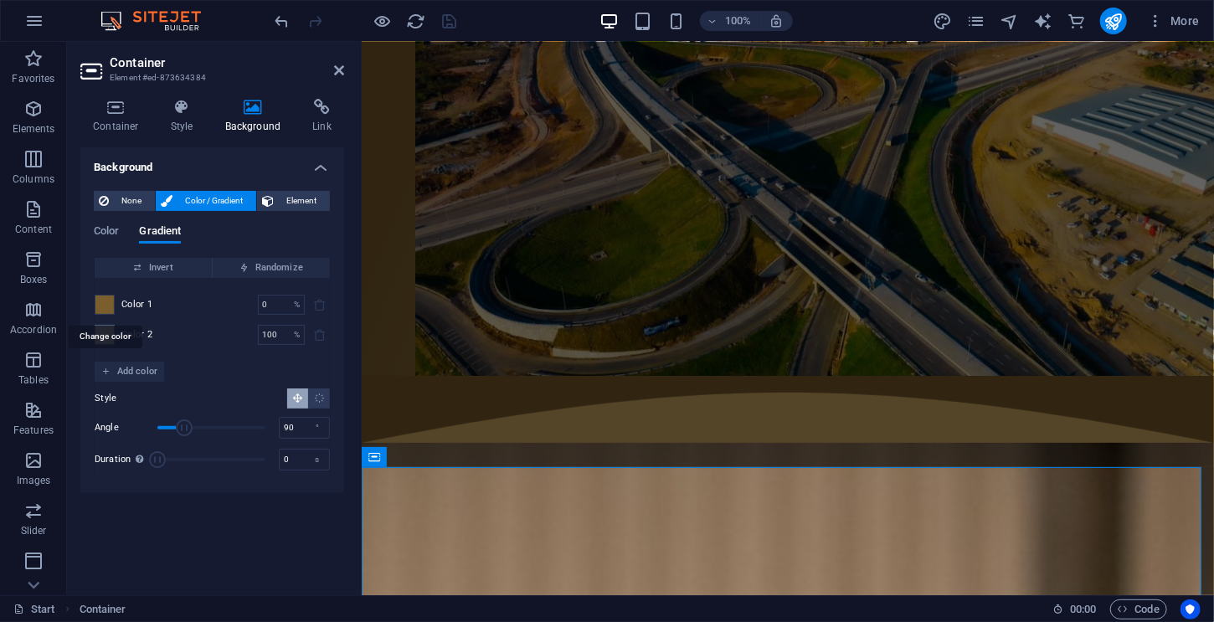
click at [110, 308] on span at bounding box center [104, 304] width 18 height 18
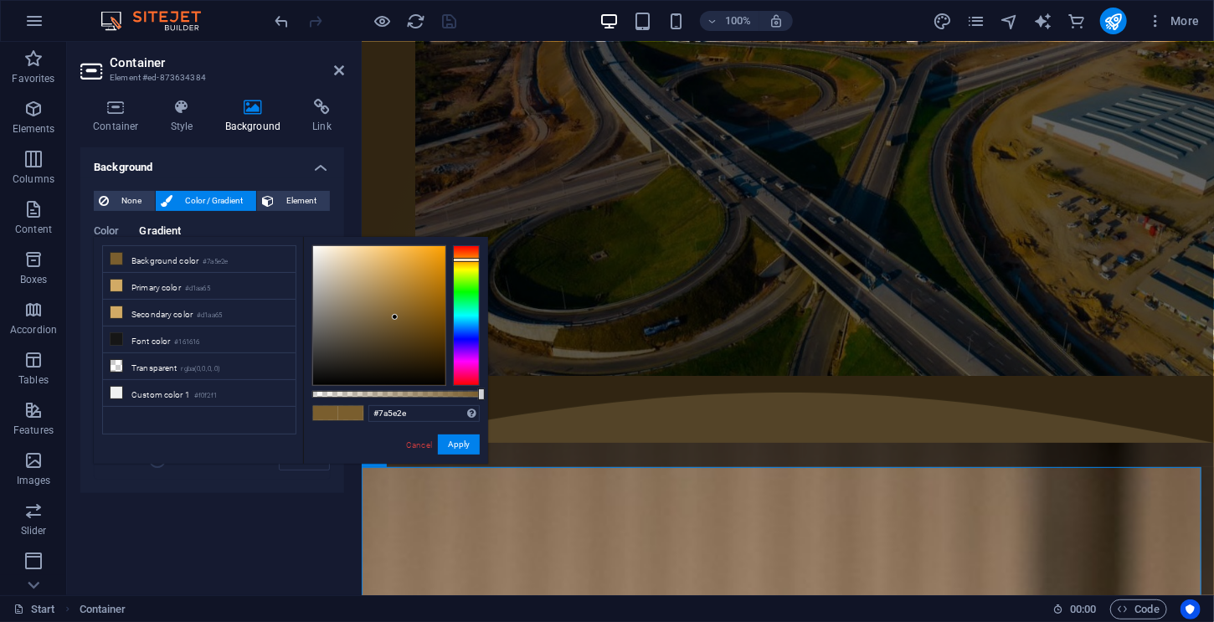
click at [91, 298] on div "None Color / Gradient Element Stretch background to full-width Color overlay Pl…" at bounding box center [212, 335] width 264 height 316
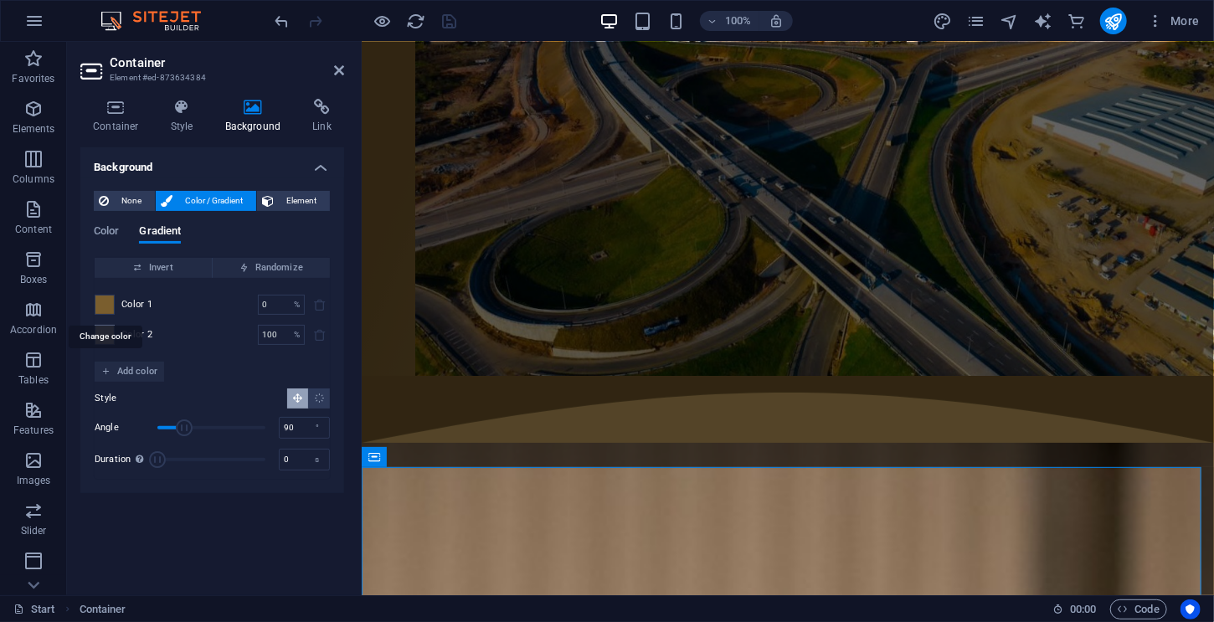
click at [107, 307] on span at bounding box center [104, 304] width 18 height 18
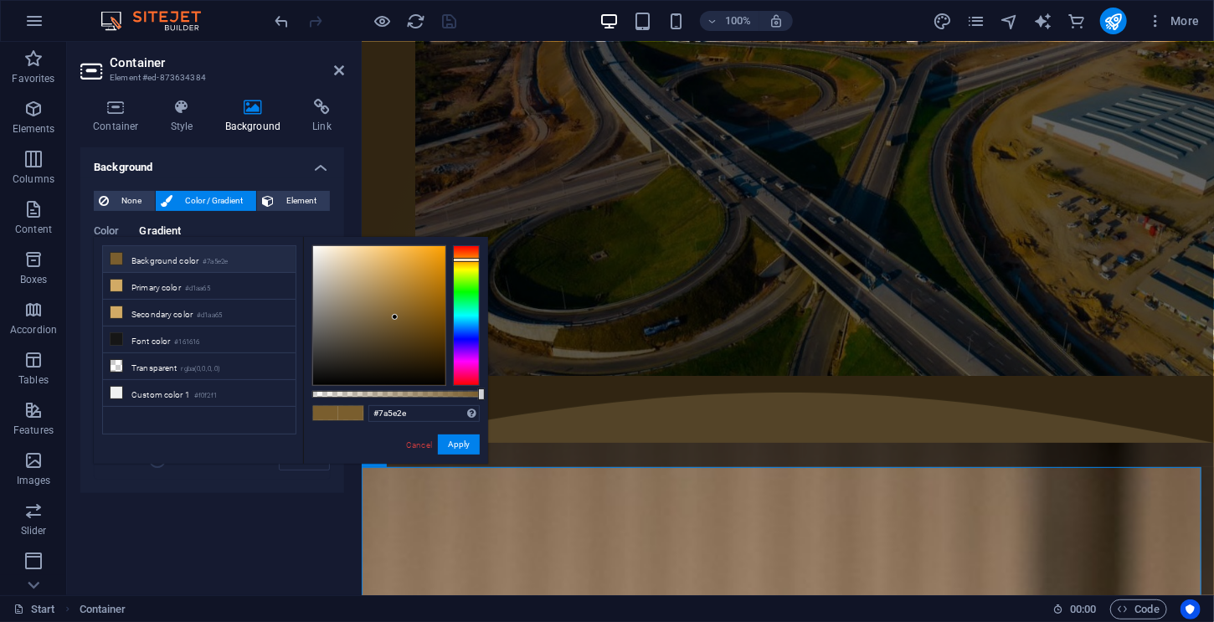
click at [92, 307] on div "None Color / Gradient Element Stretch background to full-width Color overlay Pl…" at bounding box center [212, 335] width 264 height 316
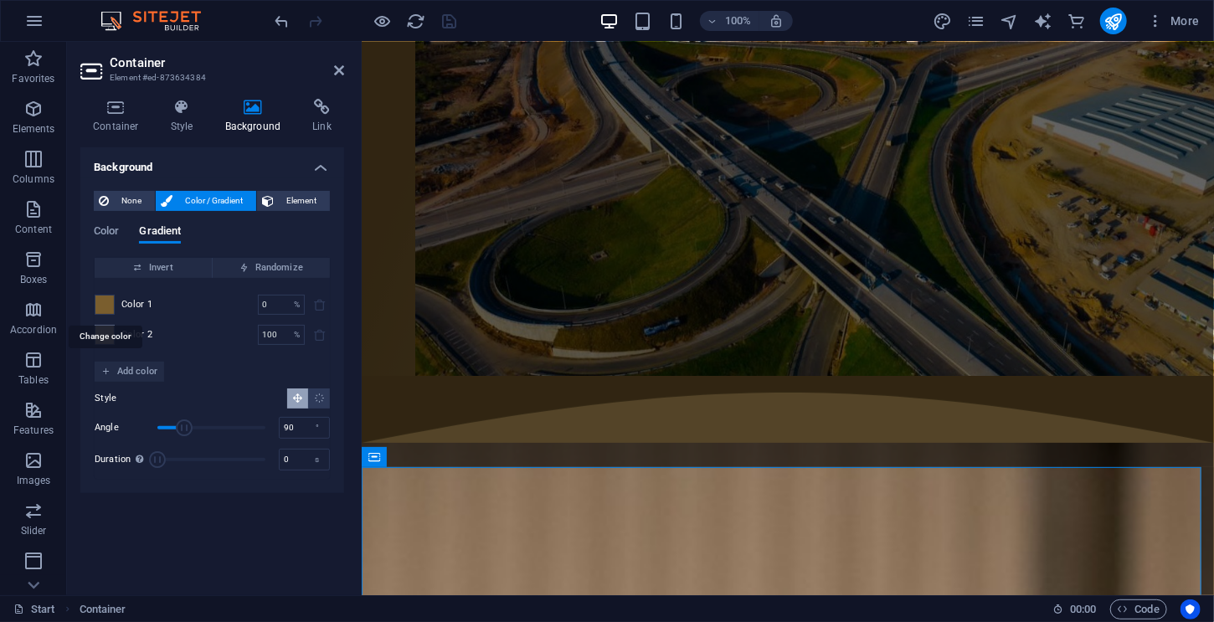
click at [107, 298] on span at bounding box center [104, 304] width 18 height 18
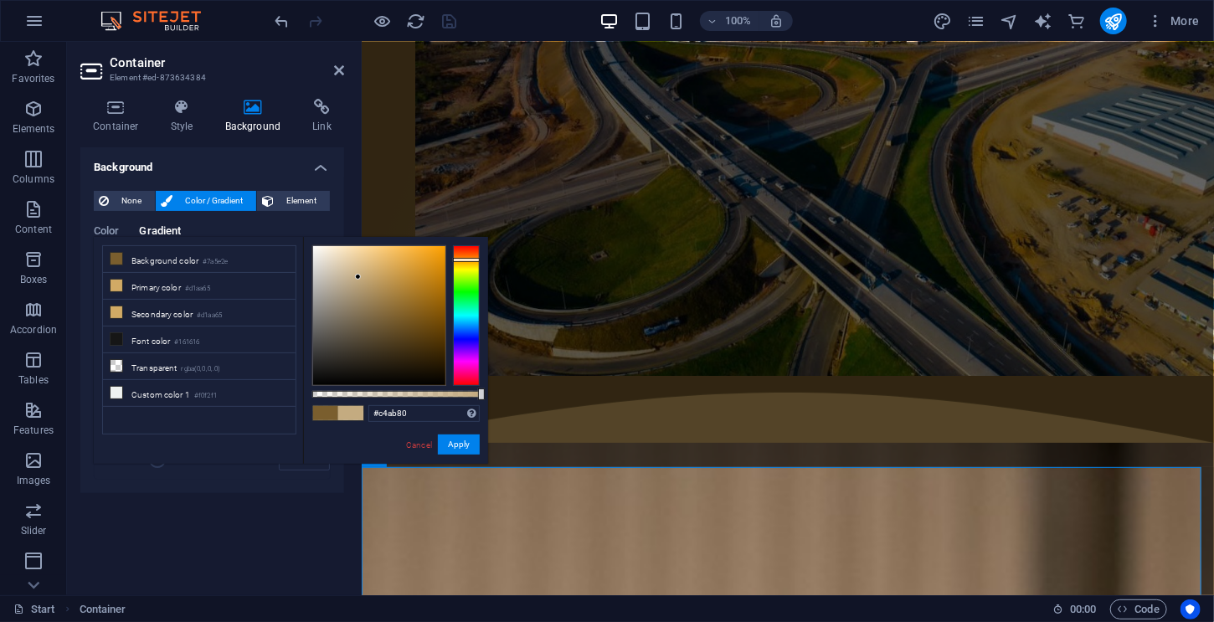
drag, startPoint x: 393, startPoint y: 307, endPoint x: 358, endPoint y: 277, distance: 46.3
click at [358, 277] on div at bounding box center [379, 315] width 132 height 139
click at [259, 538] on div "Background None Color / Gradient Element Stretch background to full-width Color…" at bounding box center [212, 364] width 264 height 434
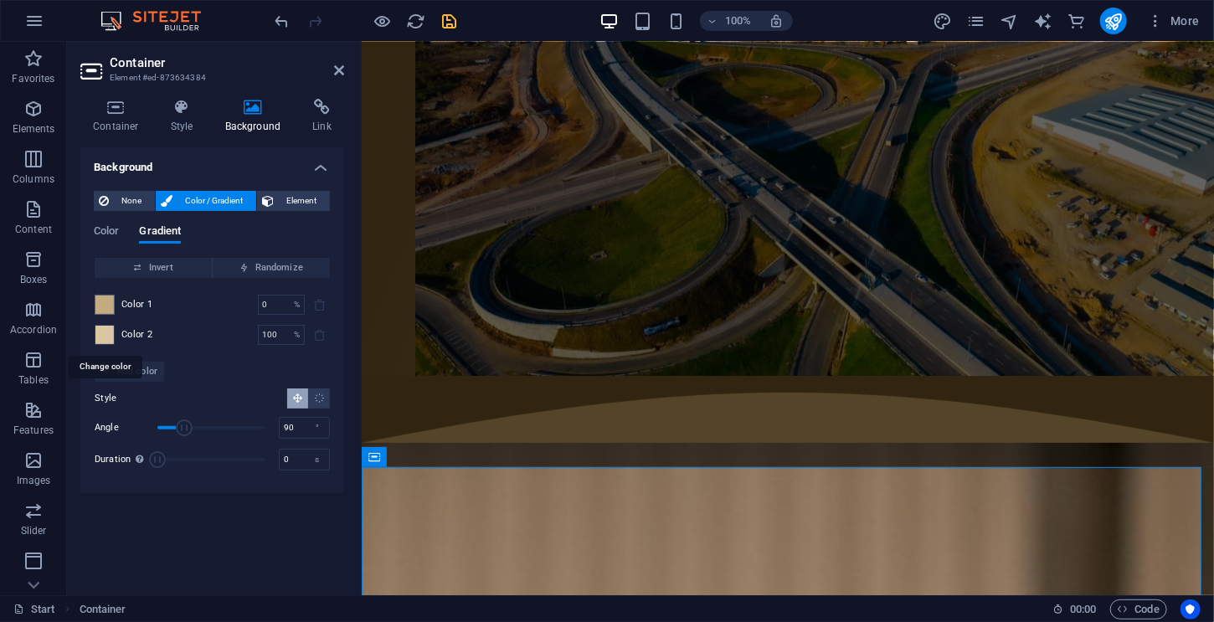
click at [113, 329] on span at bounding box center [104, 335] width 18 height 18
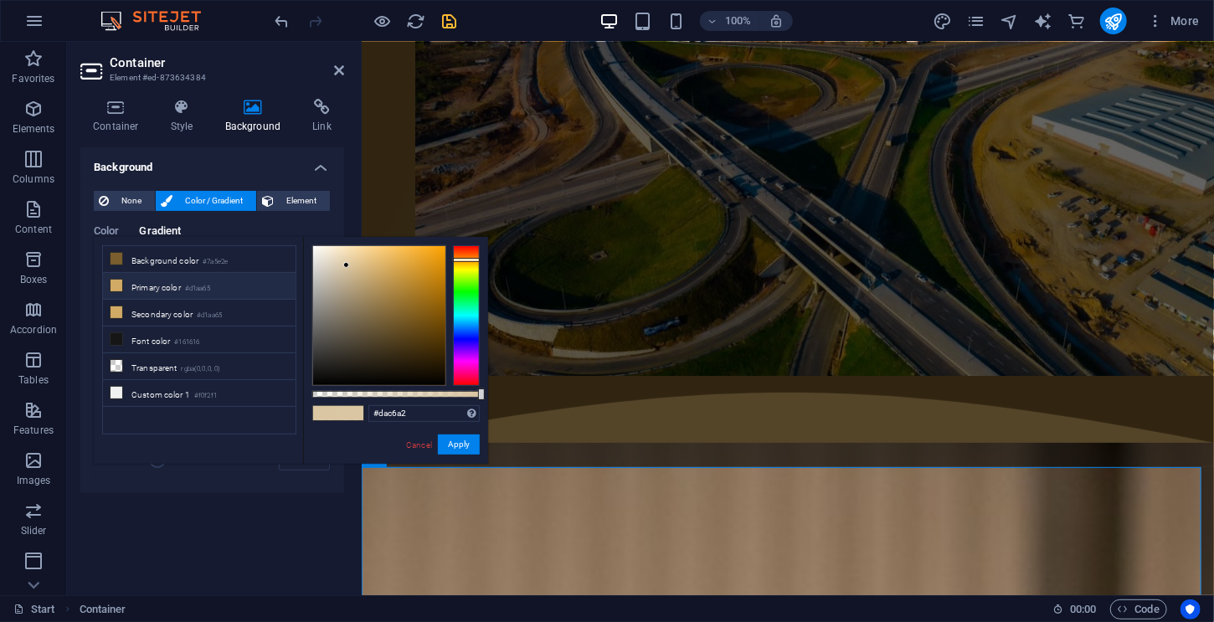
click at [215, 277] on li "Primary color #d1aa65" at bounding box center [199, 286] width 193 height 27
type input "#d1aa65"
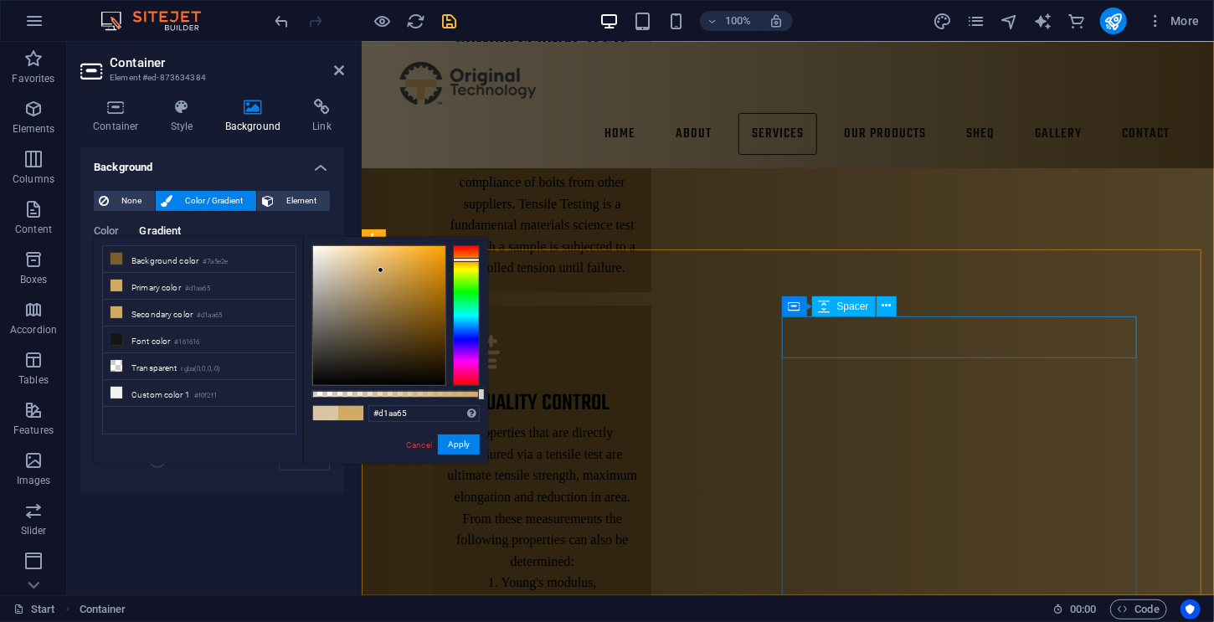
scroll to position [2714, 0]
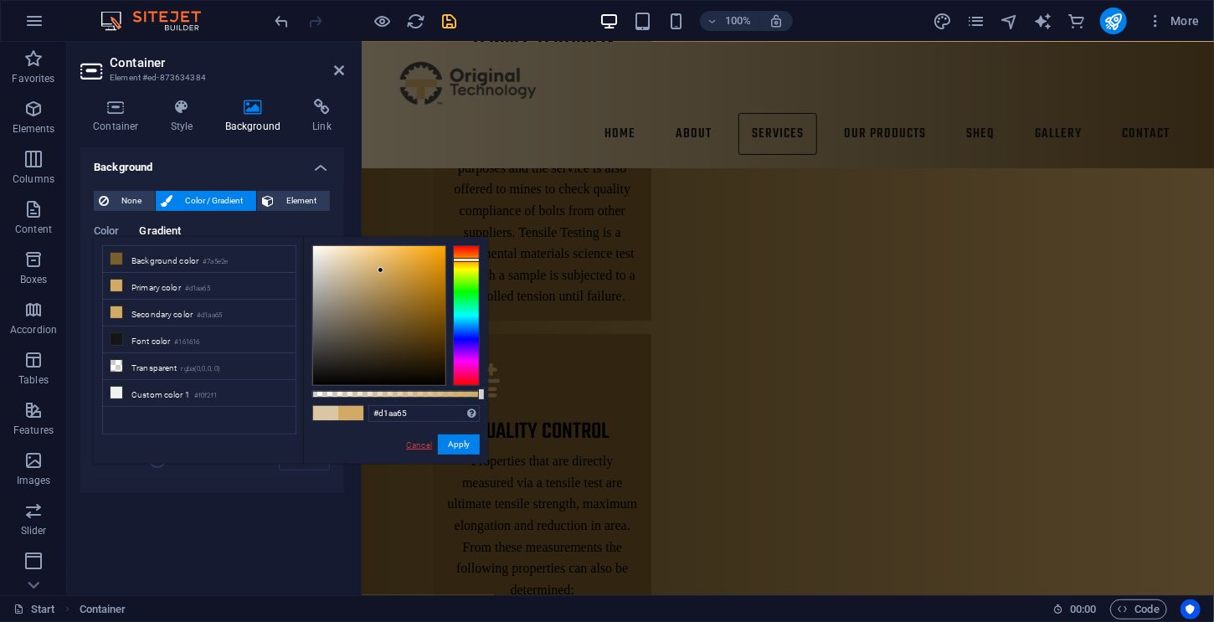
click at [427, 445] on link "Cancel" at bounding box center [418, 445] width 29 height 13
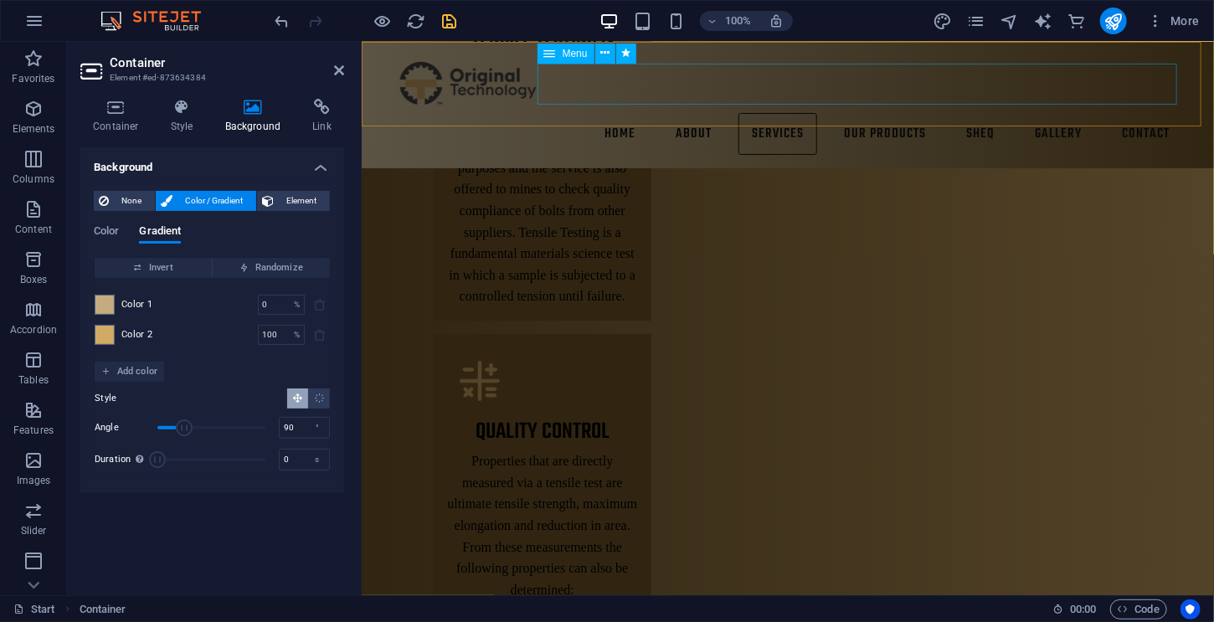
click at [969, 112] on nav "Home About Services Our Products SHEQ Gallery Contact" at bounding box center [787, 133] width 790 height 42
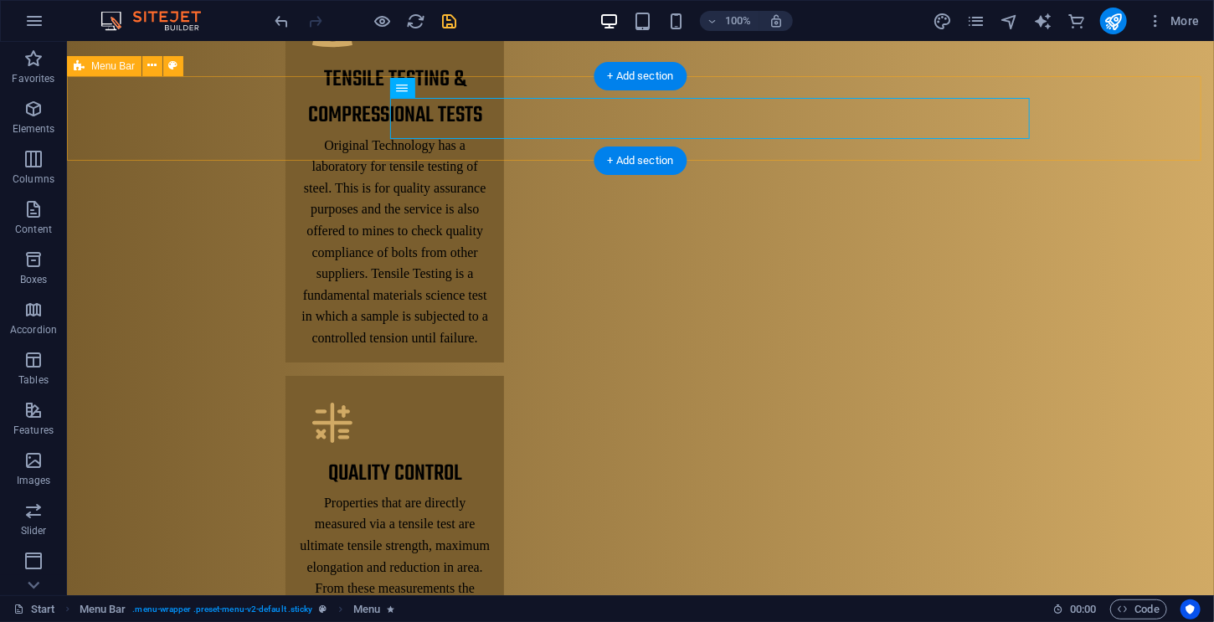
scroll to position [0, 0]
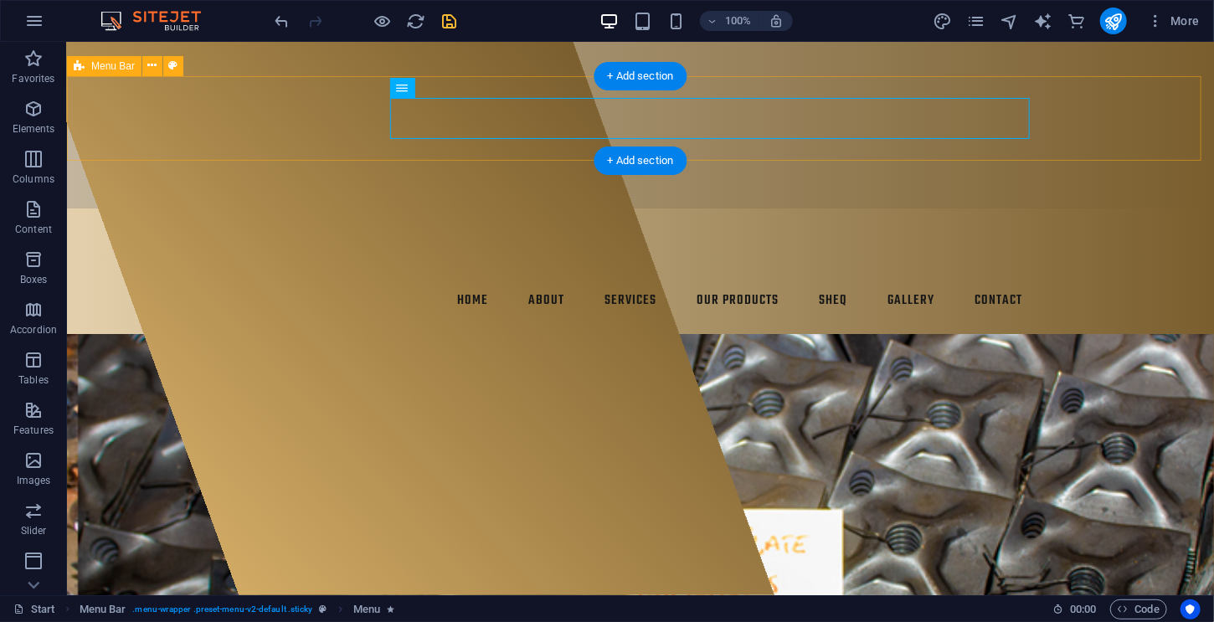
click at [969, 208] on div "Home About Services Our Products SHEQ Gallery Contact" at bounding box center [639, 271] width 1147 height 126
click at [823, 279] on nav "Home About Services Our Products SHEQ Gallery Contact" at bounding box center [639, 300] width 790 height 42
select select
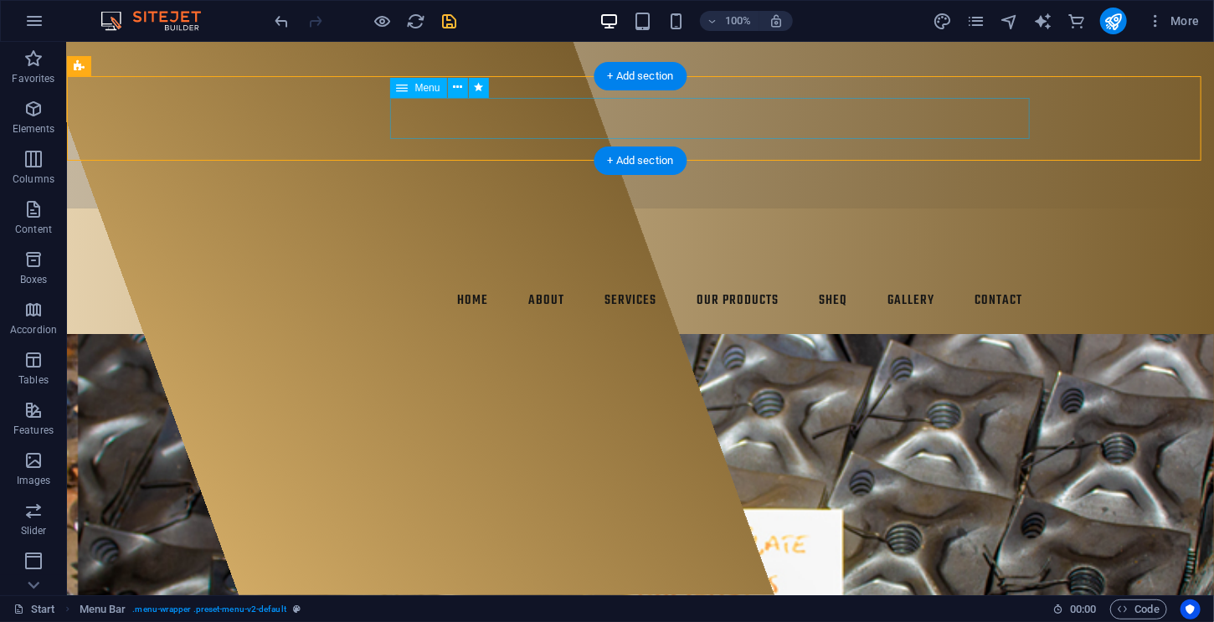
select select
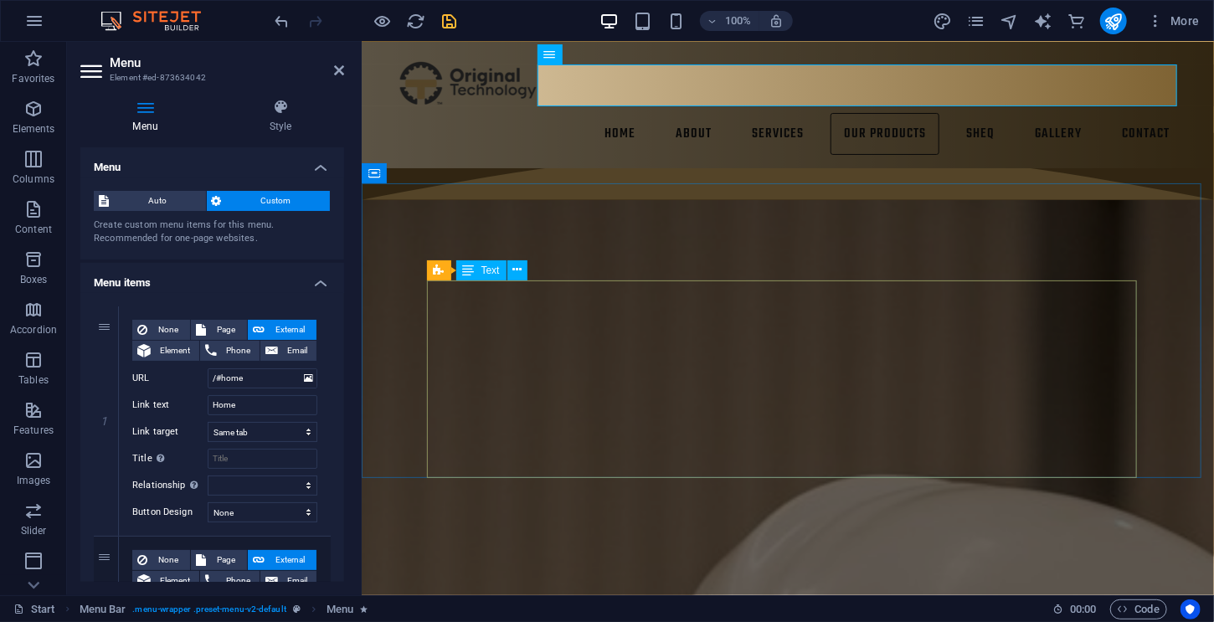
scroll to position [6358, 0]
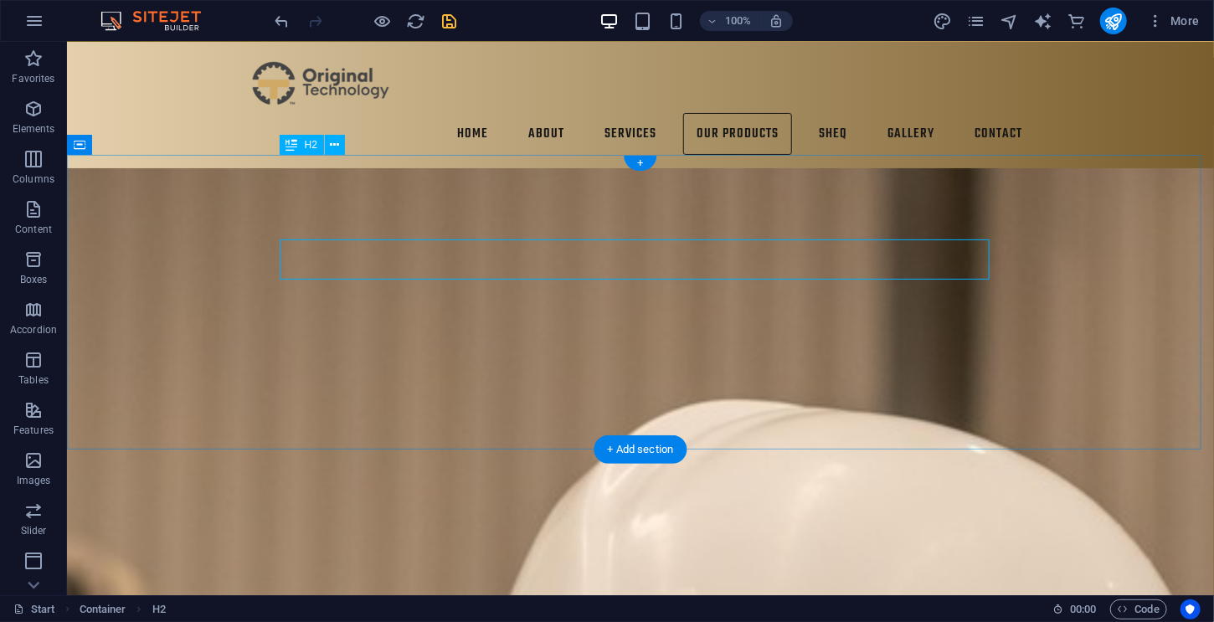
scroll to position [6220, 2]
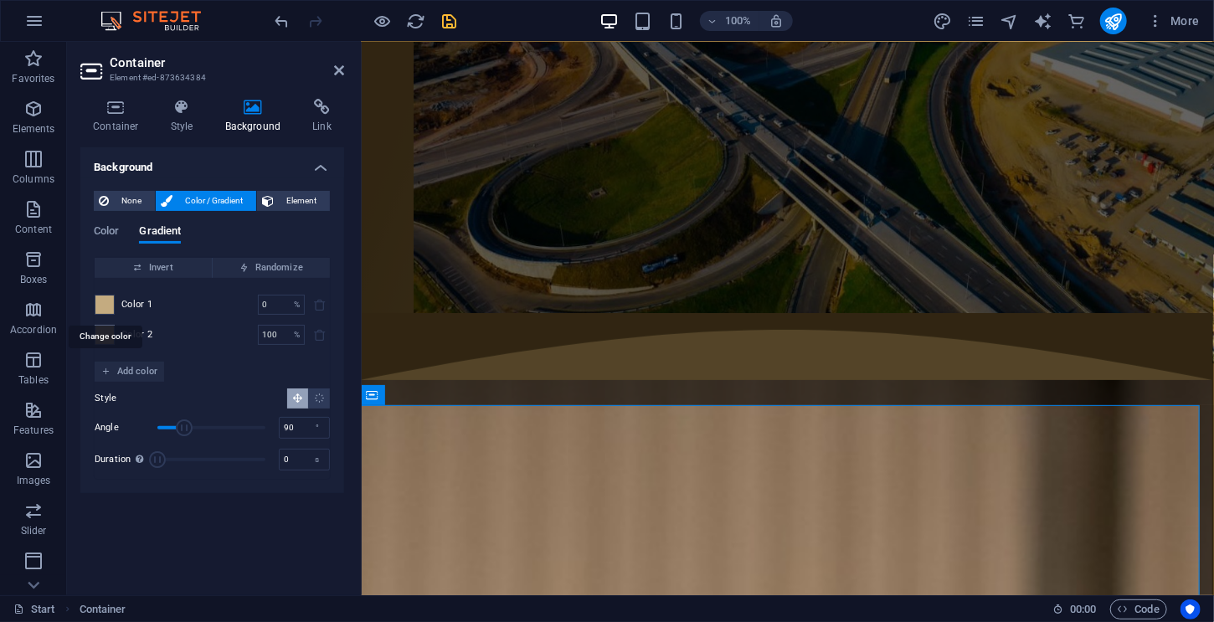
click at [107, 301] on span at bounding box center [104, 304] width 18 height 18
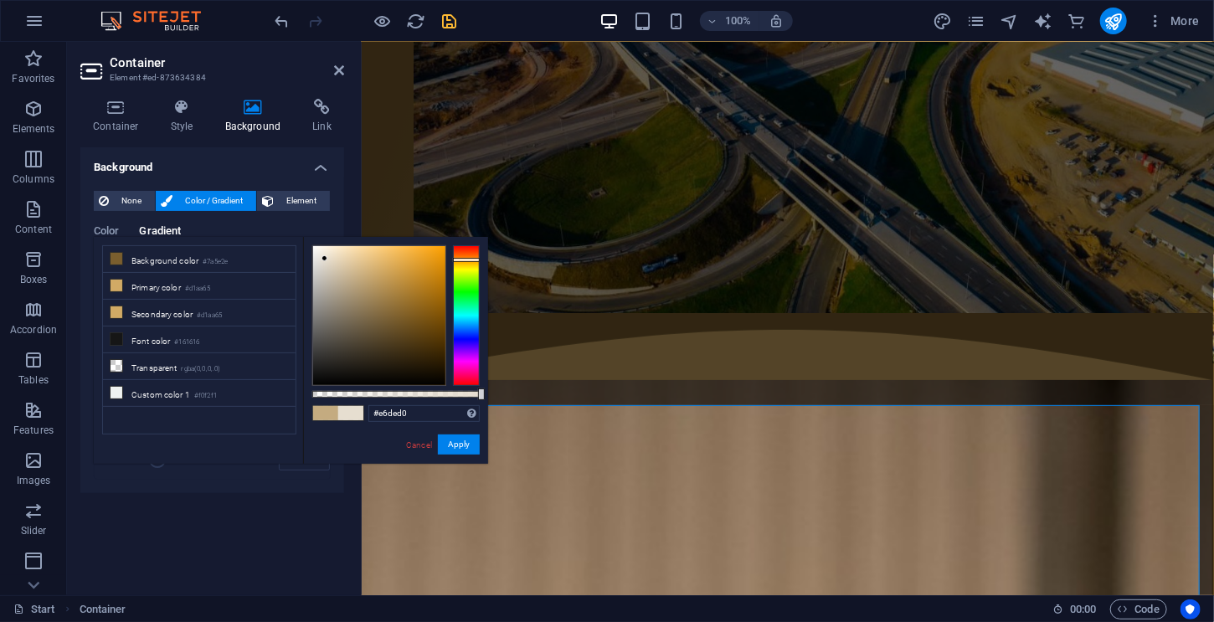
drag, startPoint x: 362, startPoint y: 274, endPoint x: 325, endPoint y: 259, distance: 39.8
click at [325, 259] on div at bounding box center [379, 315] width 132 height 139
click at [472, 434] on button "Apply" at bounding box center [459, 444] width 42 height 20
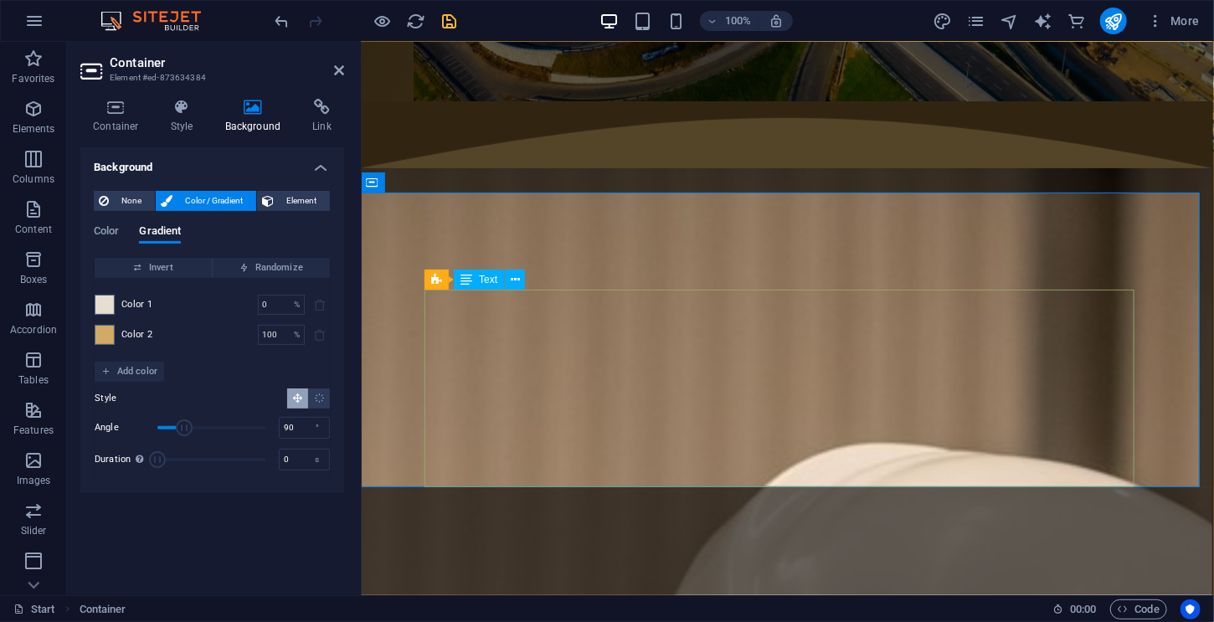
scroll to position [6433, 2]
click at [102, 337] on span at bounding box center [104, 335] width 18 height 18
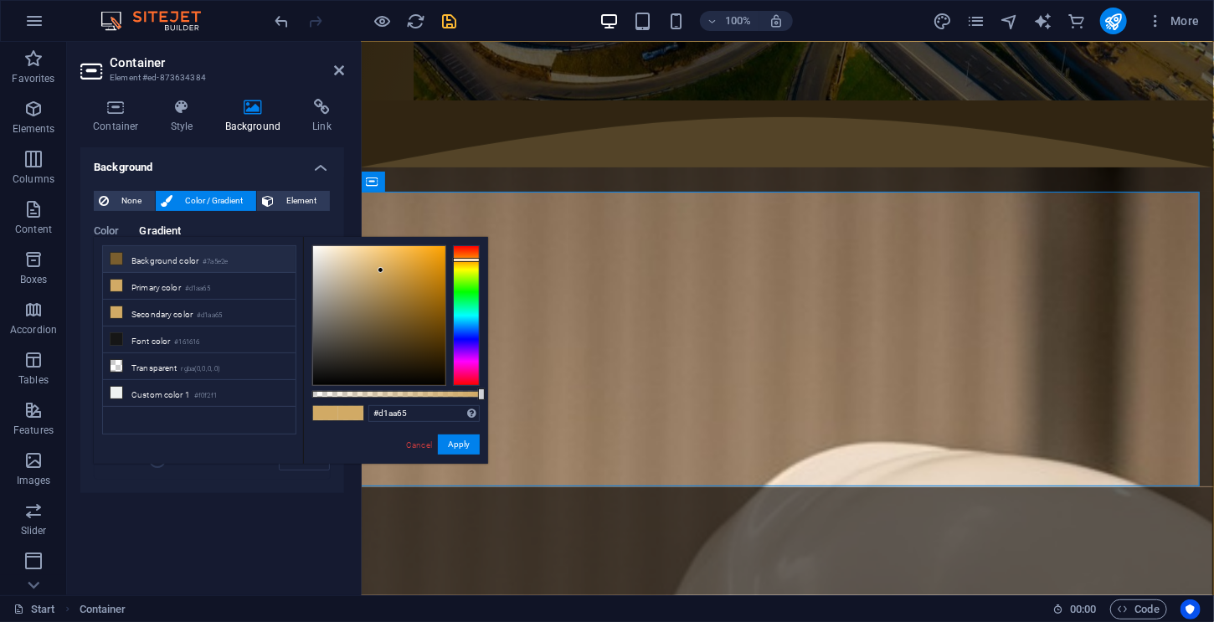
click at [141, 259] on li "Background color #7a5e2e" at bounding box center [199, 259] width 193 height 27
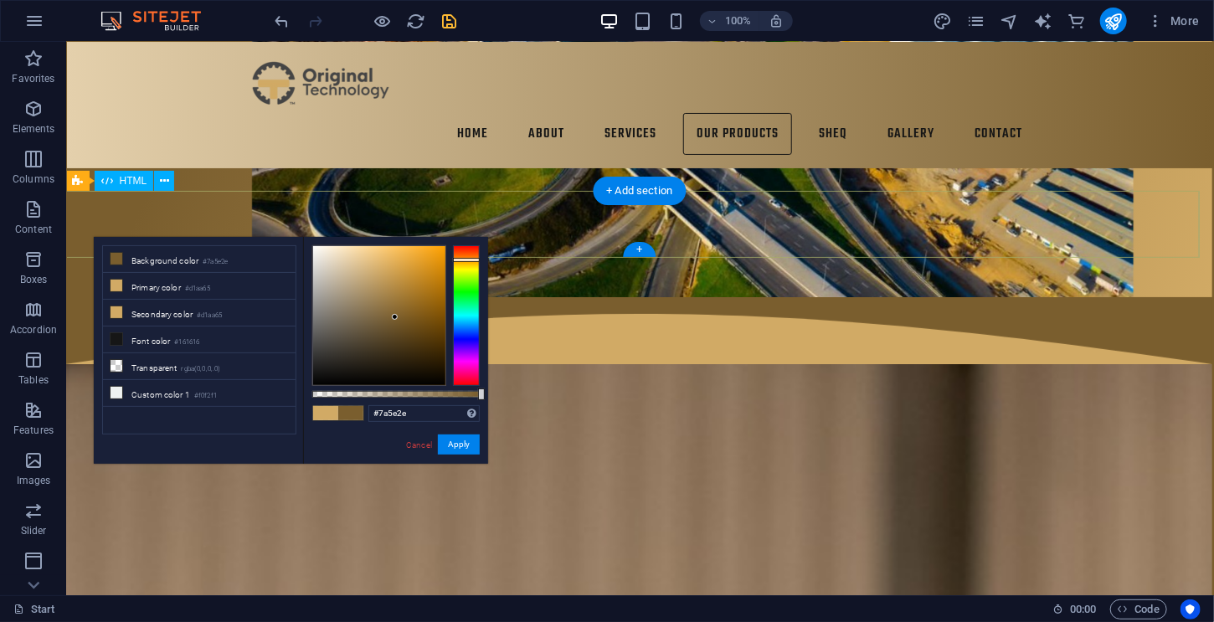
scroll to position [6118, 2]
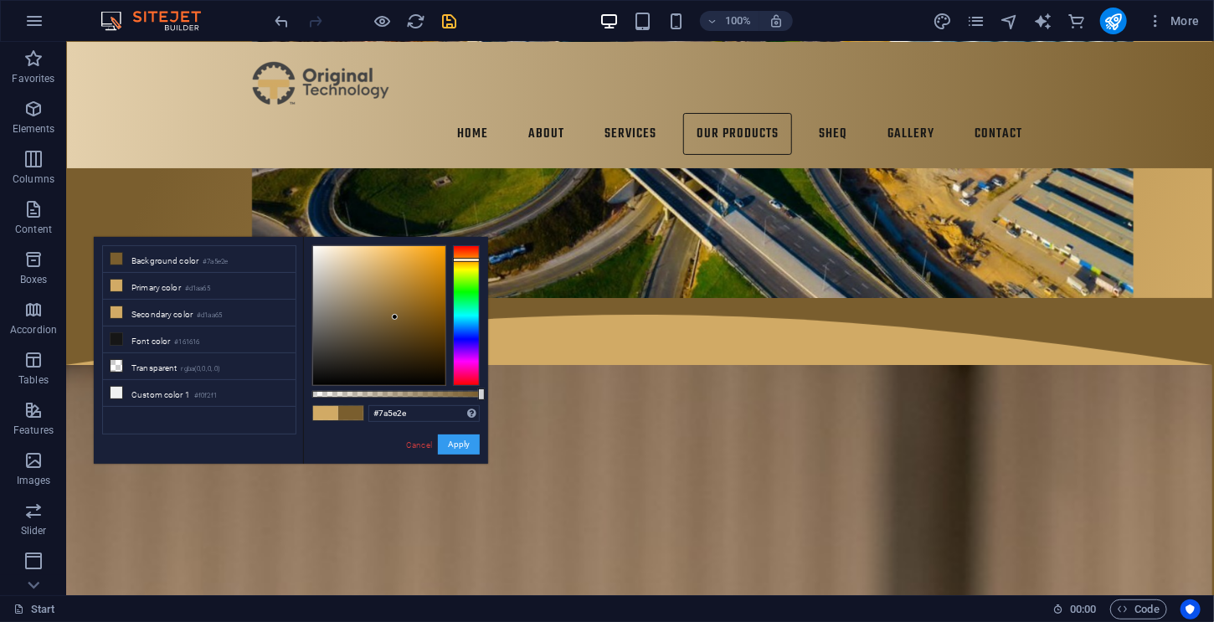
click at [460, 444] on button "Apply" at bounding box center [459, 444] width 42 height 20
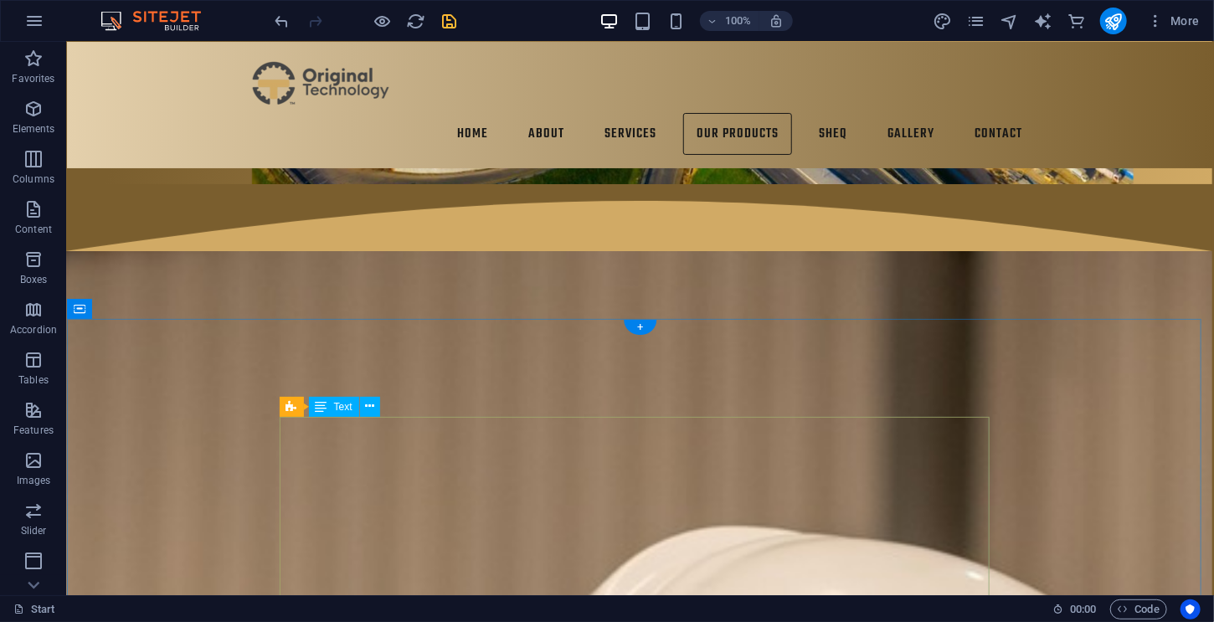
scroll to position [6155, 0]
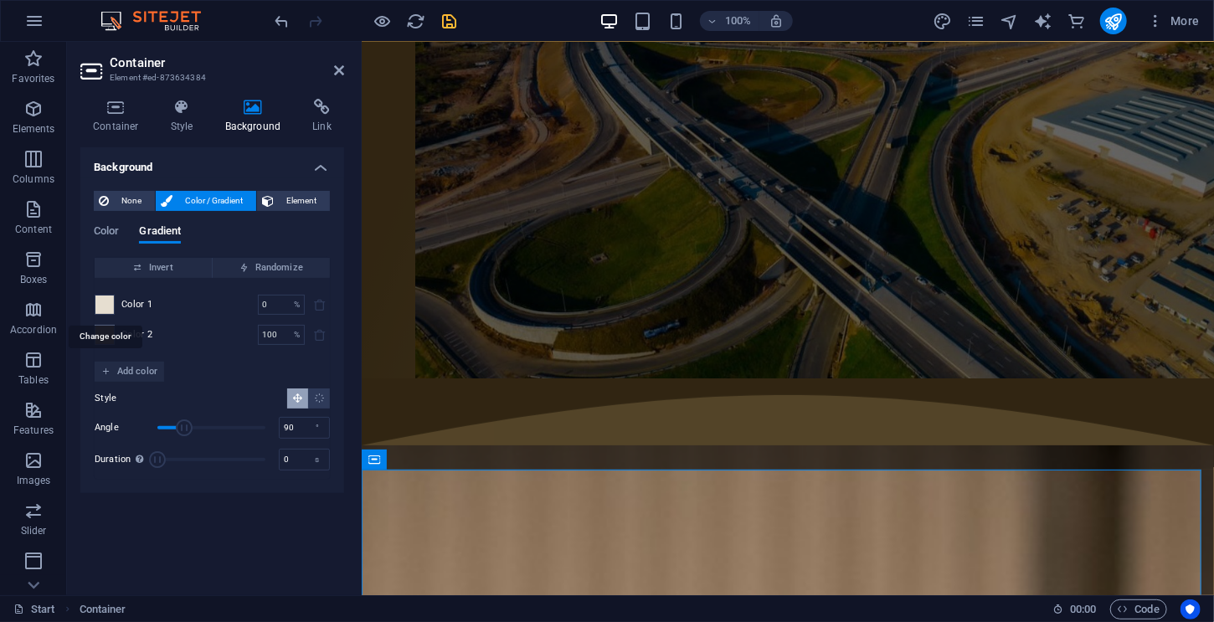
click at [100, 310] on span at bounding box center [104, 304] width 18 height 18
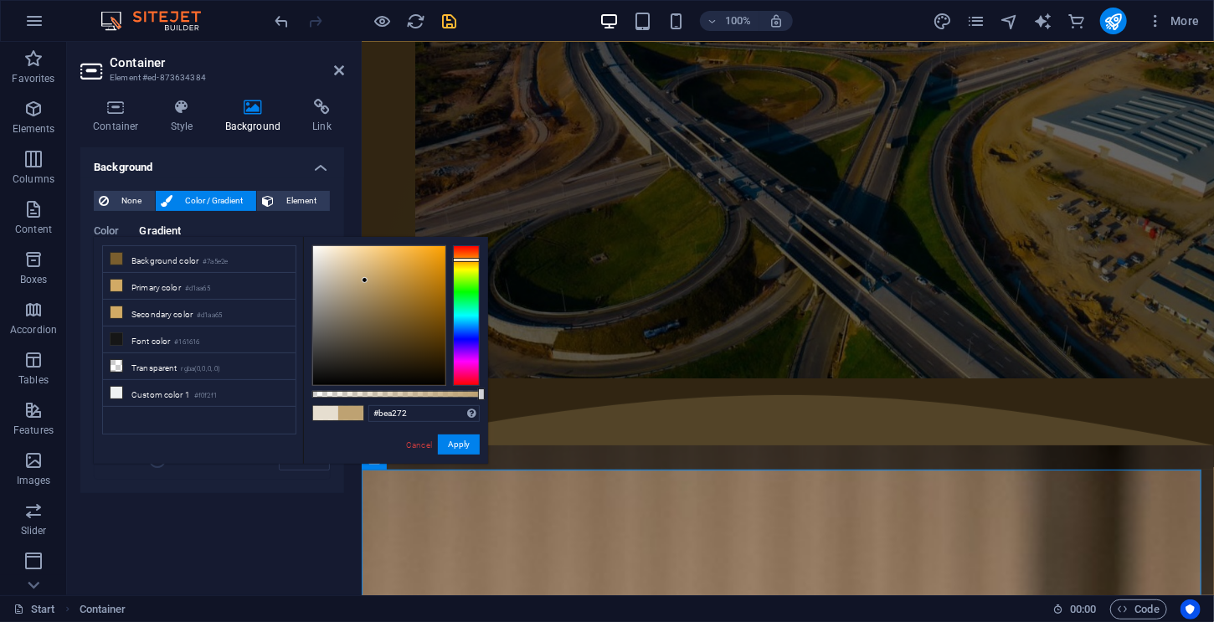
drag, startPoint x: 325, startPoint y: 254, endPoint x: 365, endPoint y: 280, distance: 47.8
click at [365, 280] on div at bounding box center [365, 280] width 6 height 6
click at [456, 444] on button "Apply" at bounding box center [459, 444] width 42 height 20
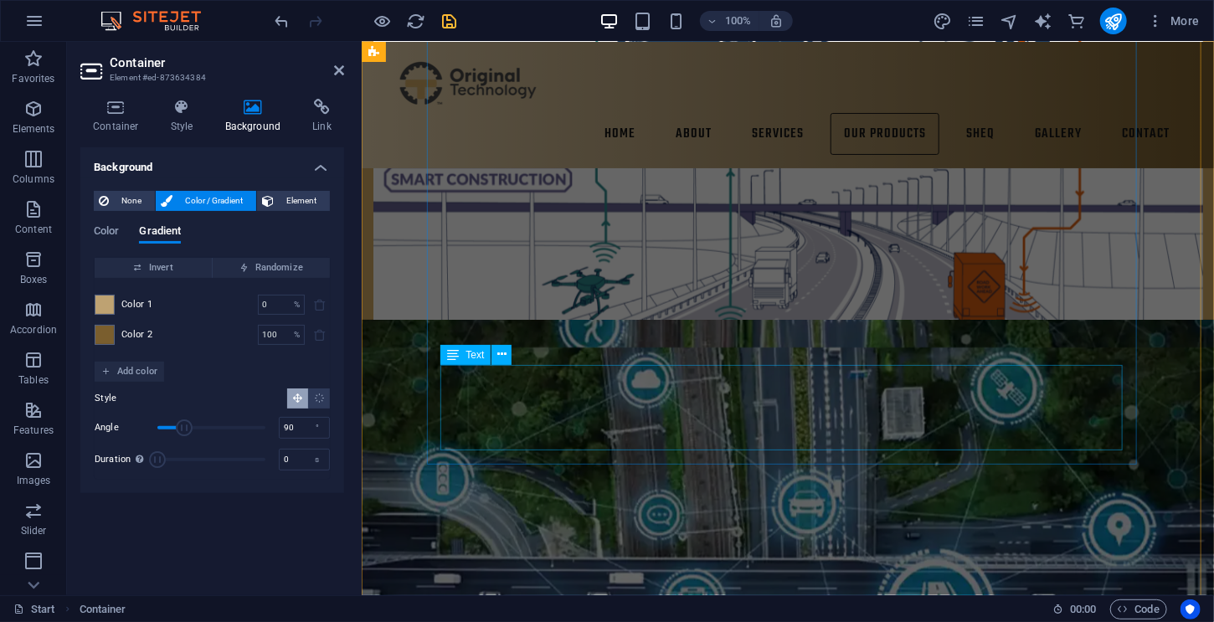
scroll to position [4130, 0]
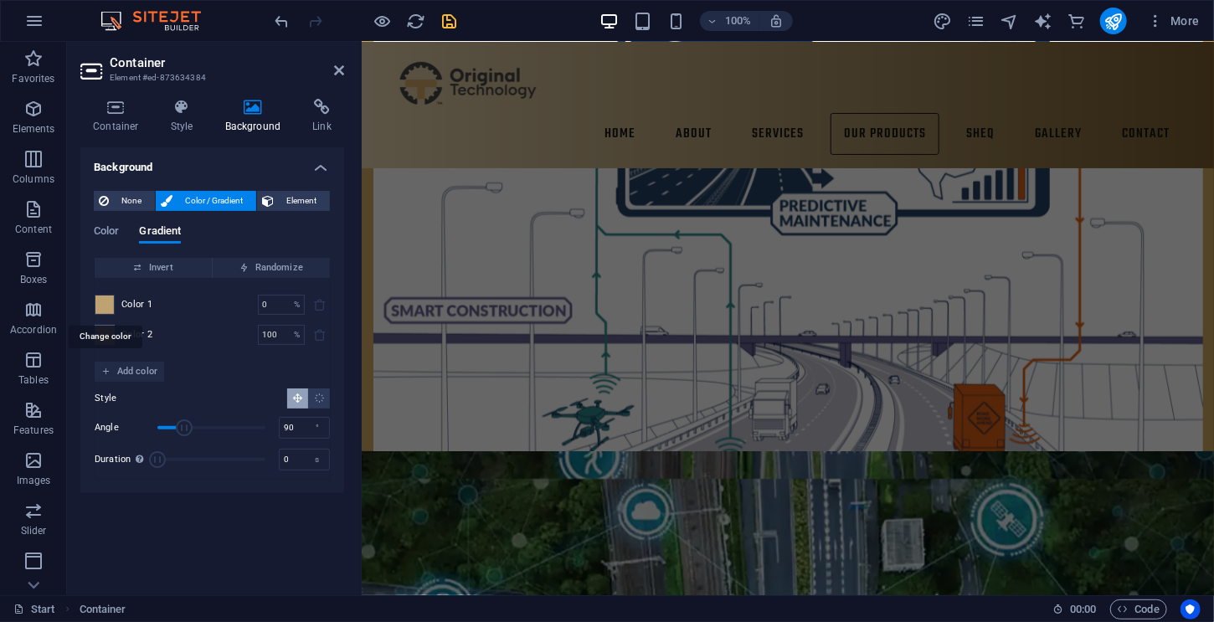
click at [105, 303] on span at bounding box center [104, 304] width 18 height 18
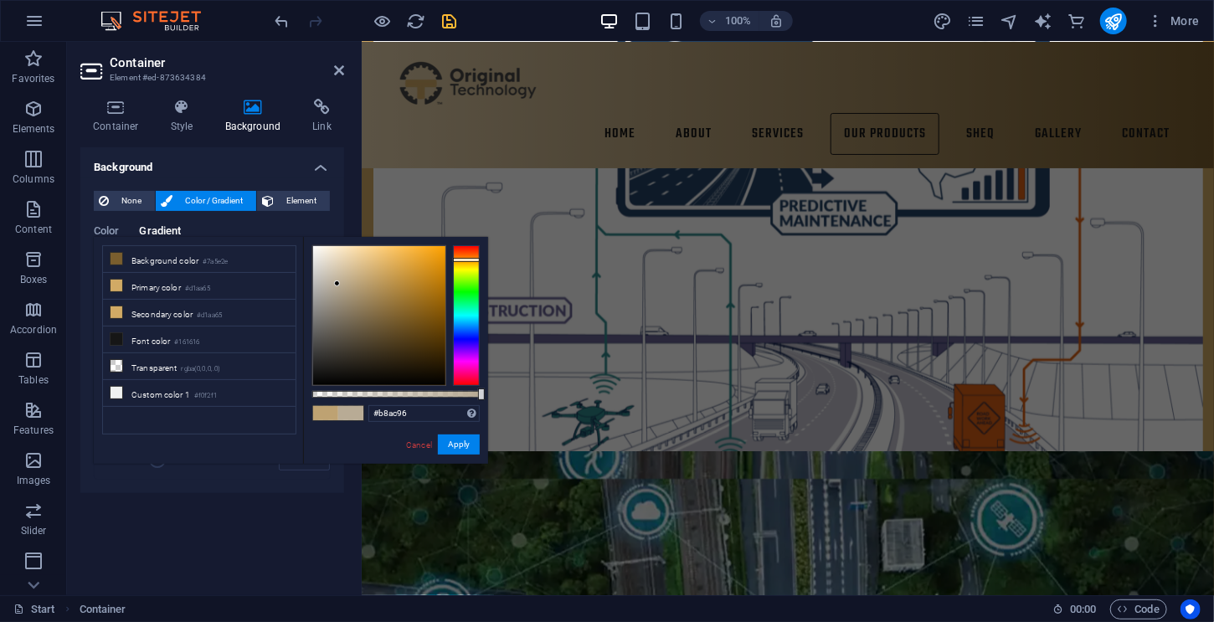
type input "#b8ac97"
drag, startPoint x: 362, startPoint y: 276, endPoint x: 336, endPoint y: 284, distance: 27.0
click at [336, 284] on div at bounding box center [379, 315] width 132 height 139
click at [452, 441] on button "Apply" at bounding box center [459, 444] width 42 height 20
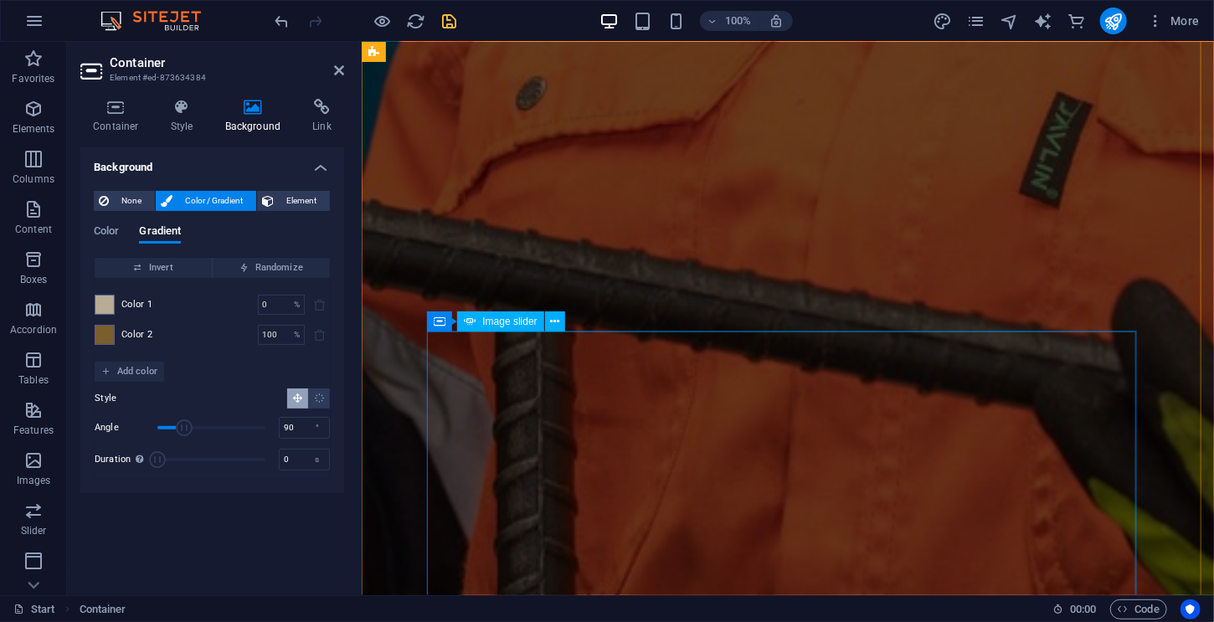
scroll to position [8314, 0]
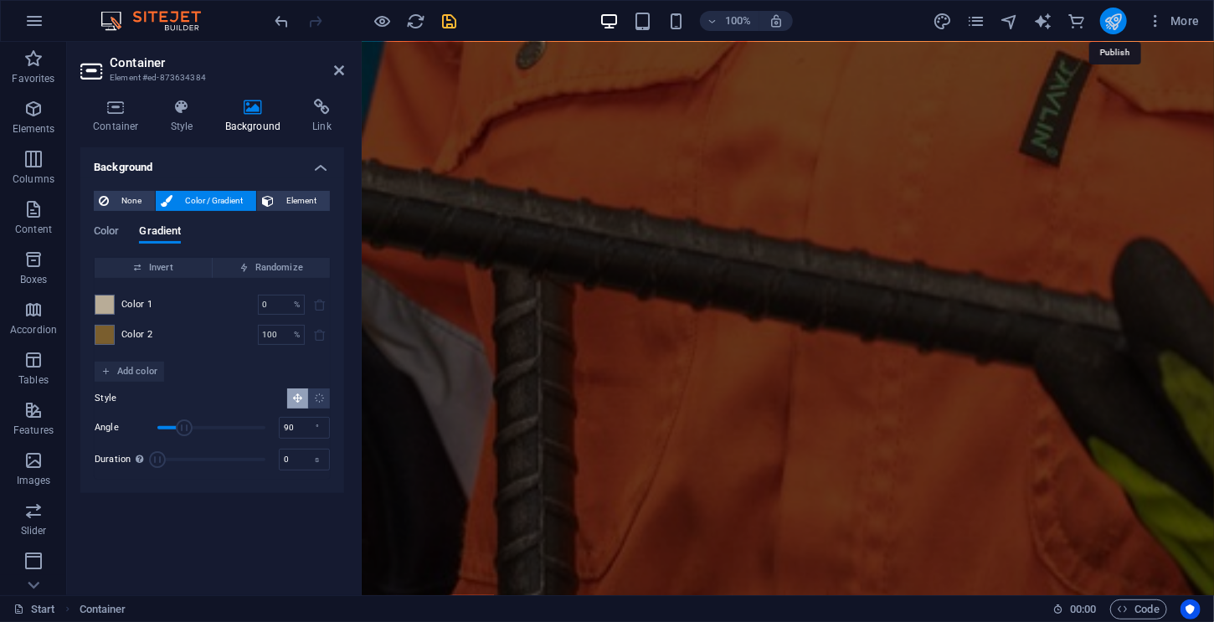
click at [1118, 20] on icon "publish" at bounding box center [1112, 21] width 19 height 19
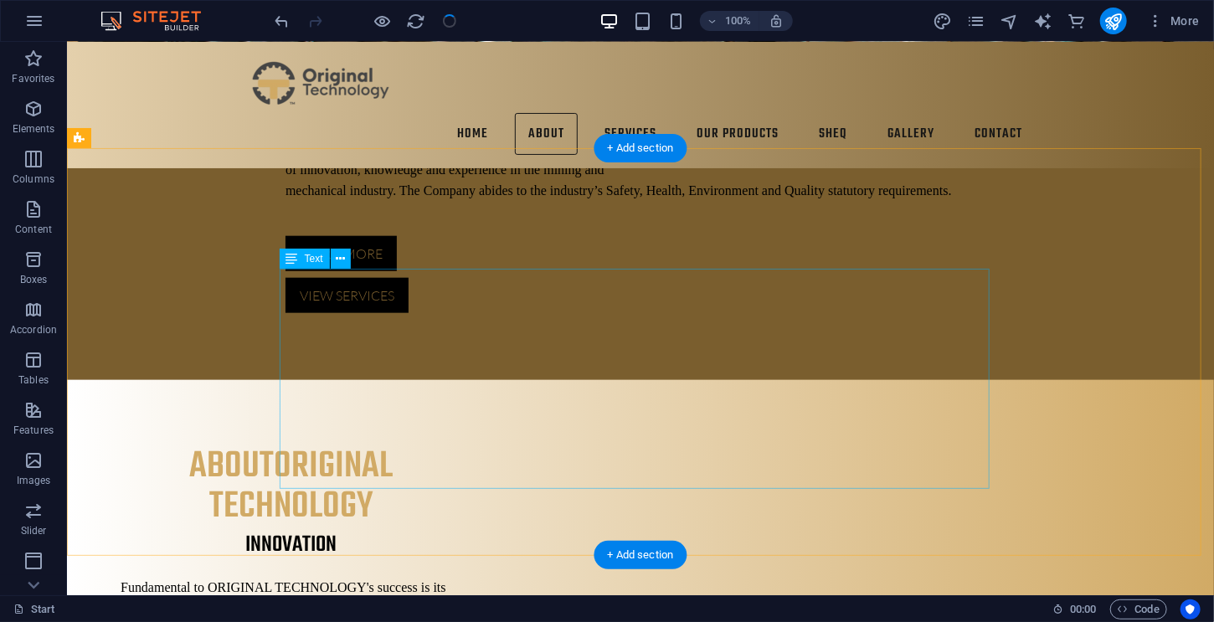
scroll to position [0, 0]
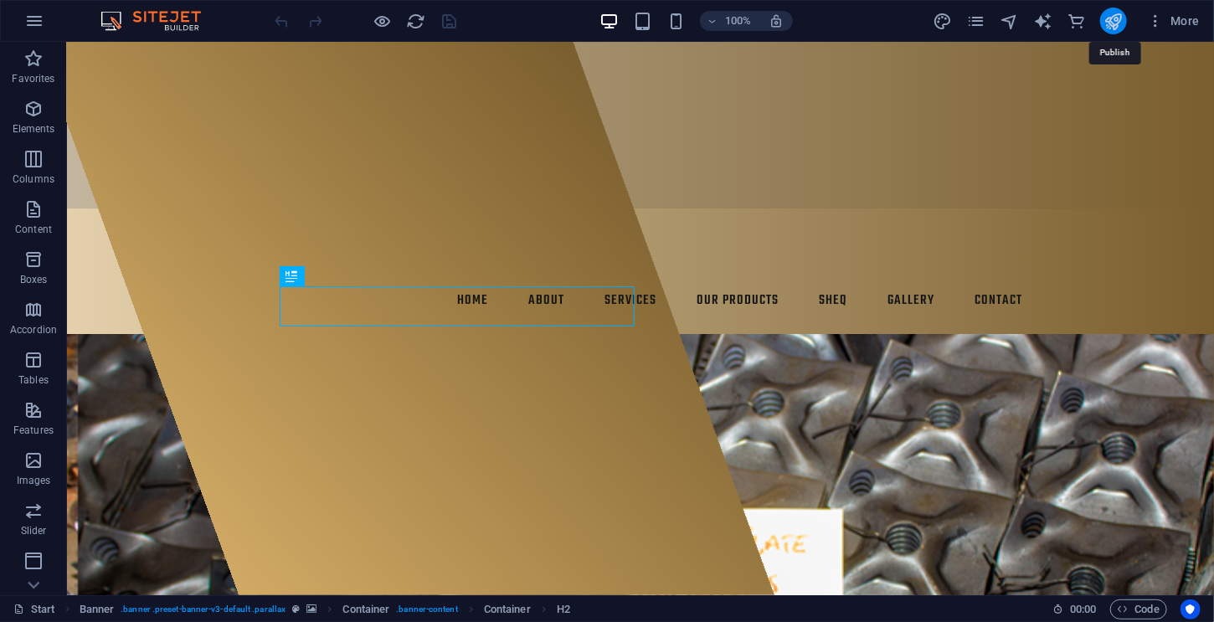
click at [0, 0] on icon "publish" at bounding box center [0, 0] width 0 height 0
